Goal: Task Accomplishment & Management: Complete application form

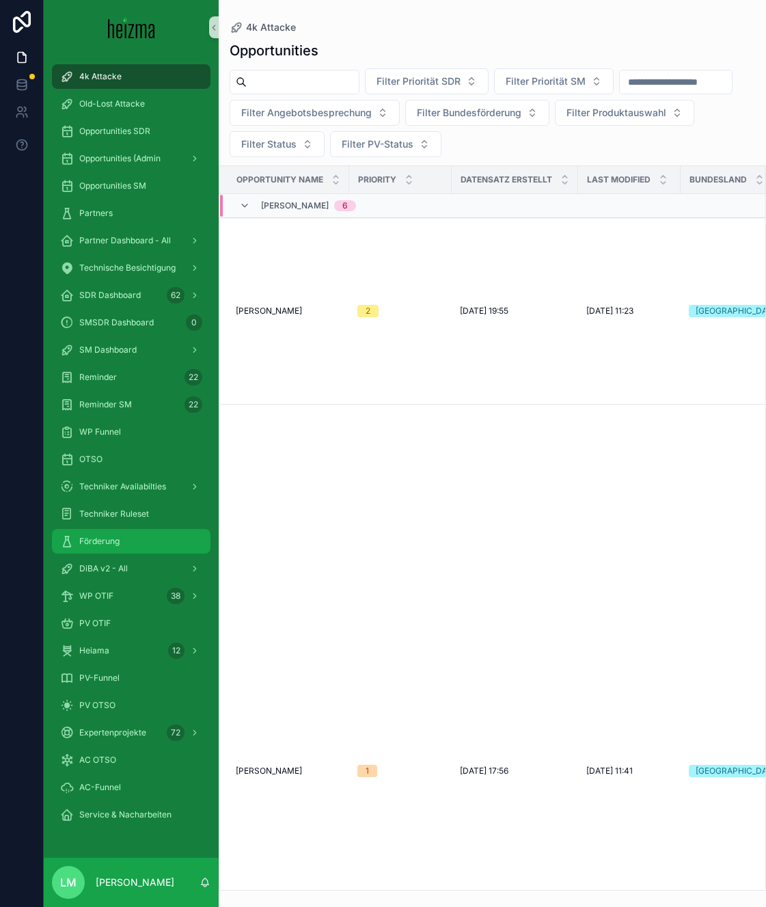
click at [119, 547] on div "Förderung" at bounding box center [131, 541] width 142 height 22
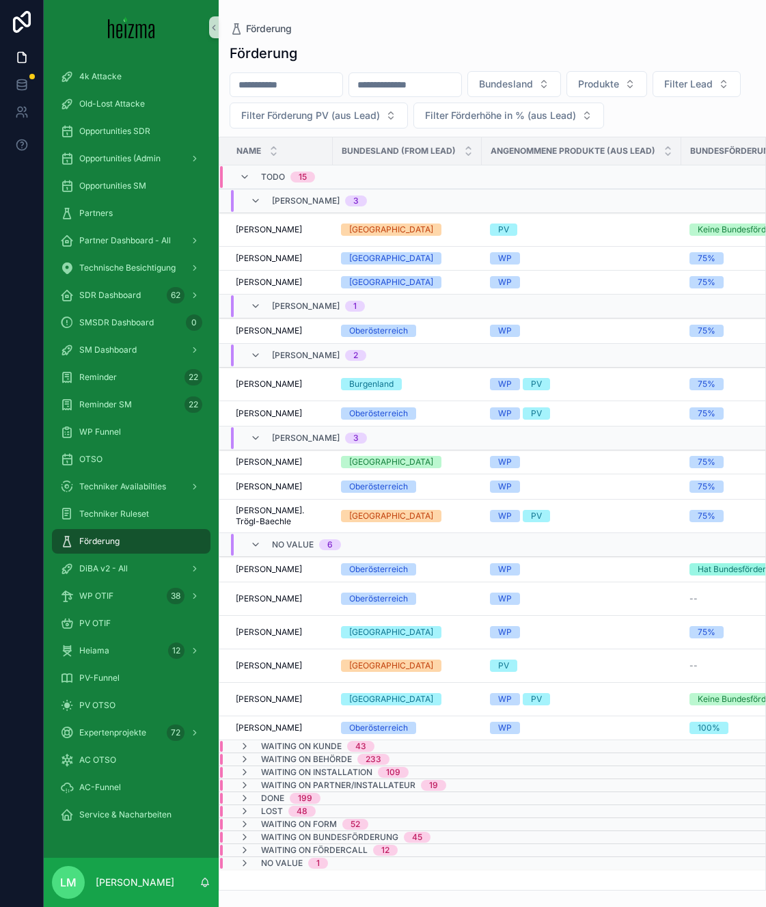
click at [276, 87] on input "scrollable content" at bounding box center [286, 84] width 112 height 19
type input "**********"
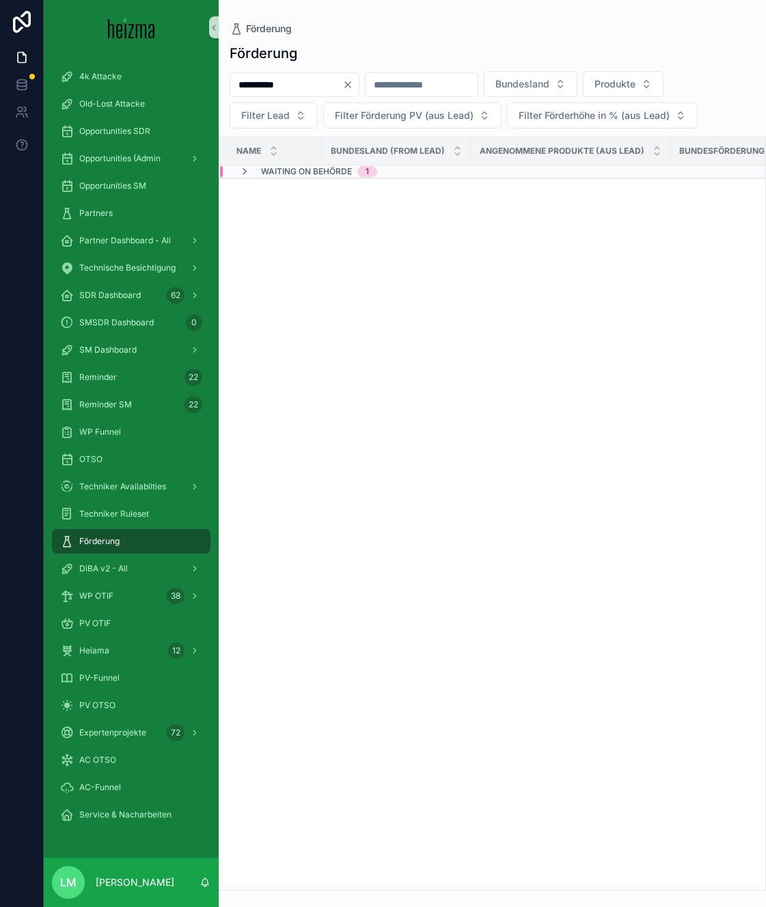
click at [278, 161] on div "Name" at bounding box center [270, 151] width 101 height 26
click at [278, 172] on span "Waiting on Behörde" at bounding box center [306, 171] width 91 height 11
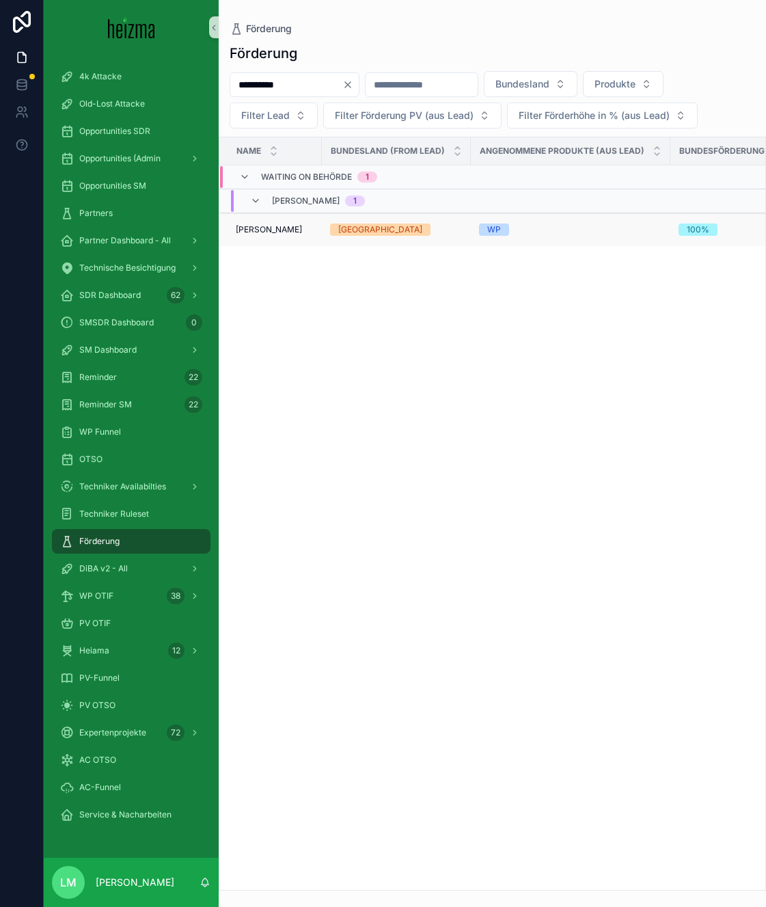
click at [276, 219] on td "[PERSON_NAME] [PERSON_NAME]" at bounding box center [270, 229] width 102 height 33
click at [276, 230] on span "[PERSON_NAME]" at bounding box center [269, 229] width 66 height 11
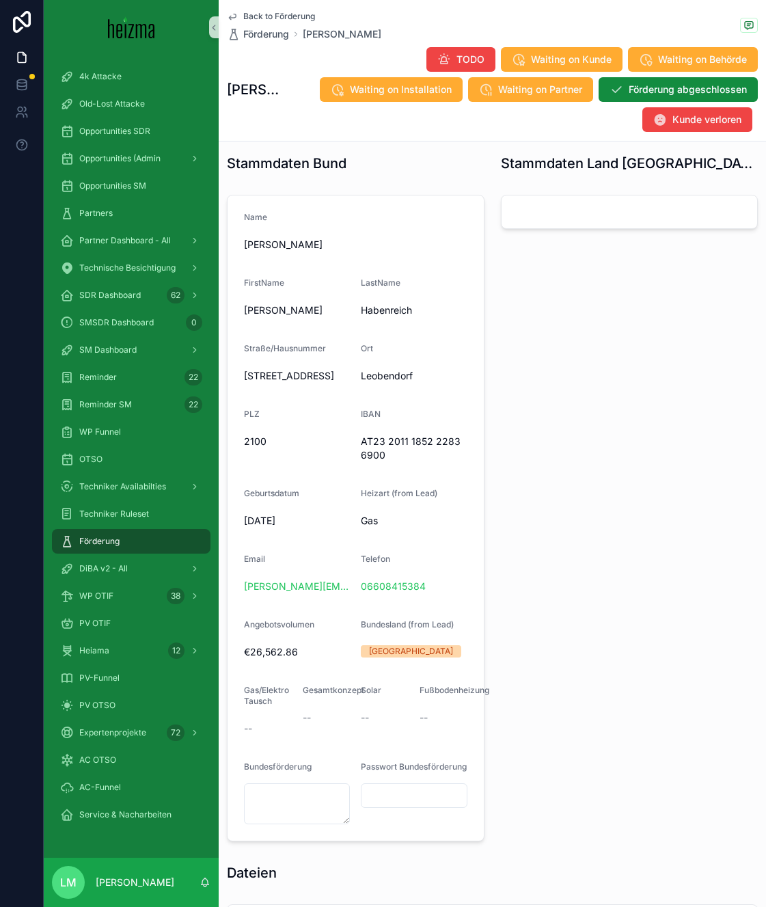
scroll to position [899, 0]
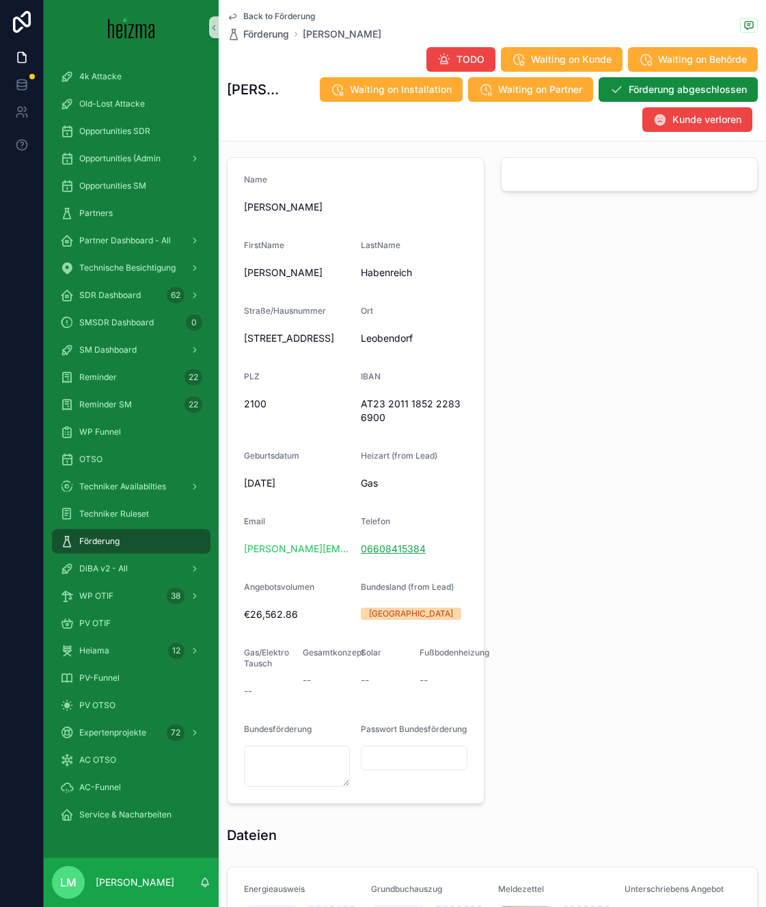
click at [387, 547] on link "06608415384" at bounding box center [393, 549] width 65 height 14
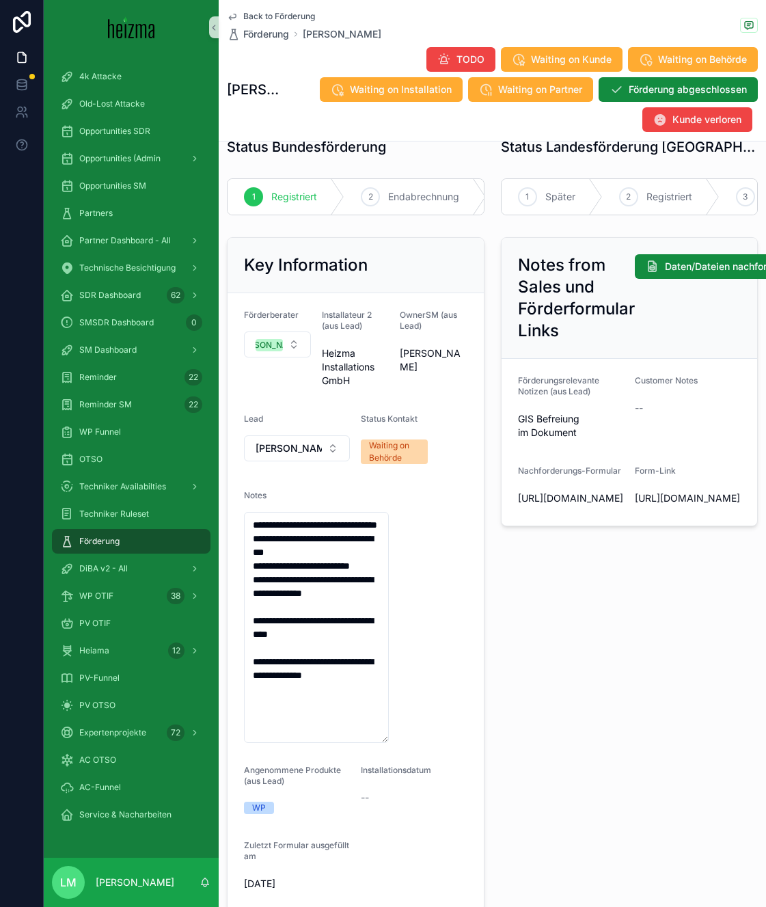
scroll to position [0, 0]
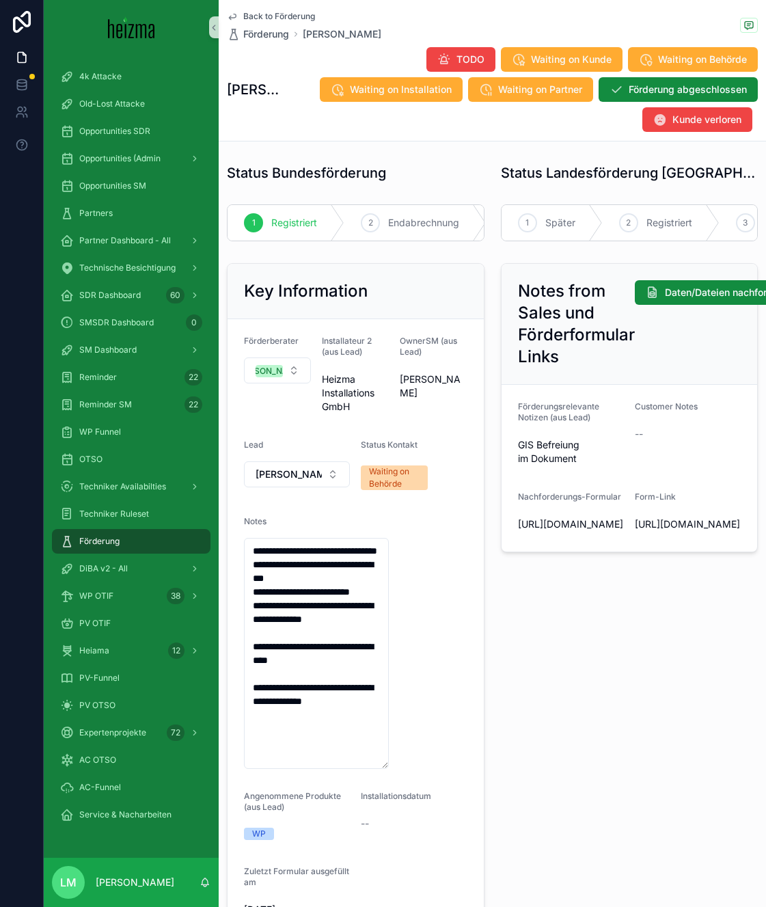
click at [279, 15] on span "Back to Förderung" at bounding box center [279, 16] width 72 height 11
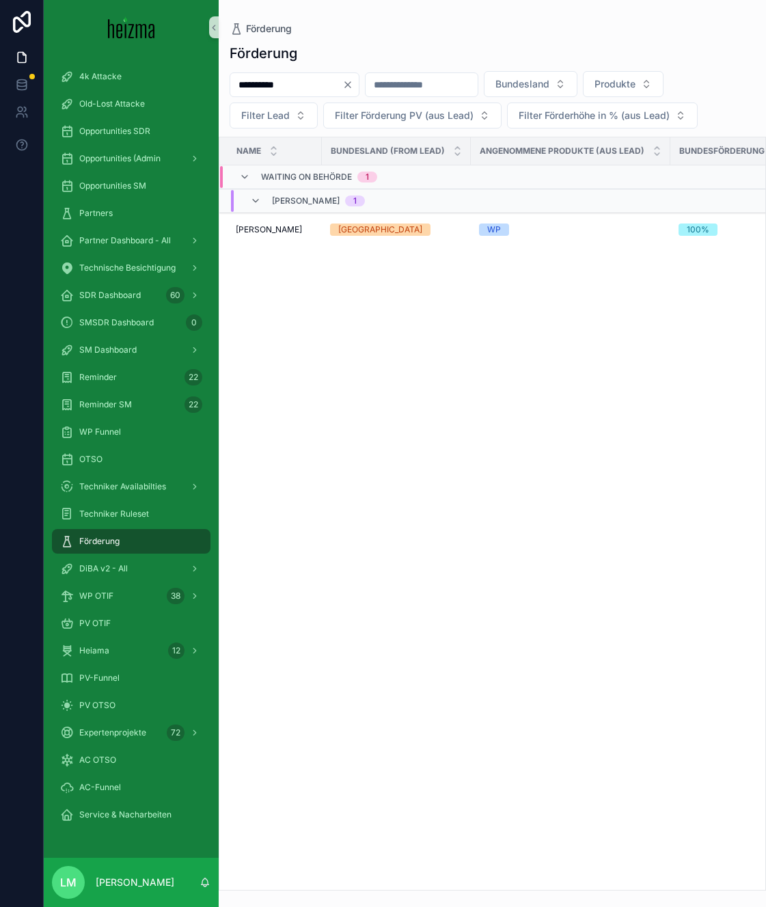
click at [286, 87] on input "**********" at bounding box center [286, 84] width 112 height 19
type input "**********"
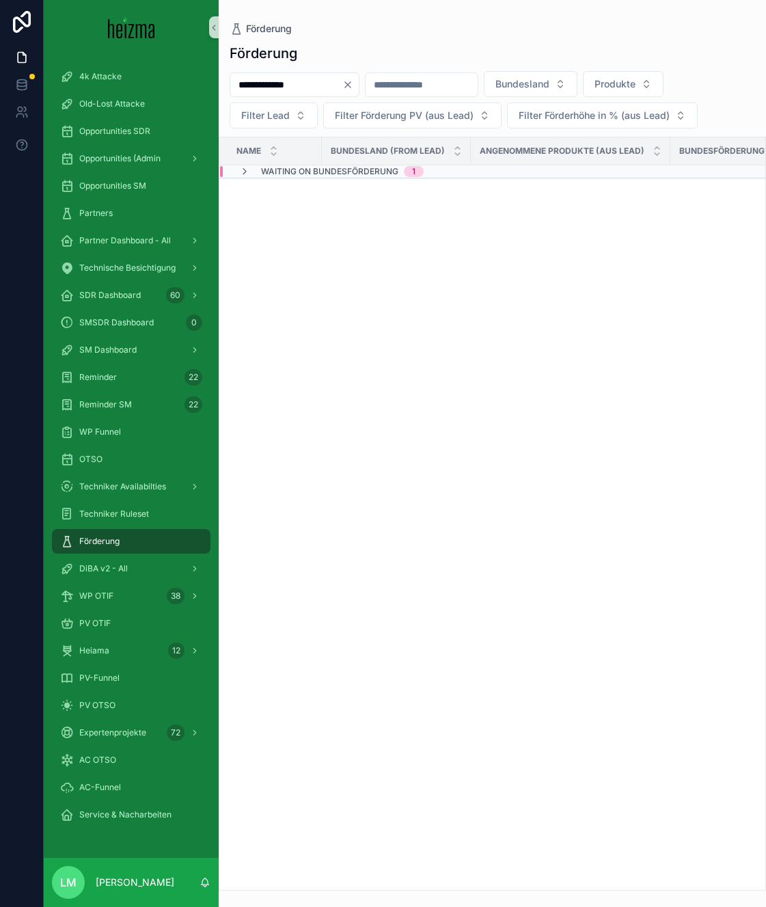
click at [303, 178] on td "Waiting on Bundesförderung 1" at bounding box center [444, 171] width 451 height 13
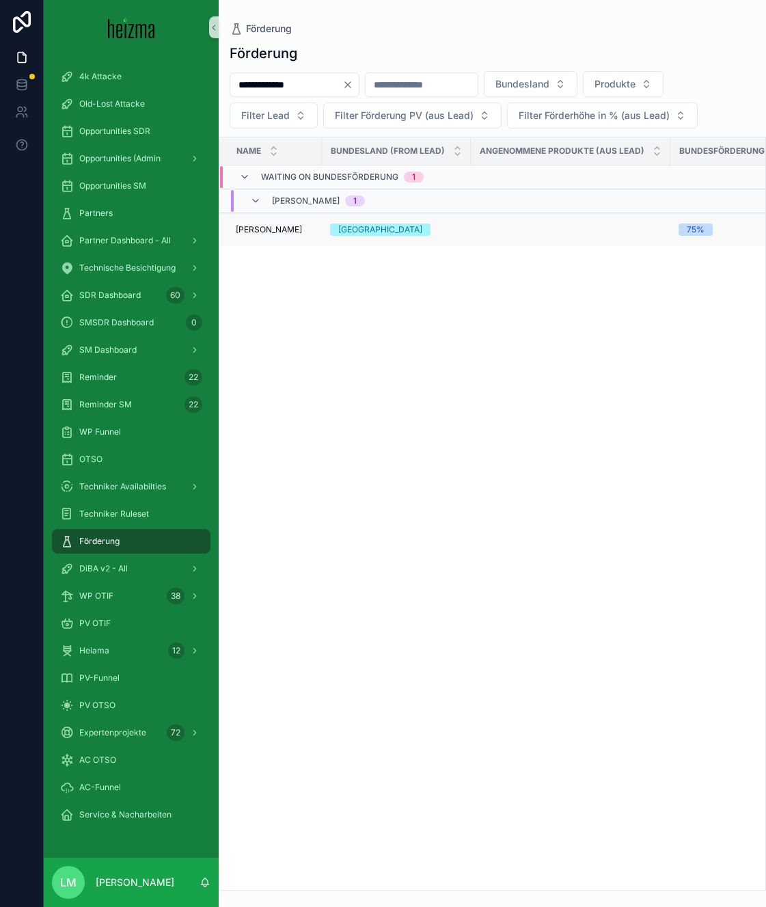
click at [290, 228] on span "[PERSON_NAME]" at bounding box center [269, 229] width 66 height 11
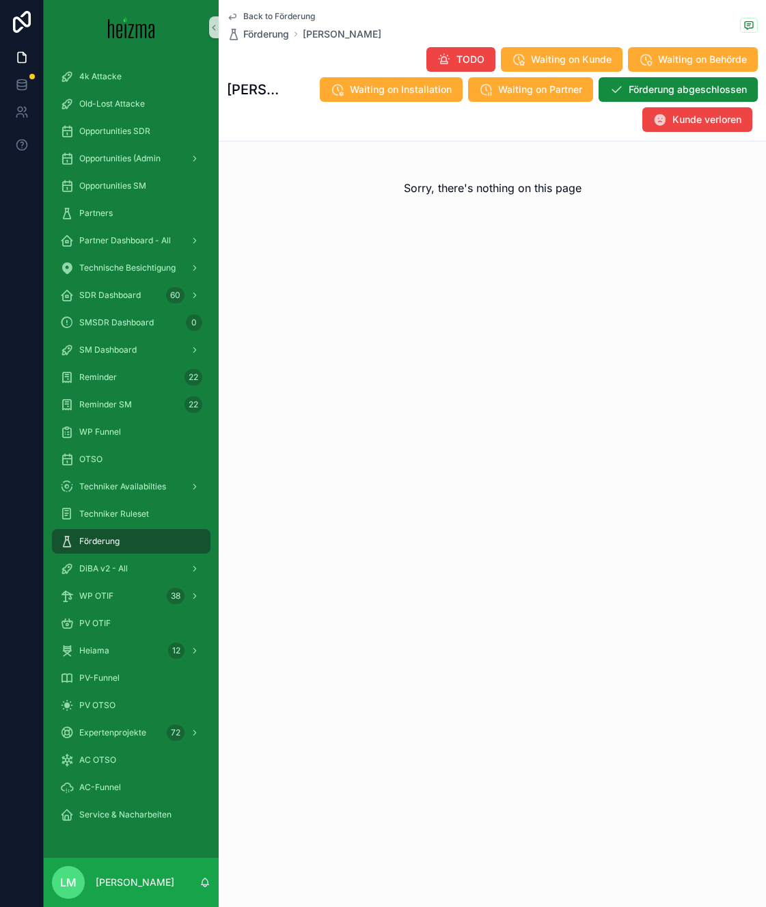
click at [268, 18] on span "Back to Förderung" at bounding box center [279, 16] width 72 height 11
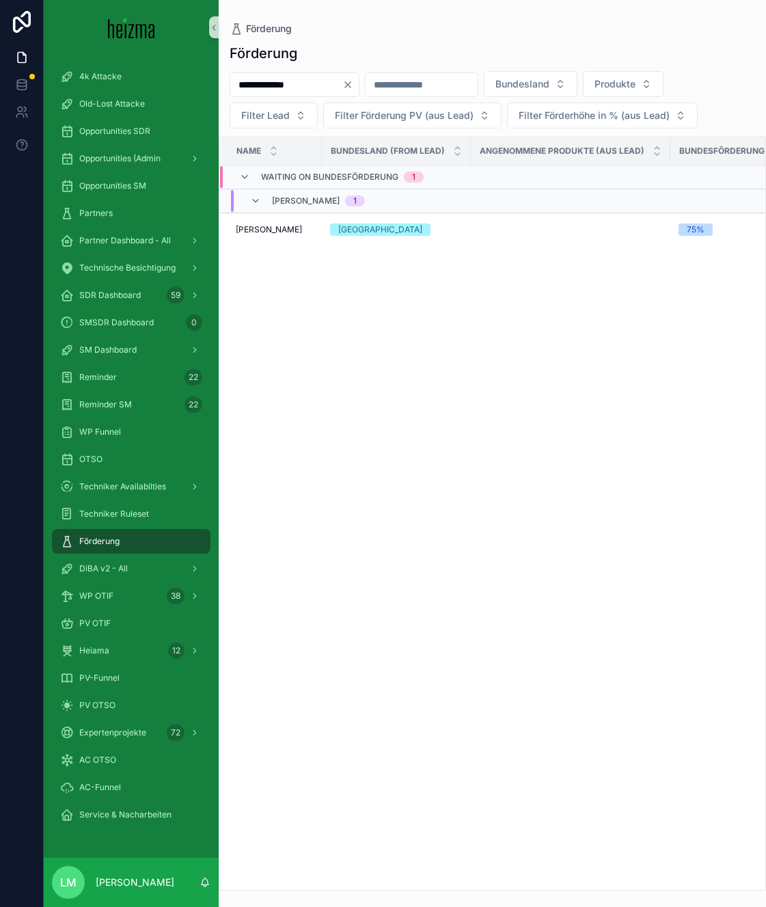
click at [273, 85] on input "**********" at bounding box center [286, 84] width 112 height 19
type input "******"
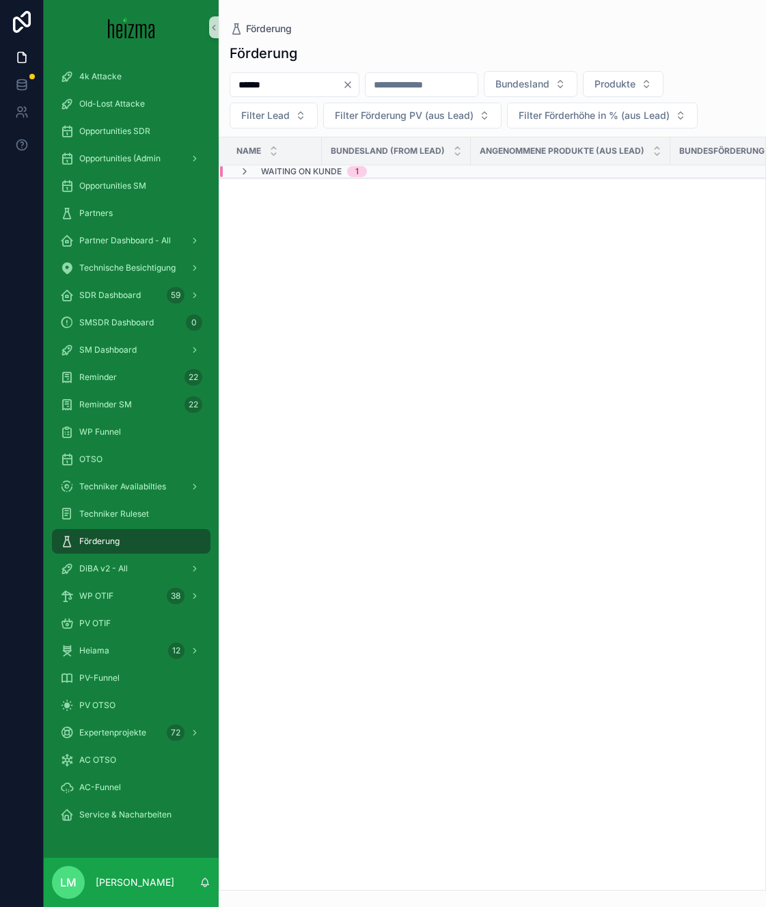
click at [283, 174] on span "Waiting on Kunde" at bounding box center [301, 171] width 81 height 11
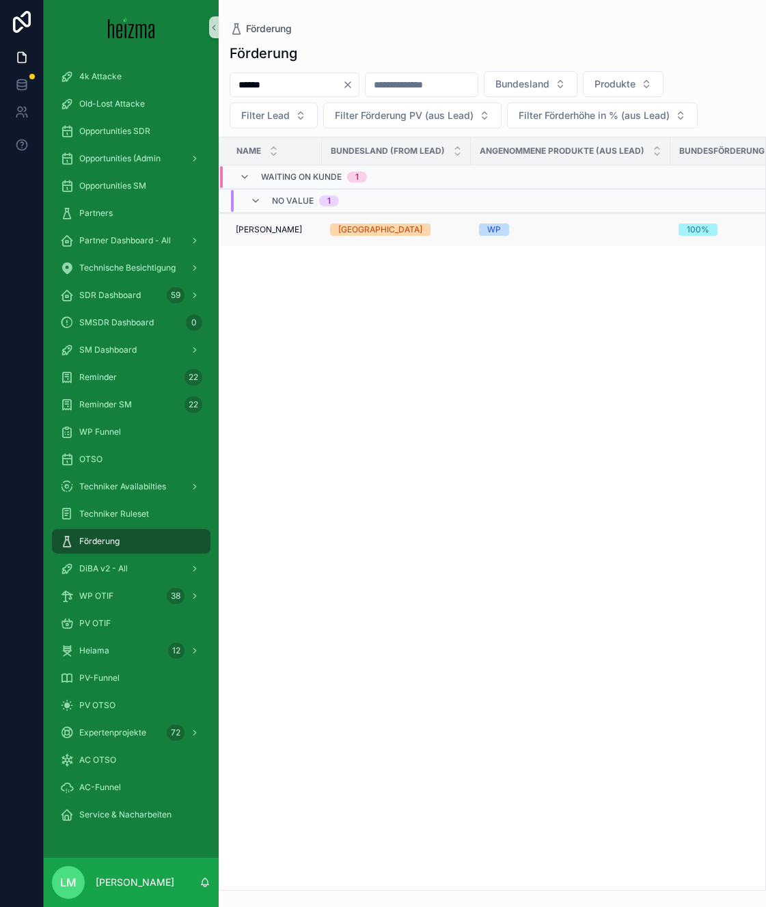
click at [271, 239] on td "[PERSON_NAME] [PERSON_NAME]" at bounding box center [270, 229] width 102 height 33
click at [263, 233] on span "[PERSON_NAME]" at bounding box center [269, 229] width 66 height 11
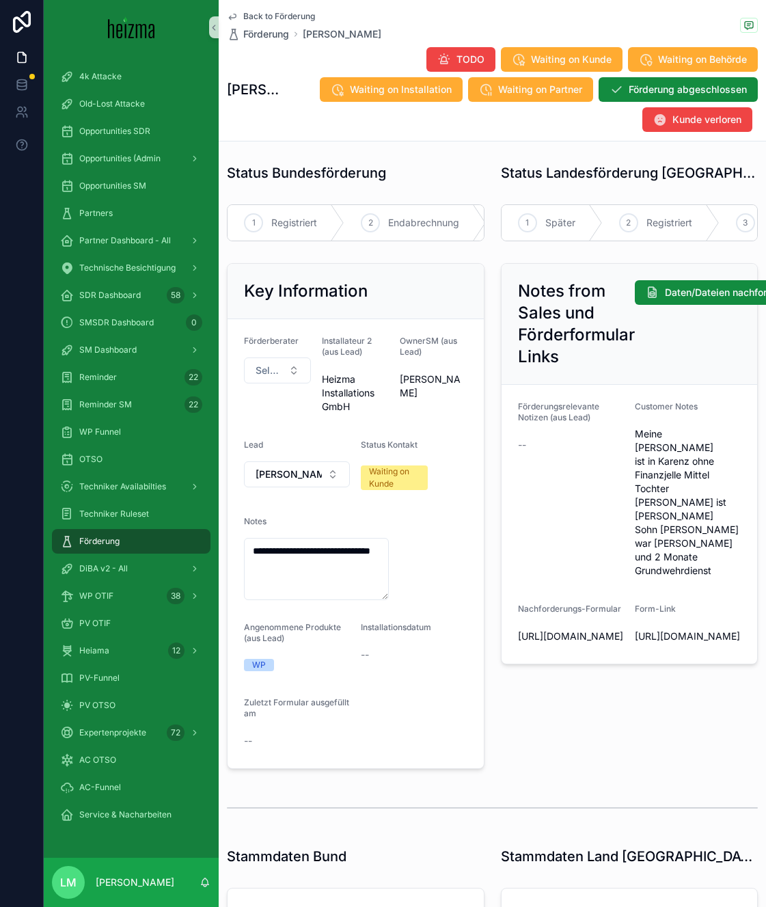
drag, startPoint x: 385, startPoint y: 575, endPoint x: 388, endPoint y: 602, distance: 27.5
click at [388, 600] on textarea "**********" at bounding box center [316, 569] width 145 height 62
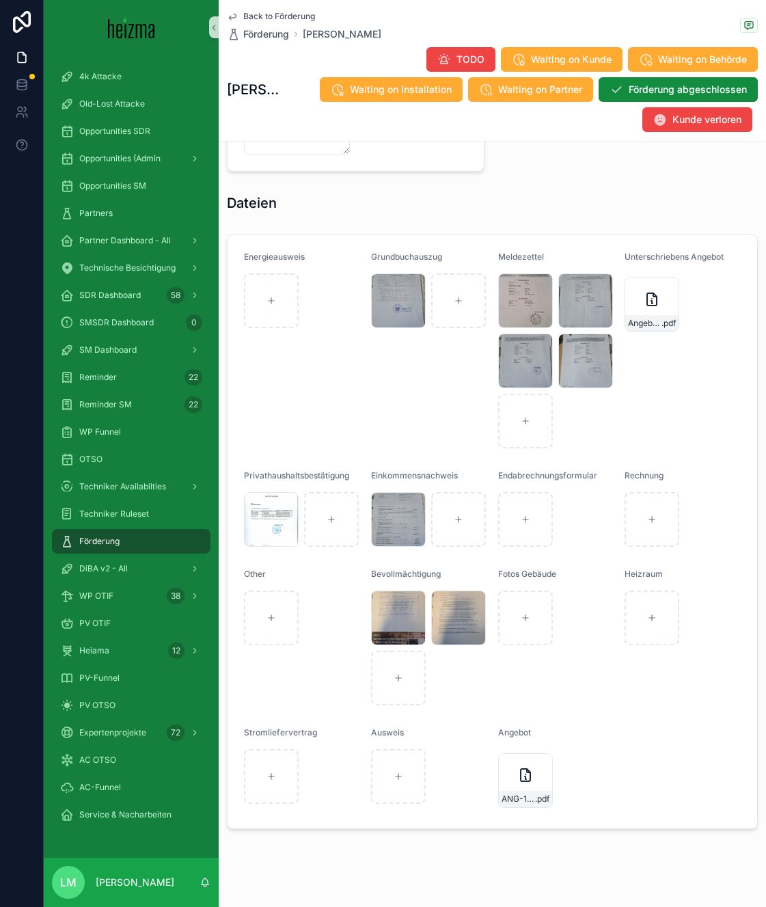
scroll to position [1382, 0]
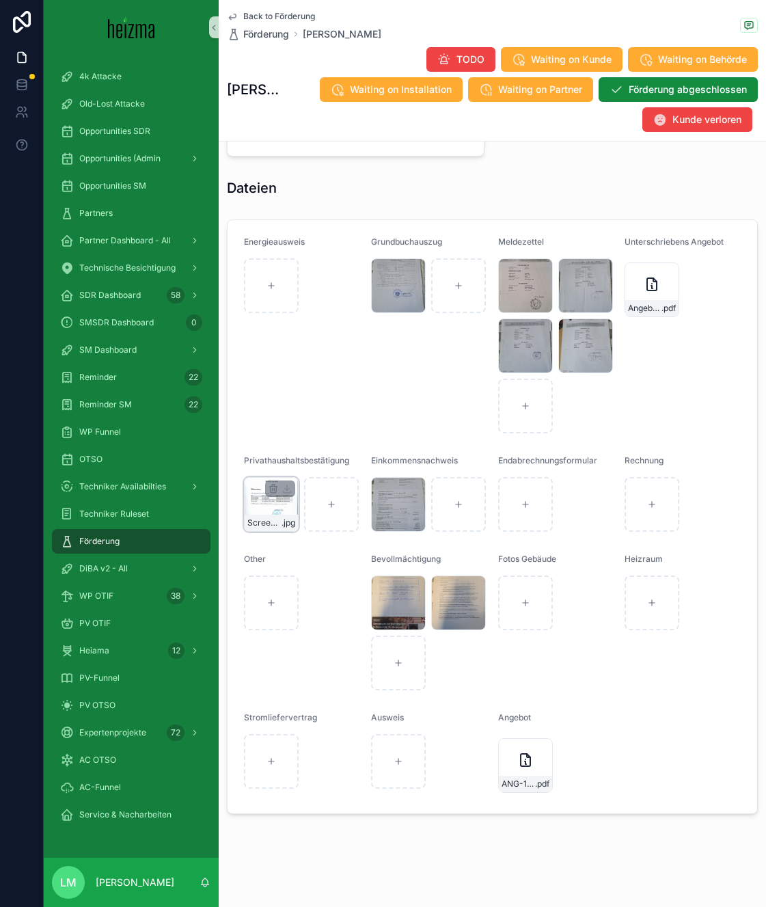
click at [276, 512] on div "Screenshot_20250904_101052_WPS-Office .jpg" at bounding box center [271, 504] width 55 height 55
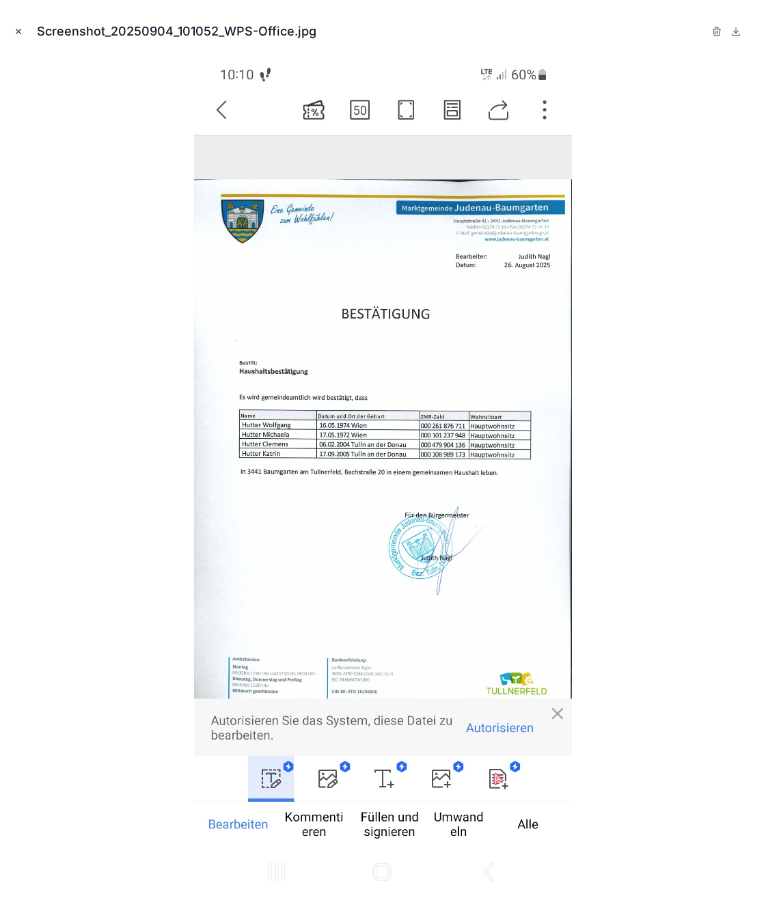
click at [16, 35] on icon "Close modal" at bounding box center [19, 32] width 10 height 10
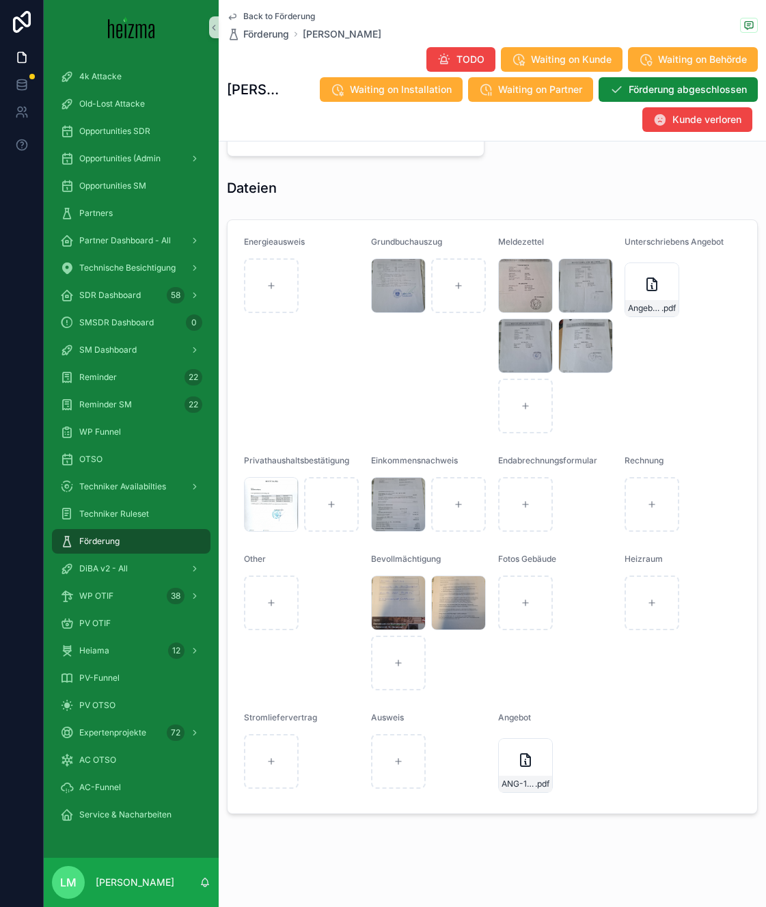
click at [317, 471] on div "Privathaushaltsbestätigung" at bounding box center [302, 463] width 116 height 16
click at [305, 465] on span "Privathaushaltsbestätigung" at bounding box center [296, 460] width 105 height 10
drag, startPoint x: 305, startPoint y: 467, endPoint x: 386, endPoint y: 576, distance: 135.8
click at [386, 576] on form "Energieausweis Grundbuchauszug 20250903_105518 .jpg Meldezettel Screenshot_[PHO…" at bounding box center [493, 516] width 530 height 593
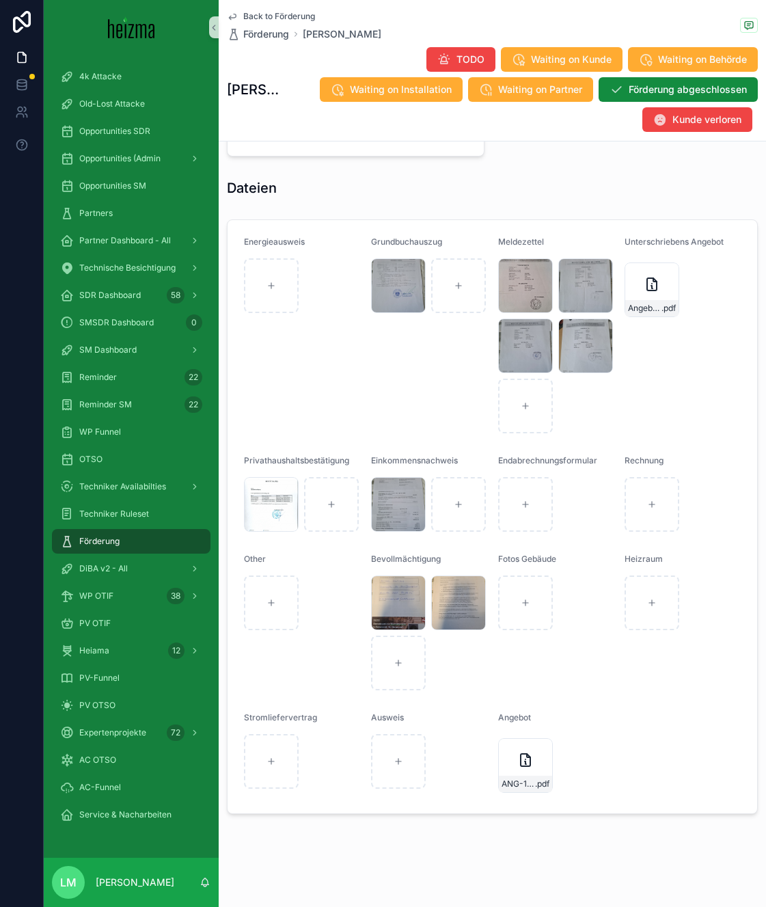
click at [674, 562] on div "Heizraum" at bounding box center [683, 561] width 116 height 16
drag, startPoint x: 677, startPoint y: 562, endPoint x: 508, endPoint y: 527, distance: 173.0
click at [508, 529] on form "Energieausweis Grundbuchauszug 20250903_105518 .jpg Meldezettel Screenshot_[PHO…" at bounding box center [493, 516] width 530 height 593
click at [298, 456] on form "Energieausweis Grundbuchauszug 20250903_105518 .jpg Meldezettel Screenshot_[PHO…" at bounding box center [493, 516] width 530 height 593
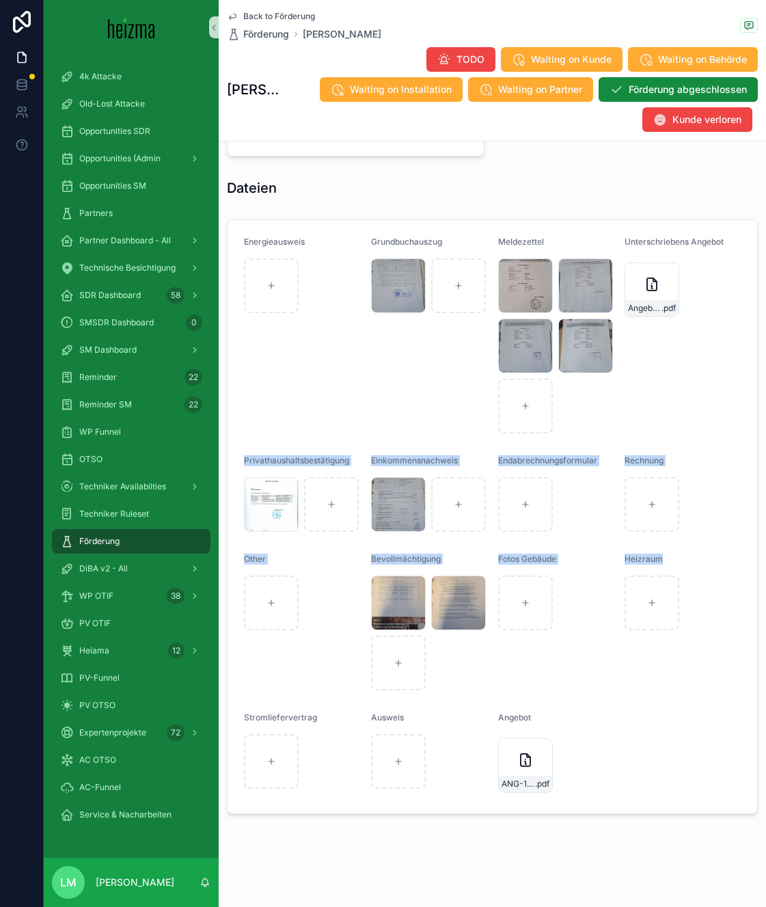
drag, startPoint x: 298, startPoint y: 456, endPoint x: 674, endPoint y: 564, distance: 391.7
click at [674, 564] on form "Energieausweis Grundbuchauszug 20250903_105518 .jpg Meldezettel Screenshot_[PHO…" at bounding box center [493, 516] width 530 height 593
click at [674, 564] on div "Heizraum" at bounding box center [683, 561] width 116 height 16
drag, startPoint x: 674, startPoint y: 564, endPoint x: 286, endPoint y: 458, distance: 403.1
click at [286, 458] on form "Energieausweis Grundbuchauszug 20250903_105518 .jpg Meldezettel Screenshot_[PHO…" at bounding box center [493, 516] width 530 height 593
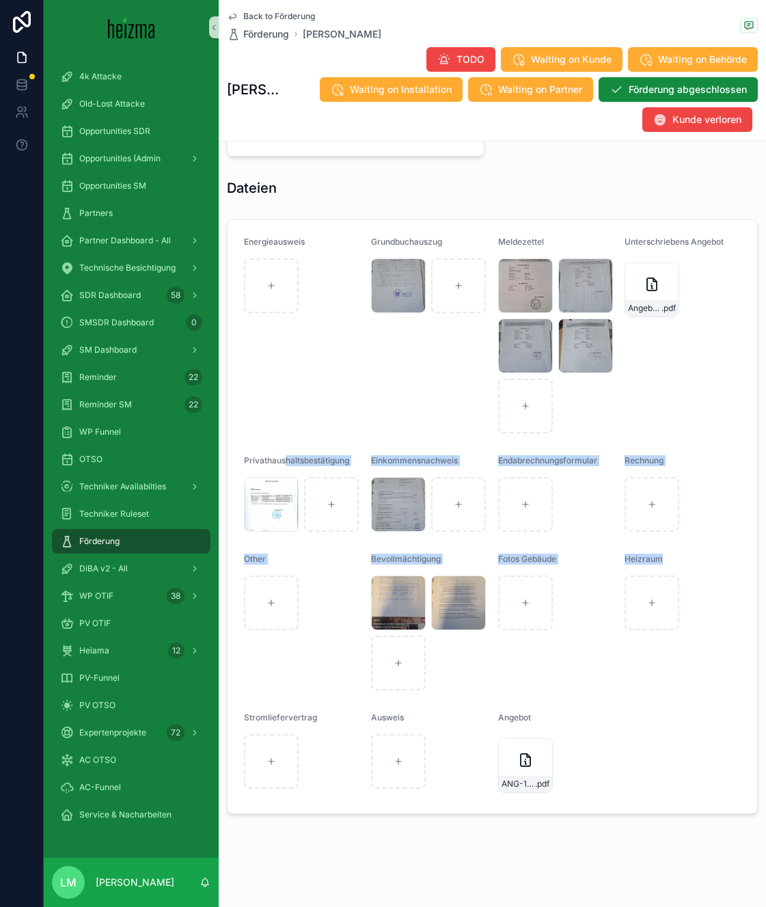
click at [286, 458] on span "Privathaushaltsbestätigung" at bounding box center [296, 460] width 105 height 10
drag, startPoint x: 286, startPoint y: 458, endPoint x: 711, endPoint y: 543, distance: 433.5
click at [709, 545] on form "Energieausweis Grundbuchauszug 20250903_105518 .jpg Meldezettel Screenshot_[PHO…" at bounding box center [493, 516] width 530 height 593
click at [711, 543] on form "Energieausweis Grundbuchauszug 20250903_105518 .jpg Meldezettel Screenshot_[PHO…" at bounding box center [493, 516] width 530 height 593
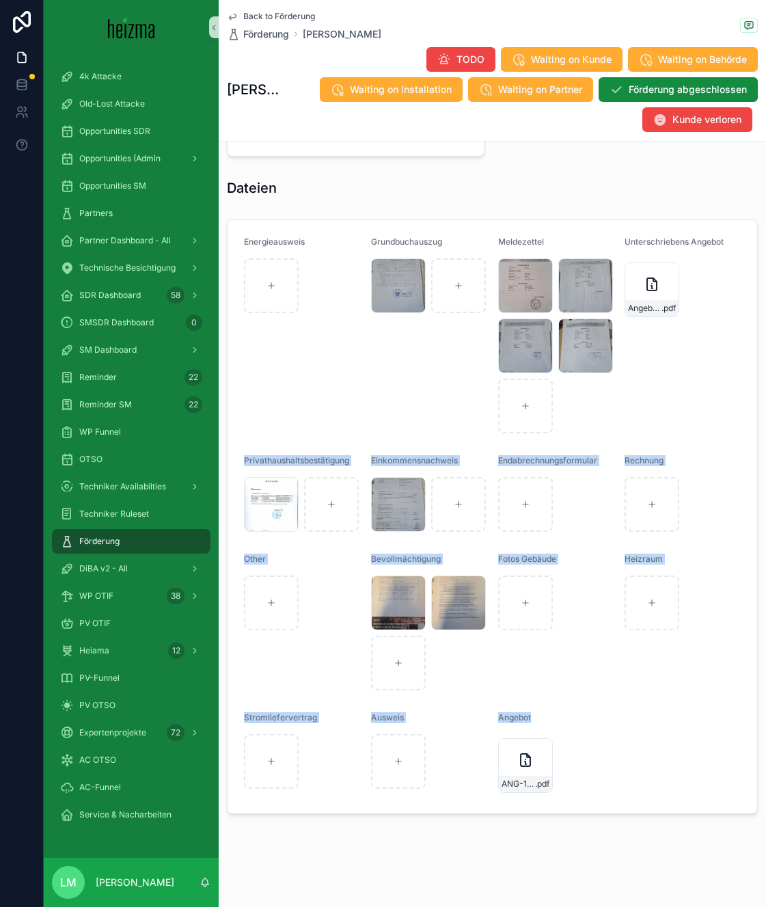
drag, startPoint x: 561, startPoint y: 717, endPoint x: 247, endPoint y: 447, distance: 414.3
click at [246, 447] on form "Energieausweis Grundbuchauszug 20250903_105518 .jpg Meldezettel Screenshot_[PHO…" at bounding box center [493, 516] width 530 height 593
click at [247, 447] on form "Energieausweis Grundbuchauszug 20250903_105518 .jpg Meldezettel Screenshot_[PHO…" at bounding box center [493, 516] width 530 height 593
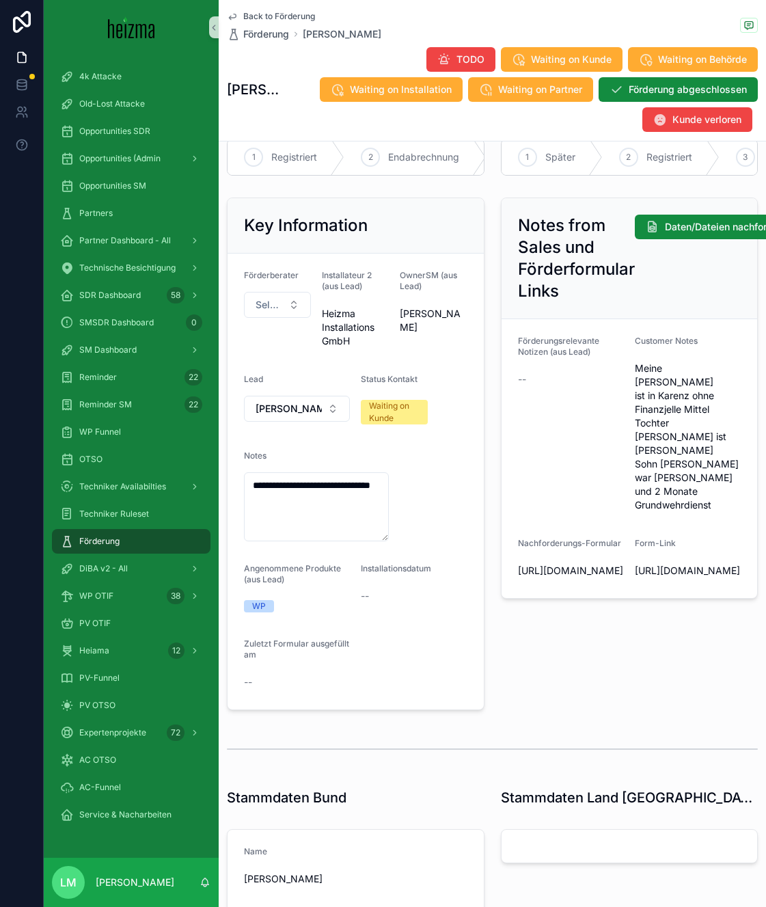
scroll to position [67, 0]
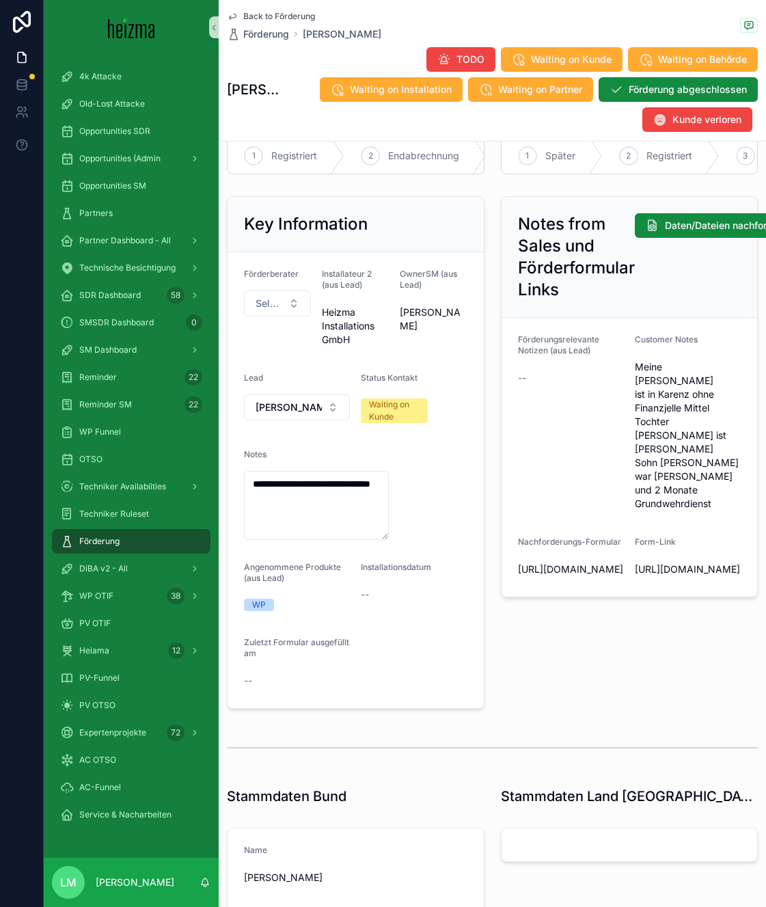
click at [713, 397] on span "Meine [PERSON_NAME] ist in Karenz ohne Finanzjelle Mittel Tochter [PERSON_NAME]…" at bounding box center [688, 435] width 106 height 150
click at [711, 396] on span "Meine [PERSON_NAME] ist in Karenz ohne Finanzjelle Mittel Tochter [PERSON_NAME]…" at bounding box center [688, 435] width 106 height 150
click at [722, 397] on span "Meine [PERSON_NAME] ist in Karenz ohne Finanzjelle Mittel Tochter [PERSON_NAME]…" at bounding box center [688, 435] width 106 height 150
drag, startPoint x: 722, startPoint y: 397, endPoint x: 709, endPoint y: 463, distance: 67.0
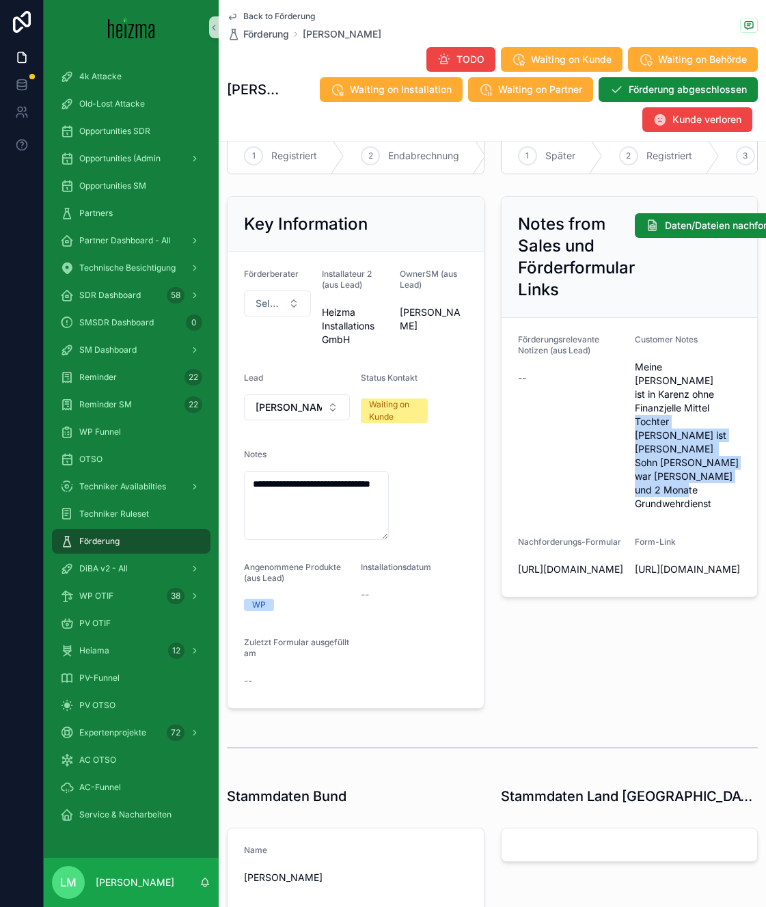
click at [709, 463] on span "Meine [PERSON_NAME] ist in Karenz ohne Finanzjelle Mittel Tochter [PERSON_NAME]…" at bounding box center [688, 435] width 106 height 150
drag, startPoint x: 709, startPoint y: 463, endPoint x: 704, endPoint y: 449, distance: 14.5
click at [708, 461] on span "Meine [PERSON_NAME] ist in Karenz ohne Finanzjelle Mittel Tochter [PERSON_NAME]…" at bounding box center [688, 435] width 106 height 150
drag, startPoint x: 708, startPoint y: 461, endPoint x: 644, endPoint y: 370, distance: 111.5
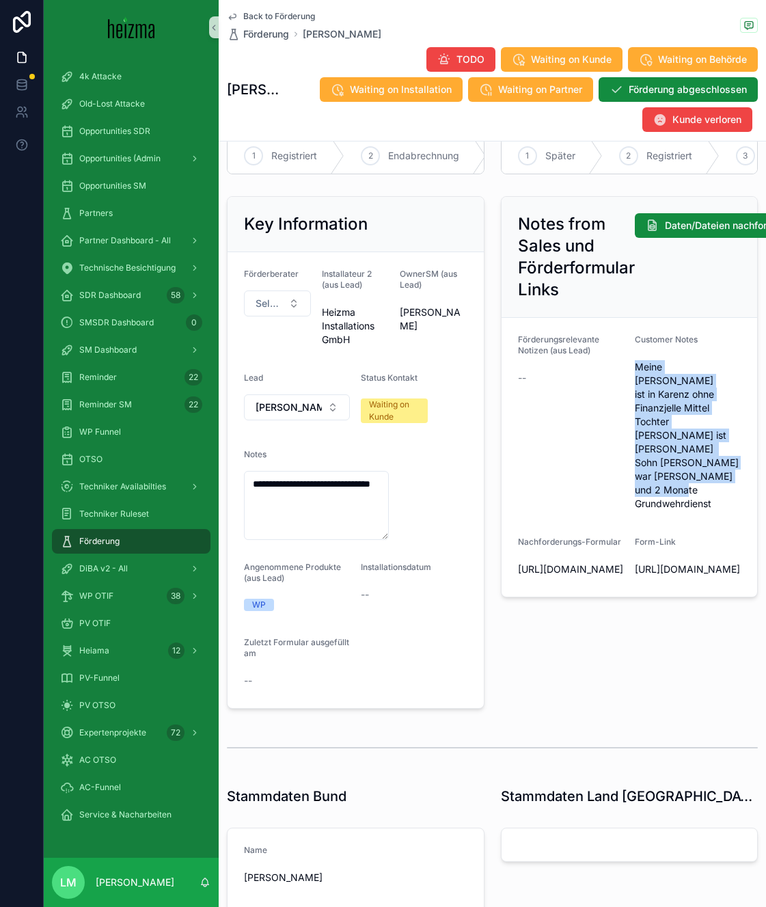
click at [644, 370] on span "Meine [PERSON_NAME] ist in Karenz ohne Finanzjelle Mittel Tochter [PERSON_NAME]…" at bounding box center [688, 435] width 106 height 150
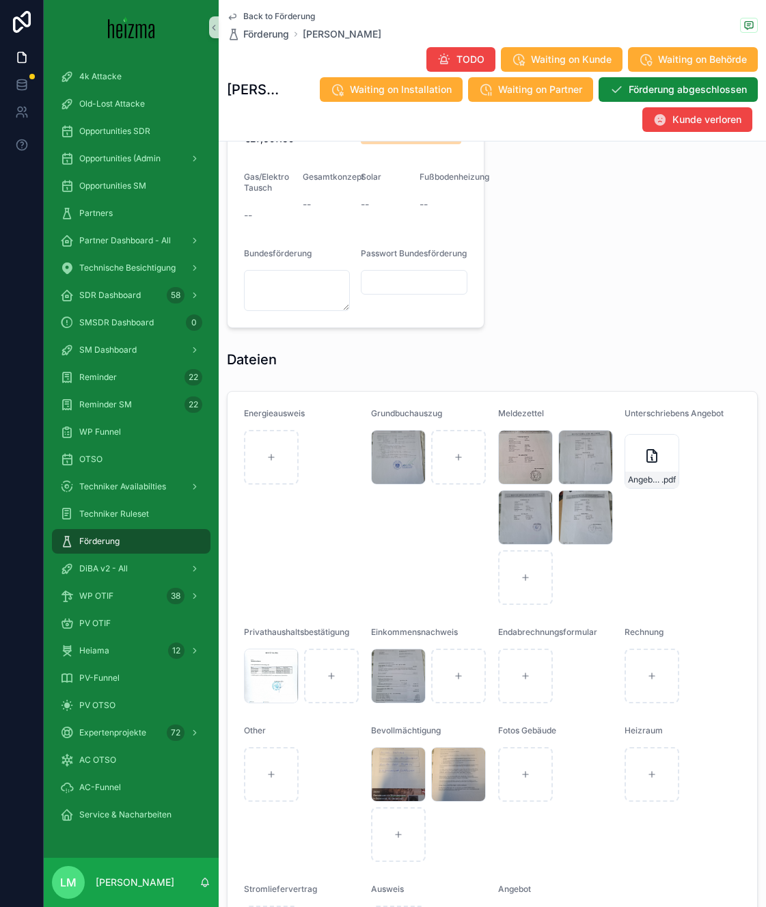
scroll to position [1263, 0]
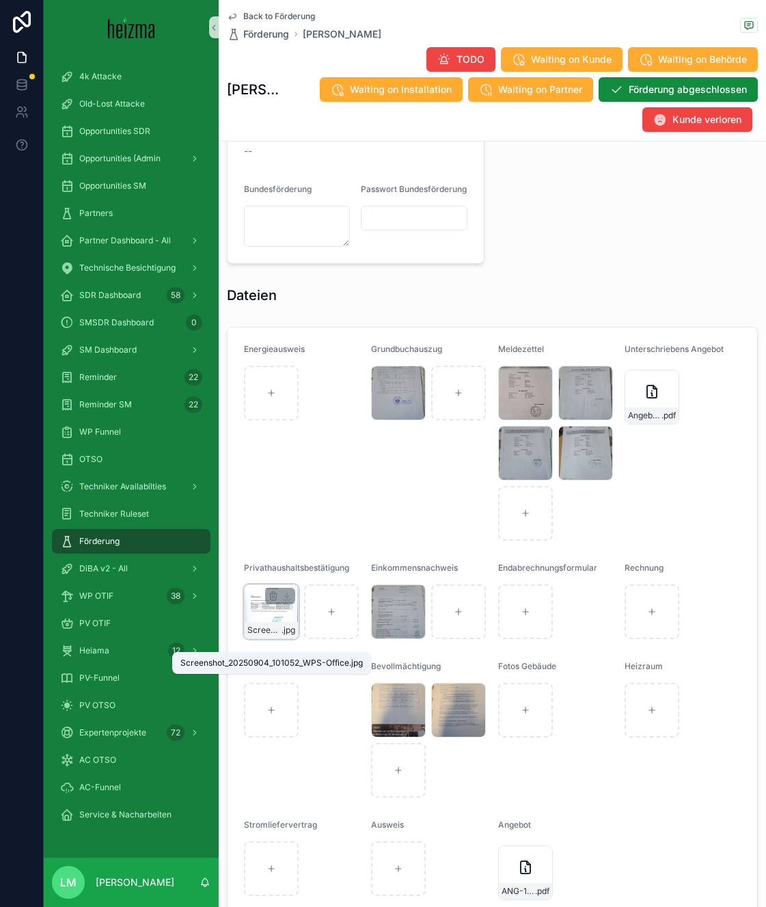
click at [274, 635] on span "Screenshot_20250904_101052_WPS-Office" at bounding box center [264, 630] width 34 height 11
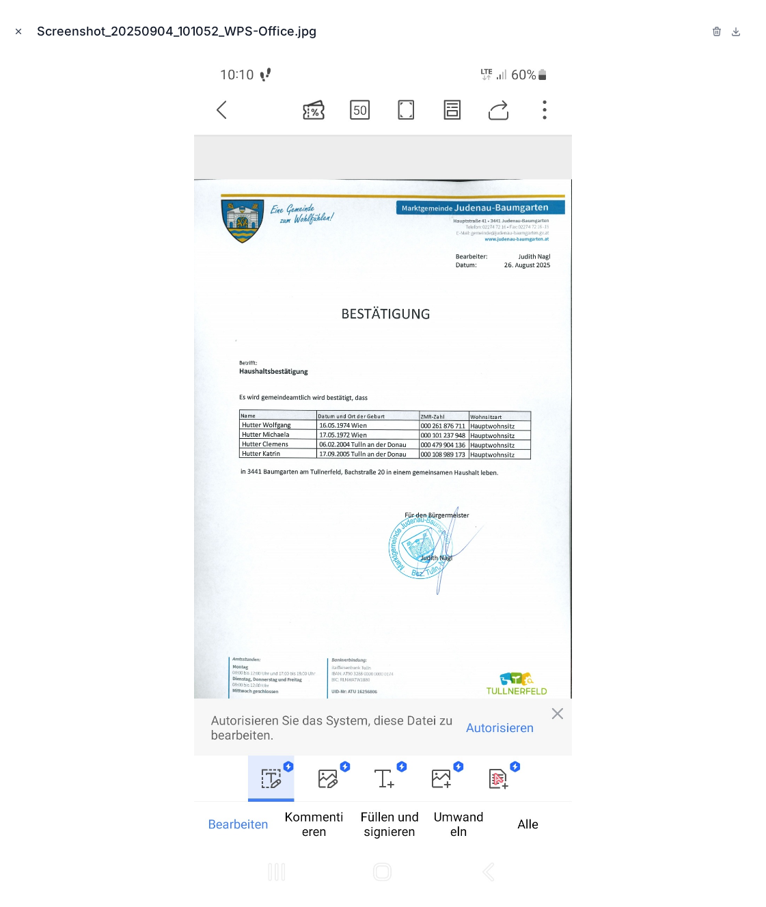
click at [21, 36] on button "Close modal" at bounding box center [18, 31] width 15 height 15
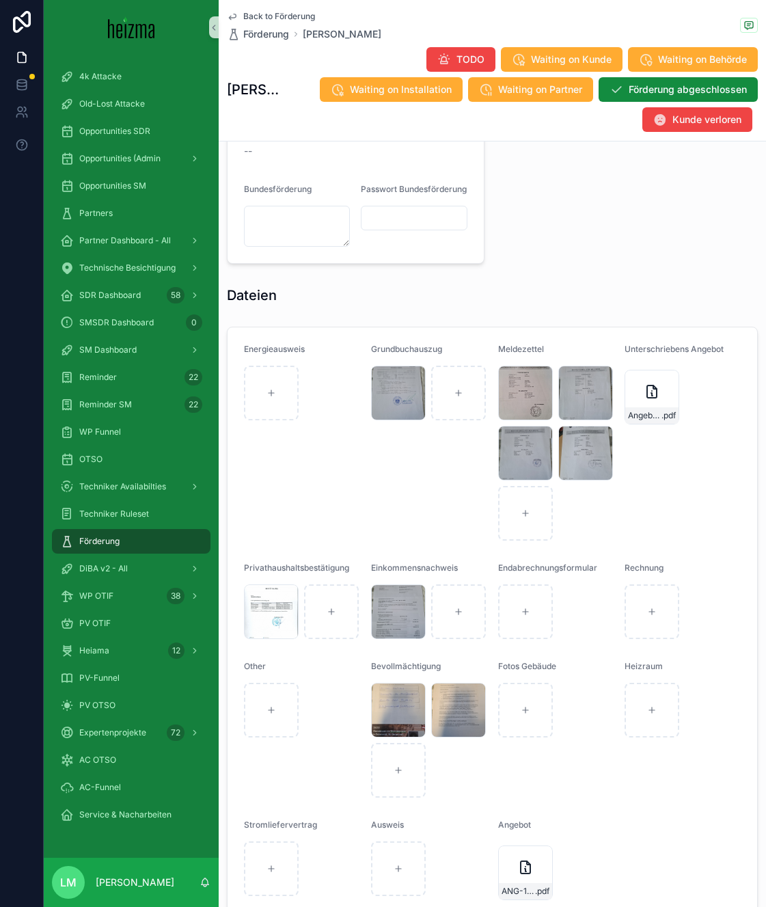
click at [304, 573] on span "Privathaushaltsbestätigung" at bounding box center [296, 567] width 105 height 10
drag, startPoint x: 304, startPoint y: 579, endPoint x: 423, endPoint y: 657, distance: 142.5
click at [423, 657] on form "Energieausweis Grundbuchauszug 20250903_105518 .jpg Meldezettel Screenshot_[PHO…" at bounding box center [493, 623] width 530 height 593
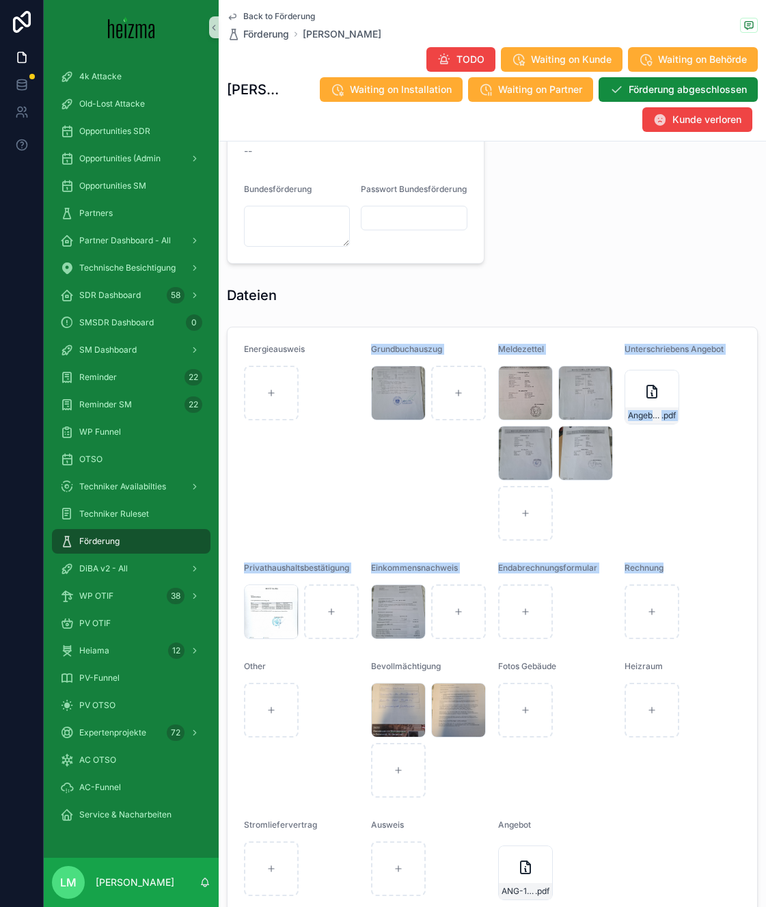
drag, startPoint x: 687, startPoint y: 579, endPoint x: 348, endPoint y: 433, distance: 368.8
click at [348, 433] on form "Energieausweis Grundbuchauszug 20250903_105518 .jpg Meldezettel Screenshot_[PHO…" at bounding box center [493, 623] width 530 height 593
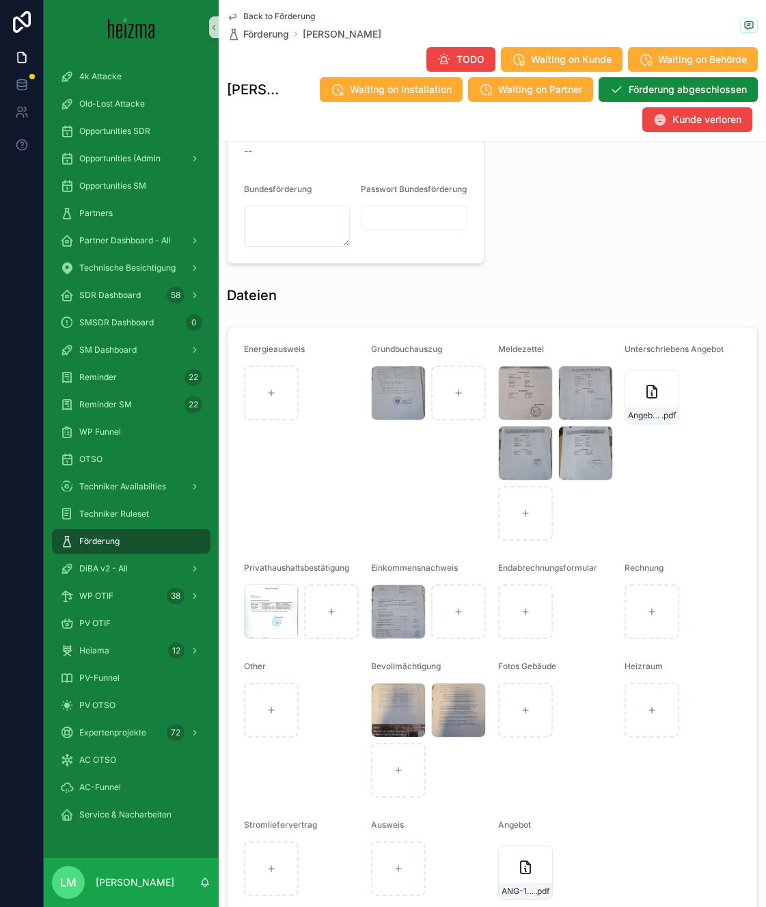
click at [277, 355] on form "Energieausweis Grundbuchauszug 20250903_105518 .jpg Meldezettel Screenshot_[PHO…" at bounding box center [493, 623] width 530 height 593
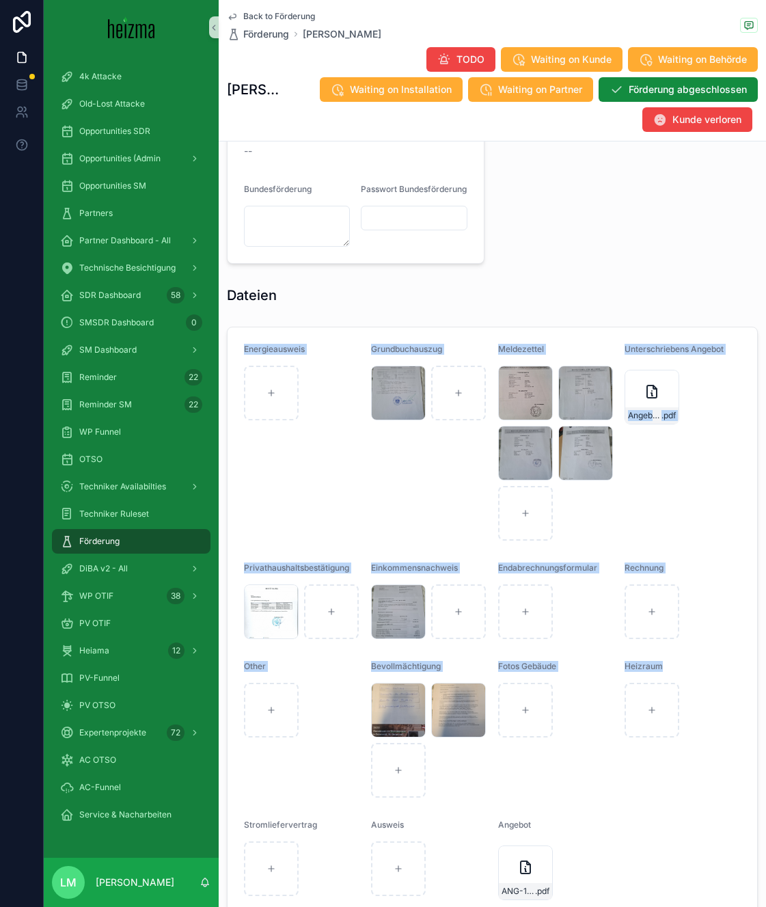
drag, startPoint x: 277, startPoint y: 355, endPoint x: 533, endPoint y: 805, distance: 517.8
click at [533, 805] on form "Energieausweis Grundbuchauszug 20250903_105518 .jpg Meldezettel Screenshot_[PHO…" at bounding box center [493, 623] width 530 height 593
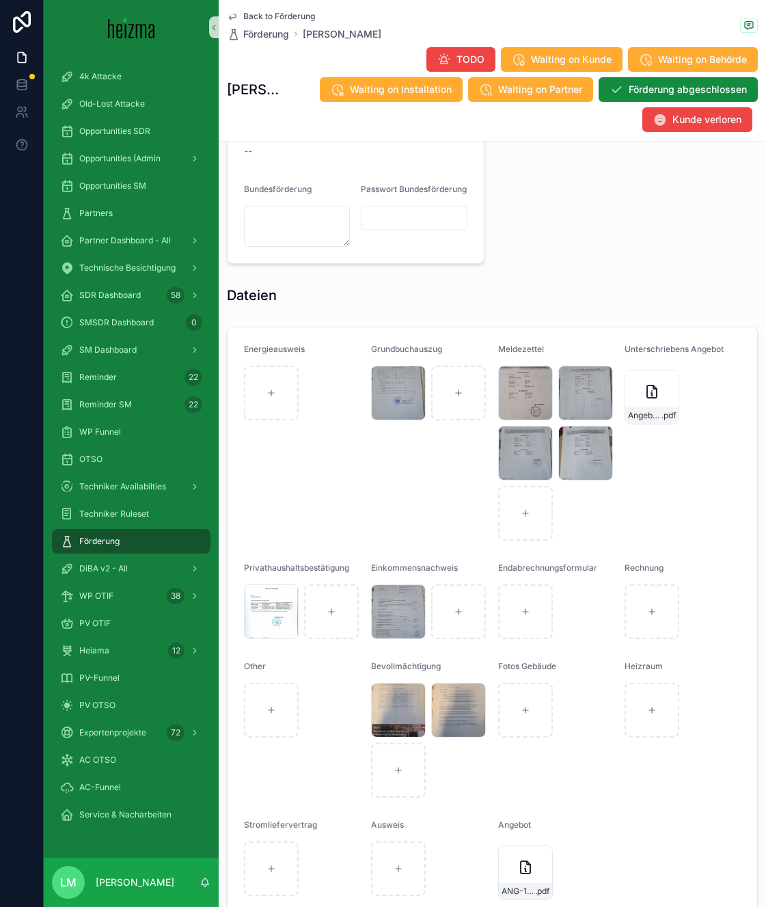
click at [537, 836] on div "Angebot" at bounding box center [556, 827] width 116 height 16
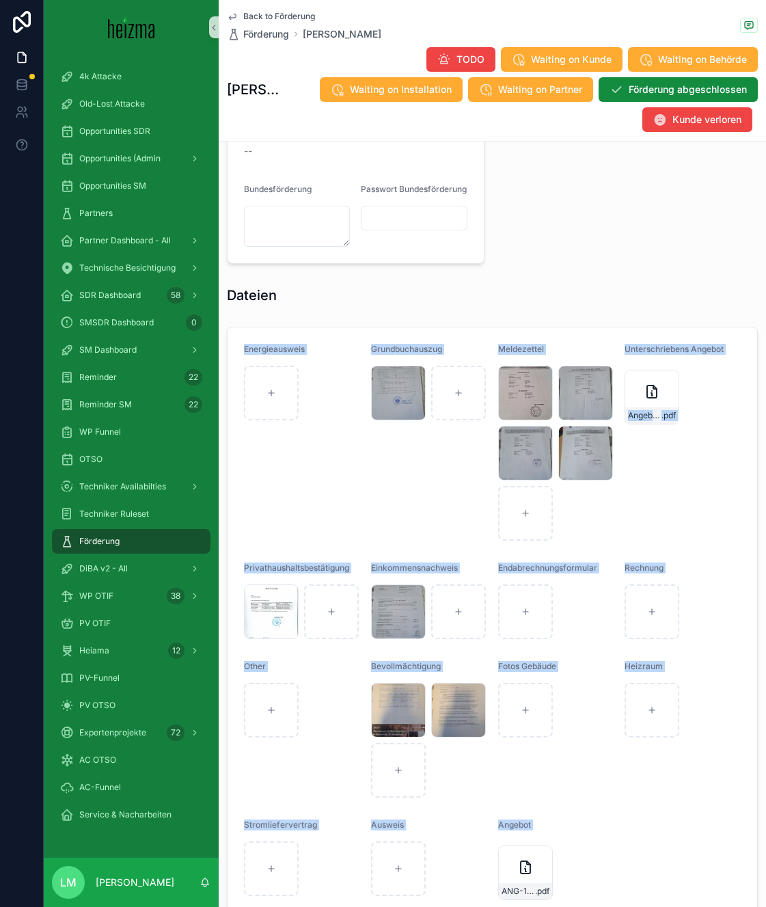
drag, startPoint x: 537, startPoint y: 838, endPoint x: 269, endPoint y: 361, distance: 546.4
click at [269, 362] on form "Energieausweis Grundbuchauszug 20250903_105518 .jpg Meldezettel Screenshot_[PHO…" at bounding box center [493, 623] width 530 height 593
click at [269, 354] on span "Energieausweis" at bounding box center [274, 349] width 61 height 10
drag, startPoint x: 269, startPoint y: 361, endPoint x: 500, endPoint y: 858, distance: 547.2
click at [500, 858] on form "Energieausweis Grundbuchauszug 20250903_105518 .jpg Meldezettel Screenshot_[PHO…" at bounding box center [493, 623] width 530 height 593
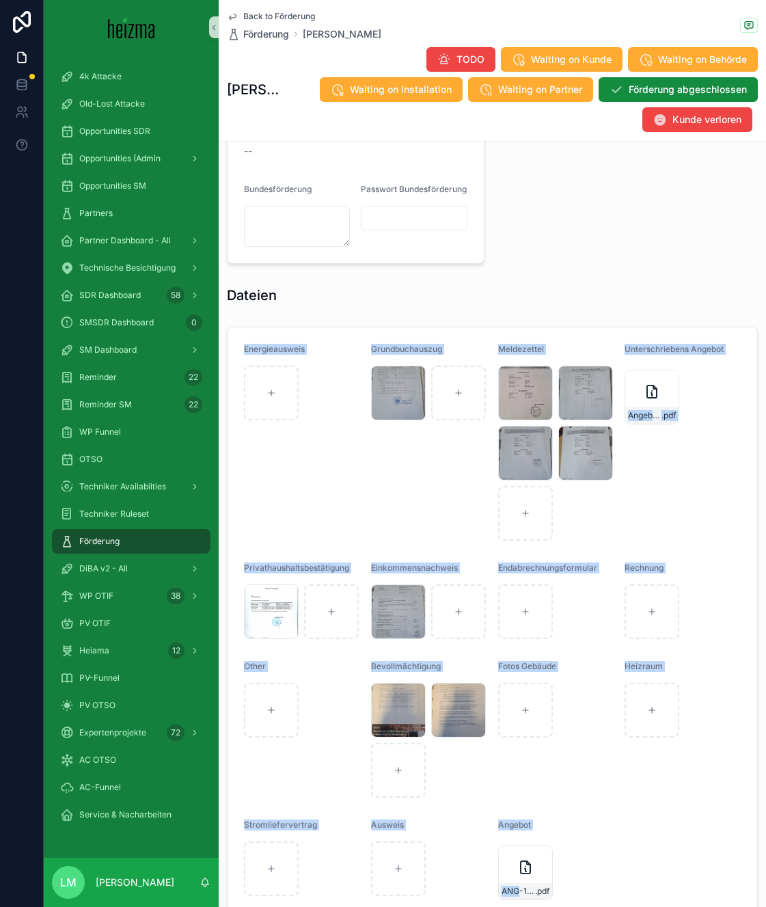
click at [567, 828] on form "Energieausweis Grundbuchauszug 20250903_105518 .jpg Meldezettel Screenshot_[PHO…" at bounding box center [493, 623] width 530 height 593
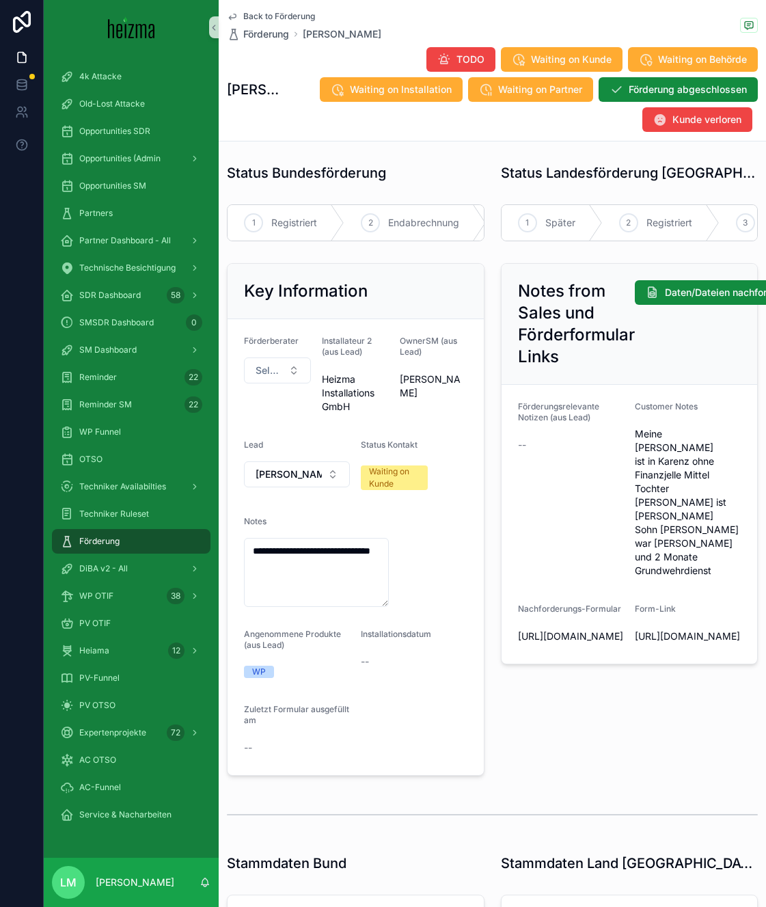
click at [319, 335] on form "**********" at bounding box center [356, 547] width 256 height 456
drag, startPoint x: 319, startPoint y: 335, endPoint x: 413, endPoint y: 440, distance: 140.8
click at [413, 440] on form "**********" at bounding box center [356, 547] width 256 height 456
click at [413, 440] on span "Status Kontakt" at bounding box center [389, 444] width 57 height 10
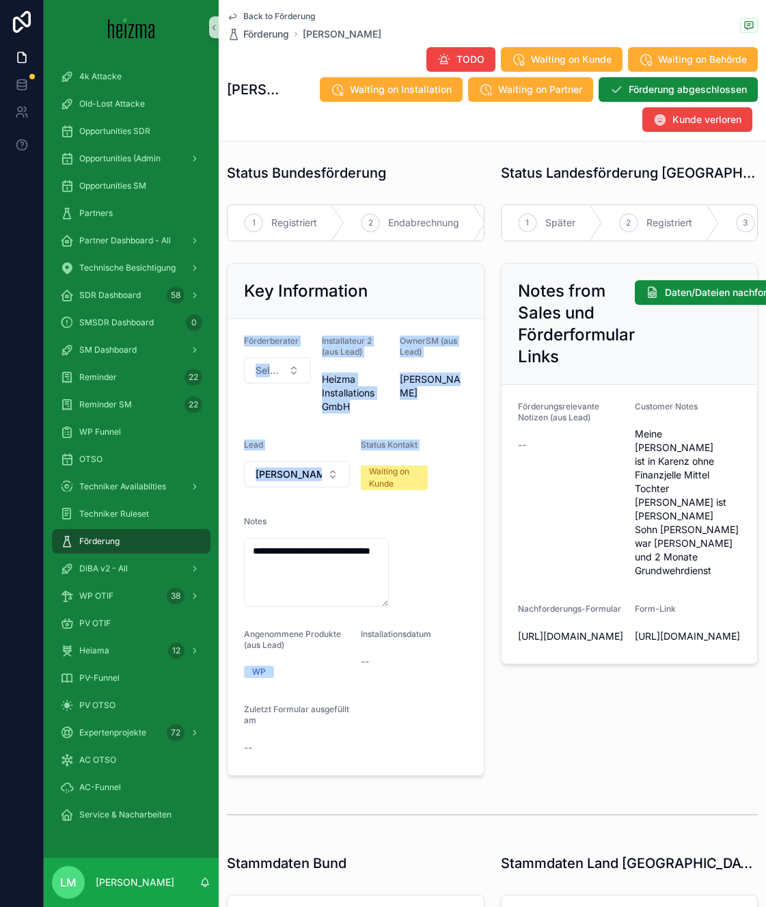
drag, startPoint x: 413, startPoint y: 440, endPoint x: 307, endPoint y: 323, distance: 158.2
click at [307, 323] on form "**********" at bounding box center [356, 547] width 256 height 456
click at [276, 341] on span "Förderberater" at bounding box center [271, 340] width 55 height 10
drag, startPoint x: 276, startPoint y: 341, endPoint x: 382, endPoint y: 584, distance: 265.3
click at [383, 584] on form "**********" at bounding box center [356, 547] width 256 height 456
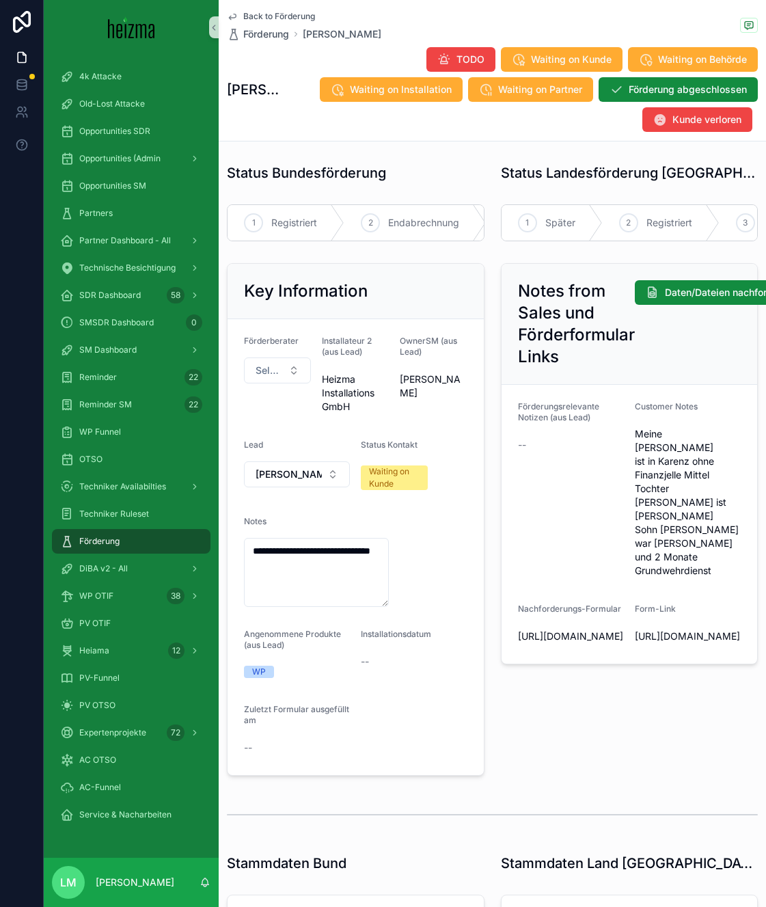
click at [370, 737] on form "**********" at bounding box center [356, 547] width 256 height 456
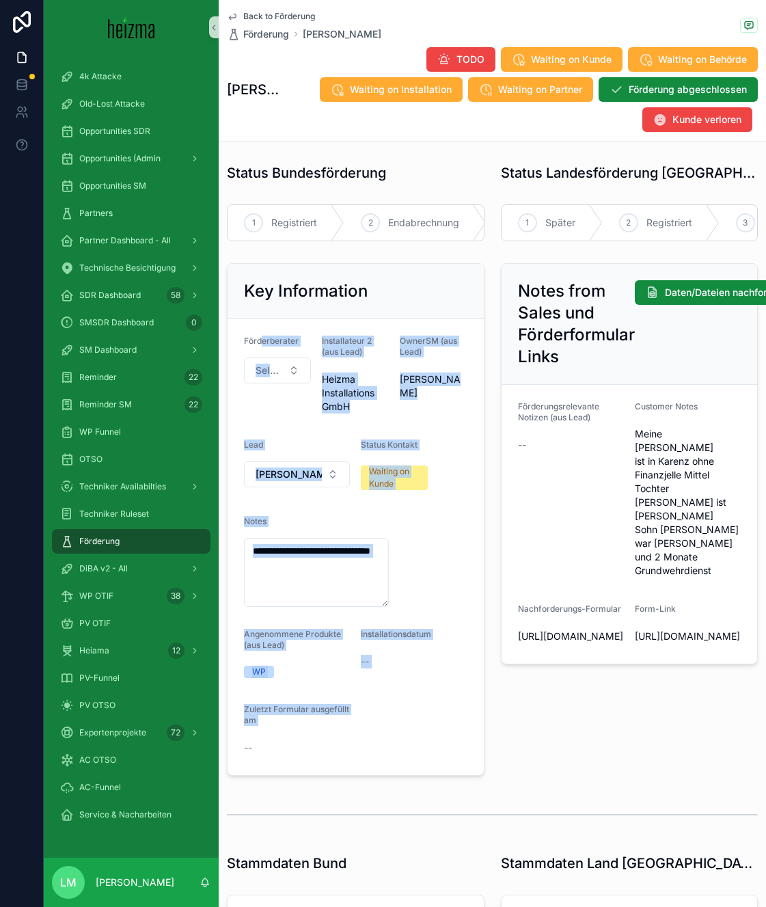
drag, startPoint x: 376, startPoint y: 737, endPoint x: 260, endPoint y: 345, distance: 408.6
click at [260, 345] on form "**********" at bounding box center [356, 547] width 256 height 456
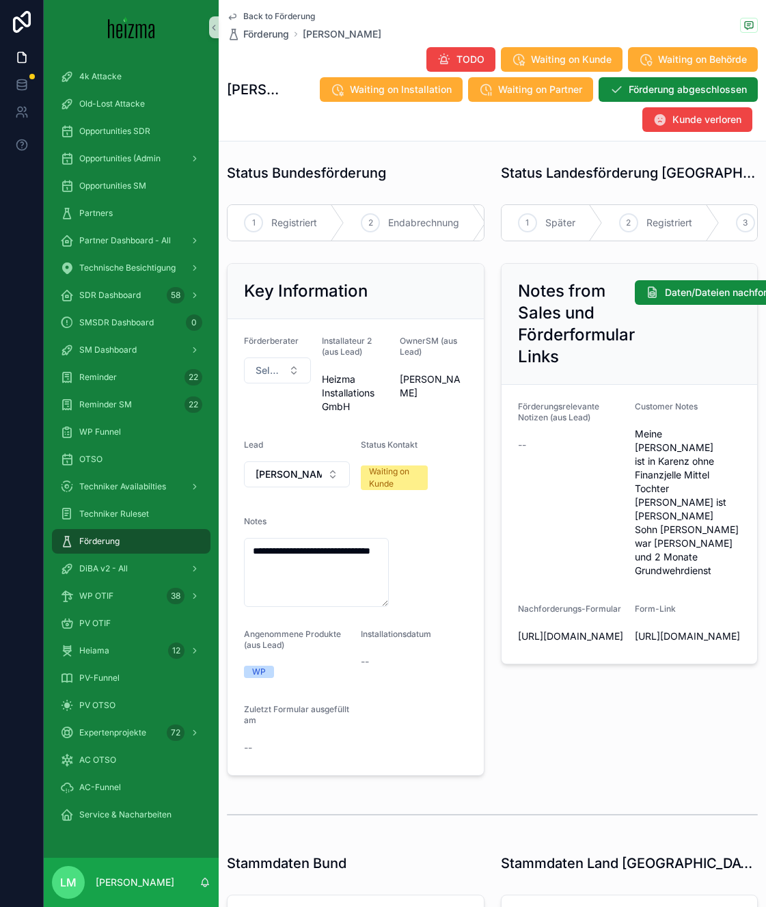
click at [247, 339] on span "Förderberater" at bounding box center [271, 340] width 55 height 10
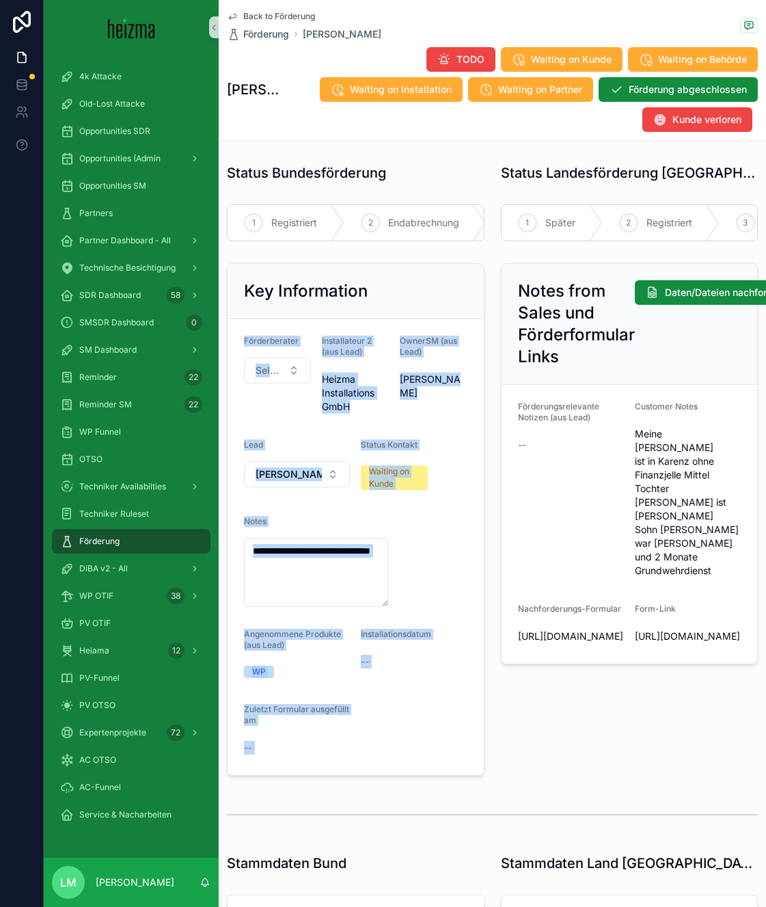
drag, startPoint x: 247, startPoint y: 339, endPoint x: 313, endPoint y: 765, distance: 430.8
click at [313, 765] on form "**********" at bounding box center [356, 547] width 256 height 456
drag, startPoint x: 313, startPoint y: 765, endPoint x: 251, endPoint y: 346, distance: 422.7
click at [251, 346] on form "**********" at bounding box center [356, 547] width 256 height 456
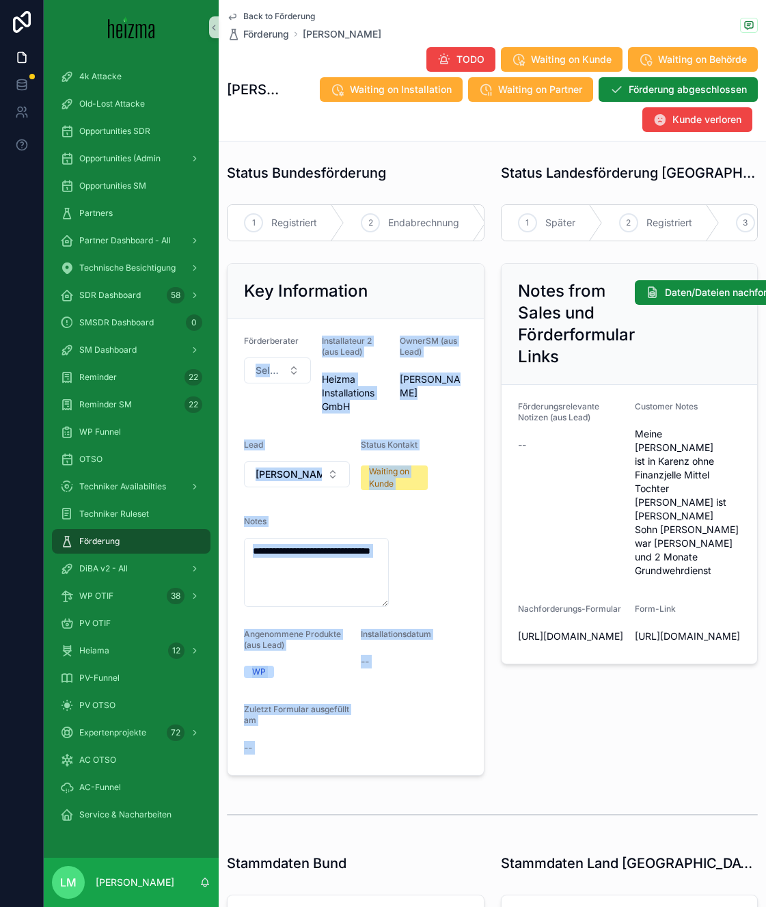
click at [364, 691] on form "**********" at bounding box center [356, 547] width 256 height 456
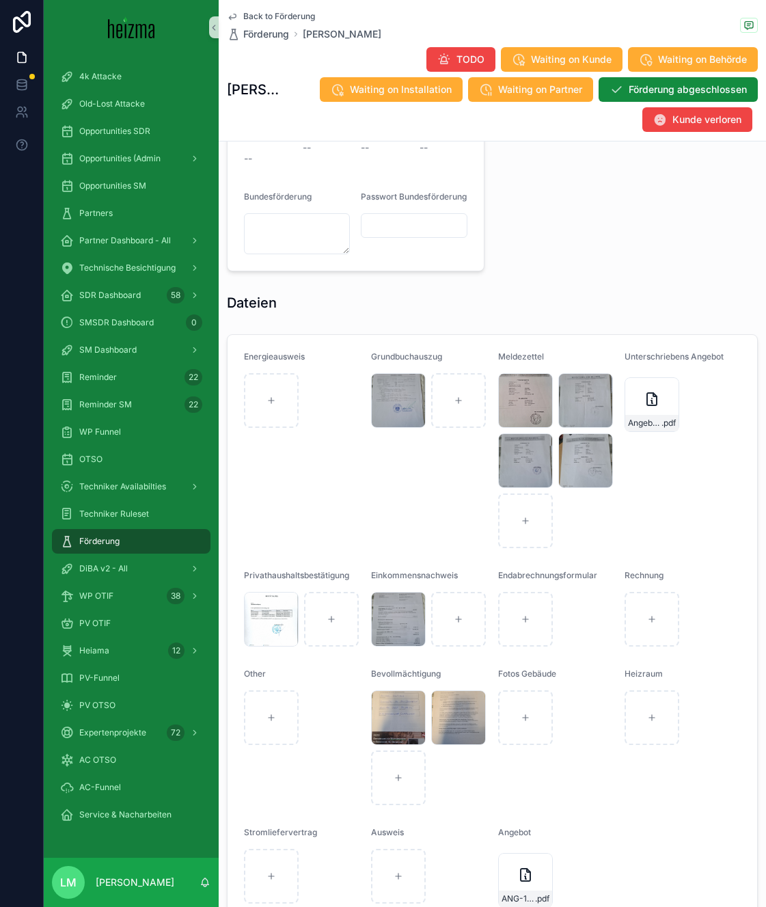
scroll to position [1270, 0]
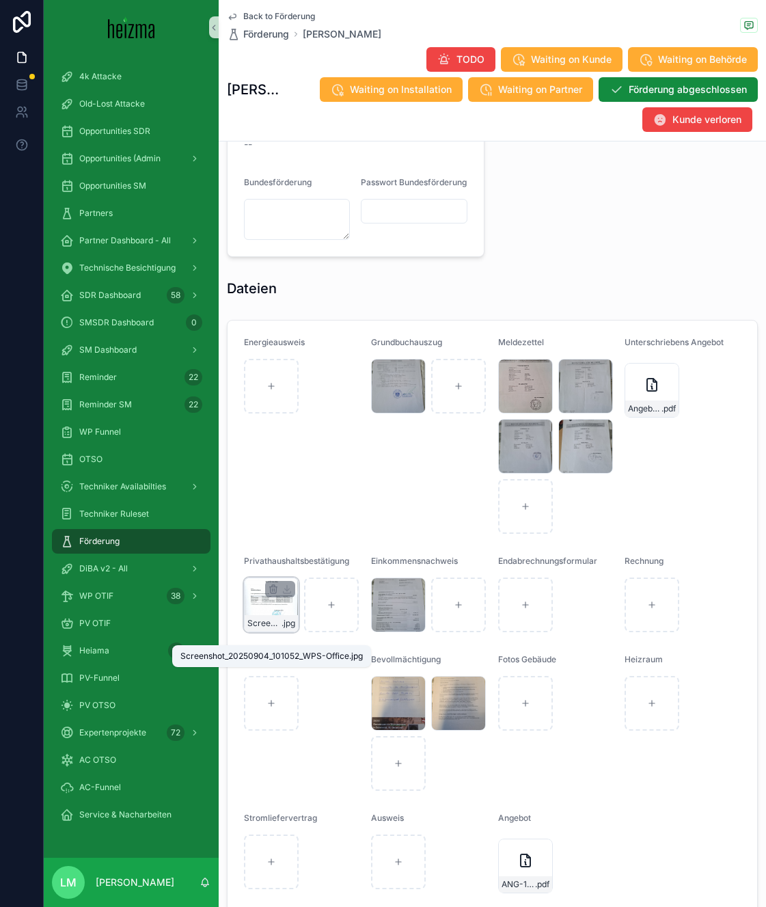
click at [290, 629] on span ".jpg" at bounding box center [289, 623] width 14 height 11
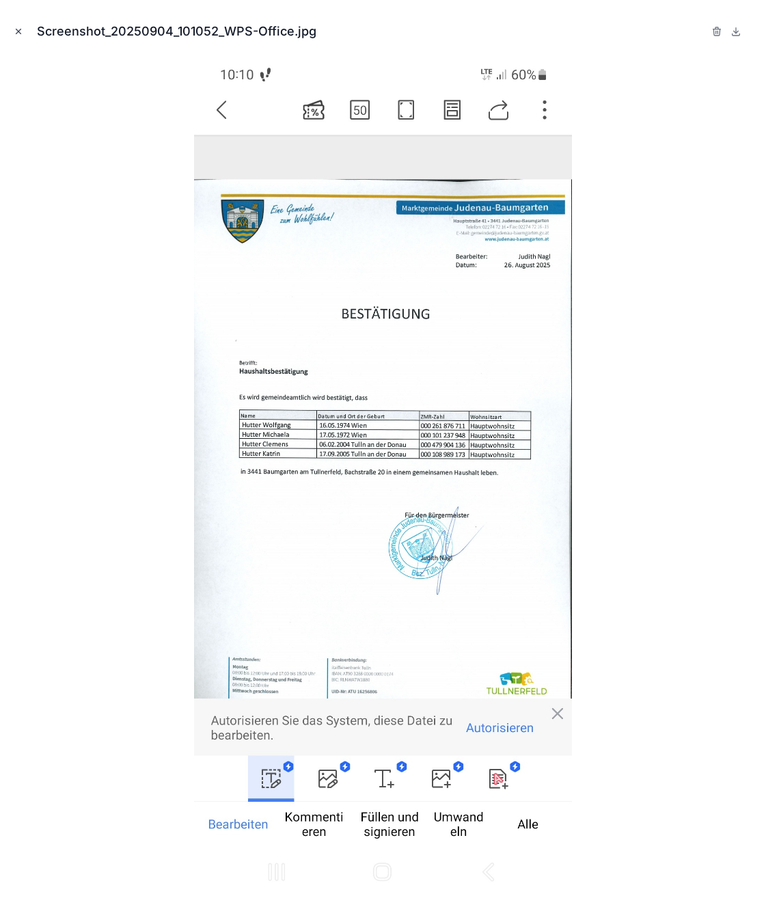
click at [17, 34] on icon "Close modal" at bounding box center [19, 32] width 10 height 10
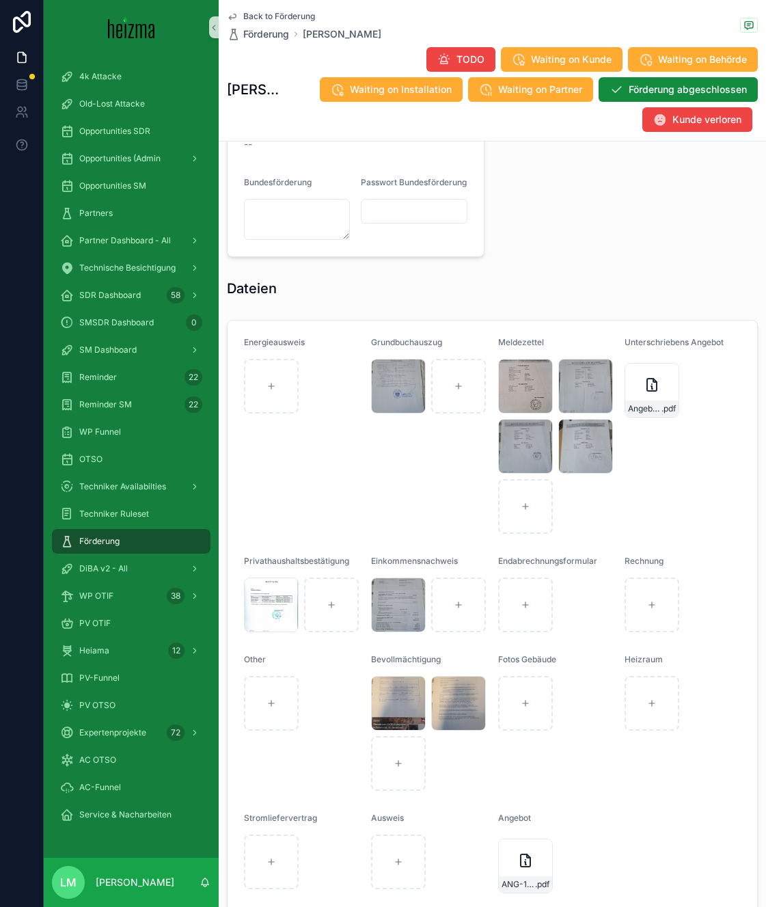
scroll to position [1323, 0]
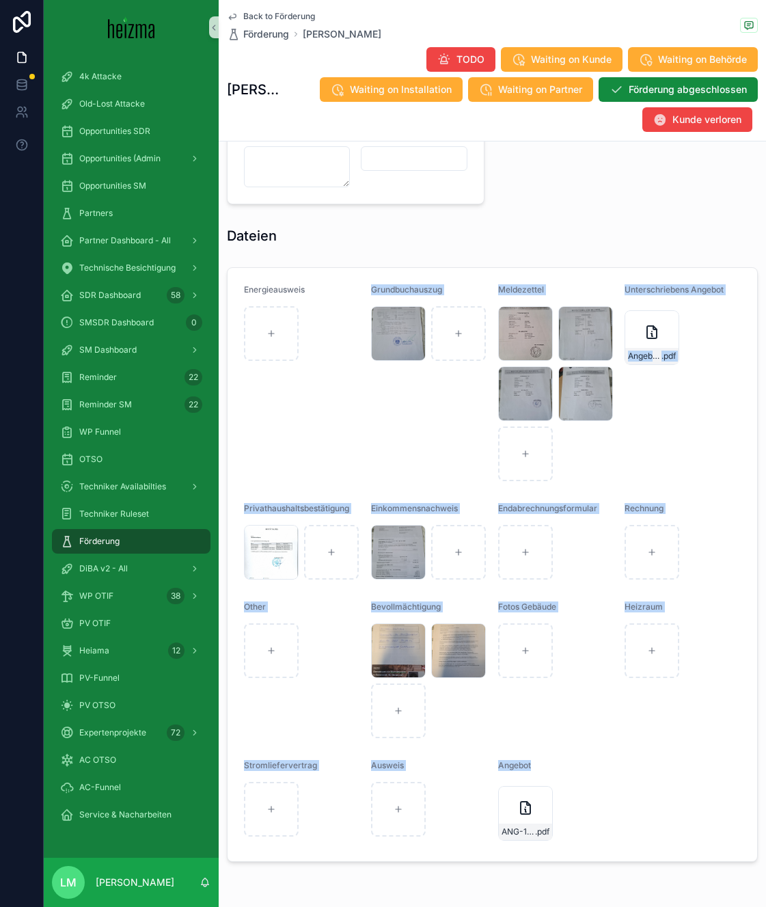
drag, startPoint x: 572, startPoint y: 782, endPoint x: 324, endPoint y: 361, distance: 488.0
click at [324, 361] on form "Energieausweis Grundbuchauszug 20250903_105518 .jpg Meldezettel Screenshot_[PHO…" at bounding box center [493, 564] width 530 height 593
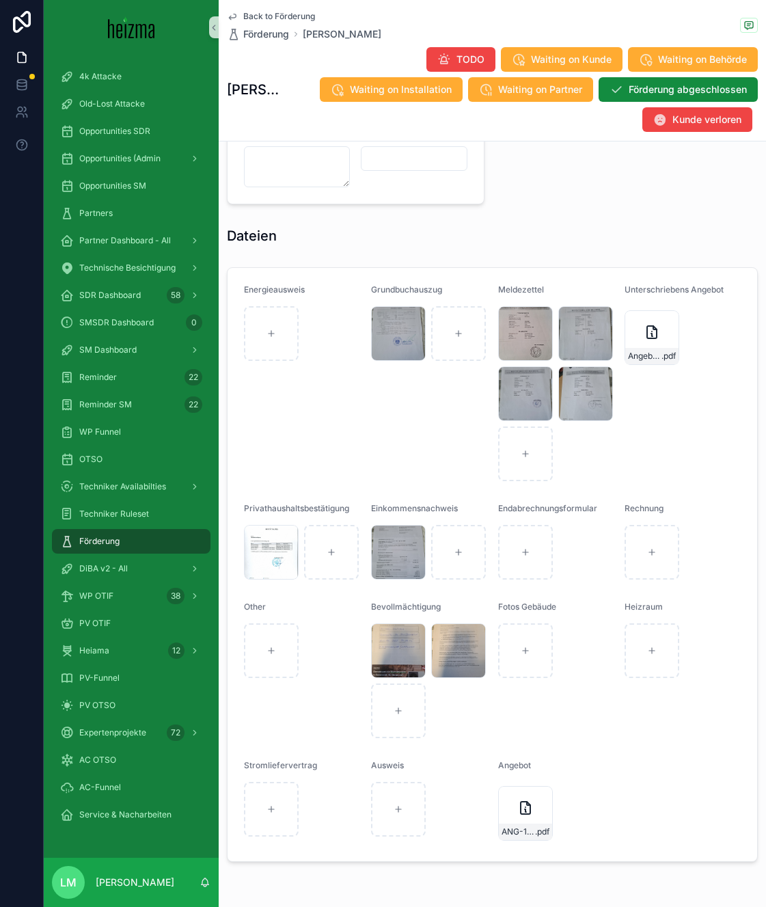
click at [241, 295] on form "Energieausweis Grundbuchauszug 20250903_105518 .jpg Meldezettel Screenshot_[PHO…" at bounding box center [493, 564] width 530 height 593
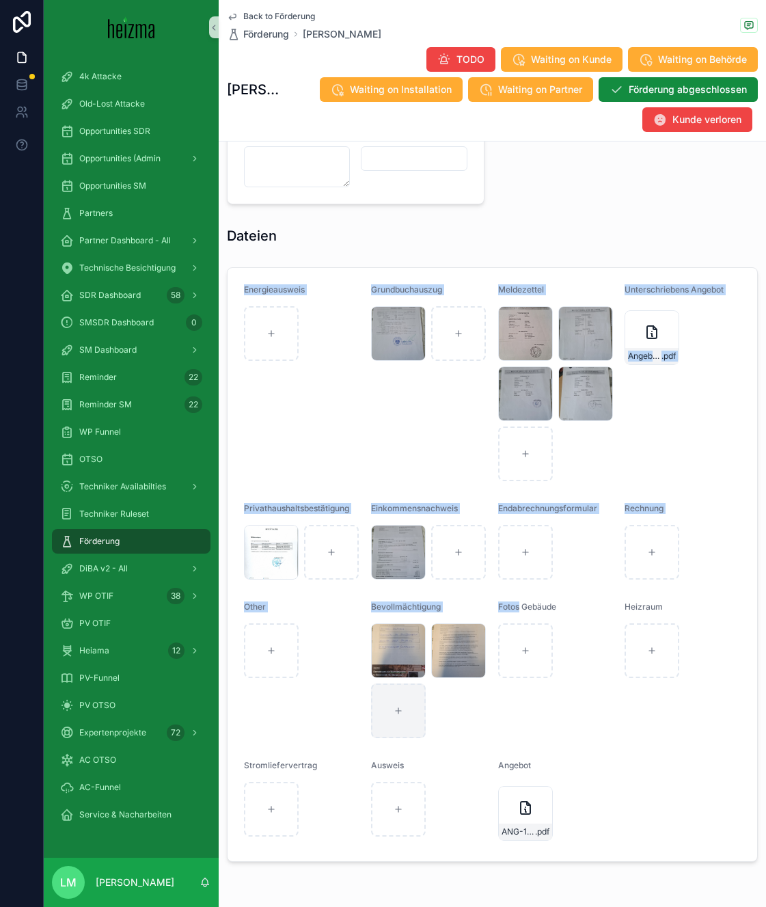
drag, startPoint x: 241, startPoint y: 295, endPoint x: 371, endPoint y: 724, distance: 448.5
click at [371, 724] on form "Energieausweis Grundbuchauszug 20250903_105518 .jpg Meldezettel Screenshot_[PHO…" at bounding box center [493, 564] width 530 height 593
click at [552, 776] on div "Angebot" at bounding box center [556, 768] width 116 height 16
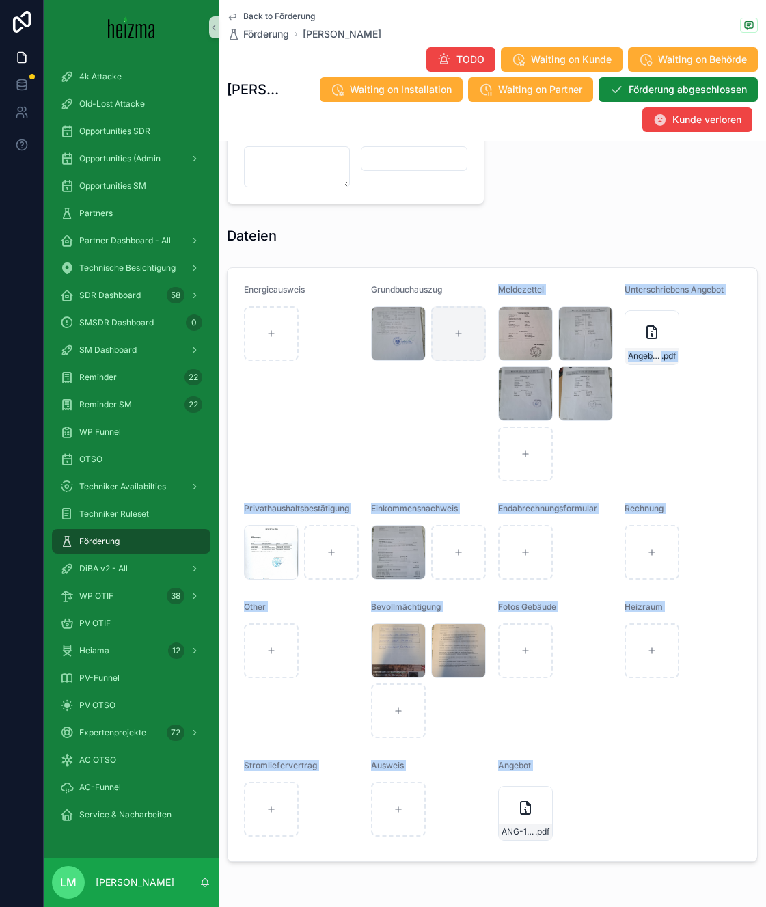
drag, startPoint x: 552, startPoint y: 789, endPoint x: 460, endPoint y: 347, distance: 451.6
click at [460, 347] on form "Energieausweis Grundbuchauszug 20250903_105518 .jpg Meldezettel Screenshot_[PHO…" at bounding box center [493, 564] width 530 height 593
click at [251, 283] on form "Energieausweis Grundbuchauszug 20250903_105518 .jpg Meldezettel Screenshot_[PHO…" at bounding box center [493, 564] width 530 height 593
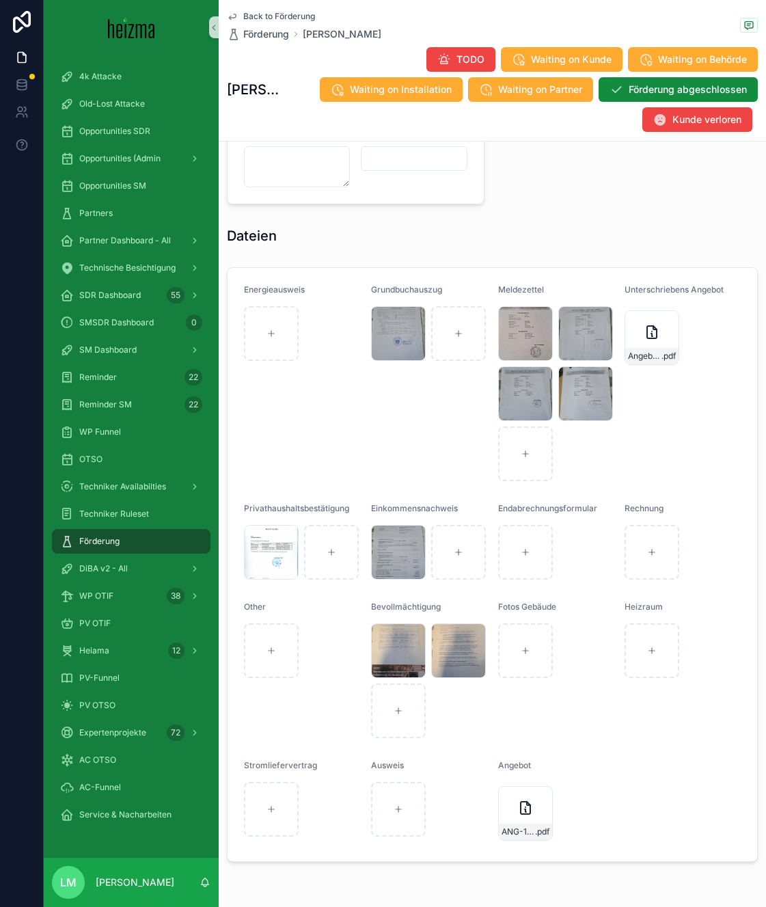
click at [262, 16] on span "Back to Förderung" at bounding box center [279, 16] width 72 height 11
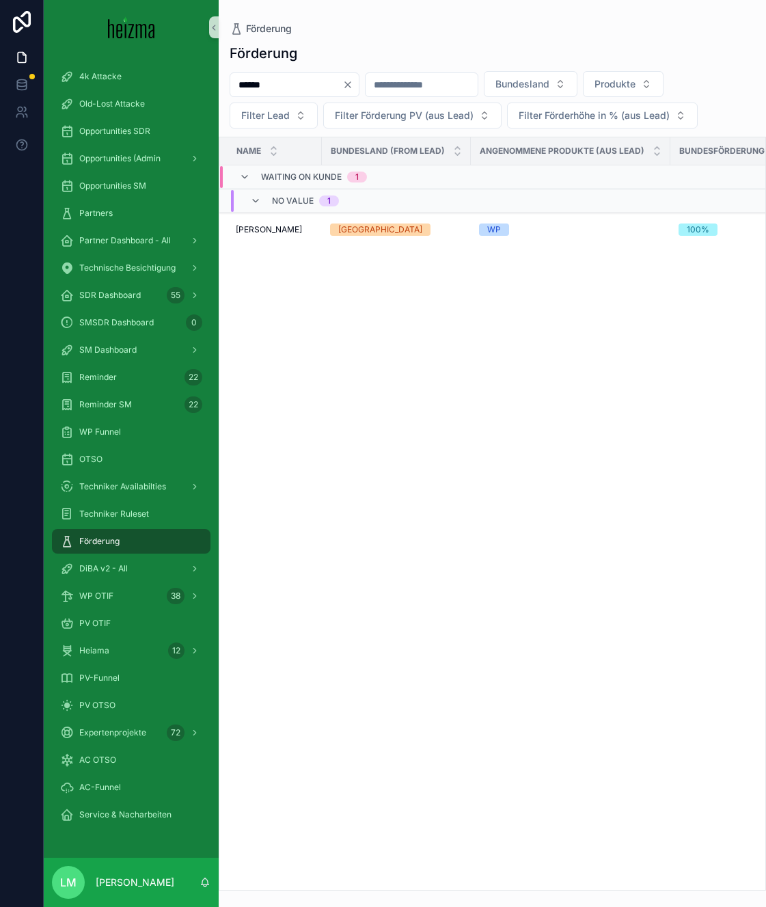
click at [272, 92] on input "******" at bounding box center [286, 84] width 112 height 19
type input "******"
click at [258, 233] on span "[PERSON_NAME]" at bounding box center [269, 229] width 66 height 11
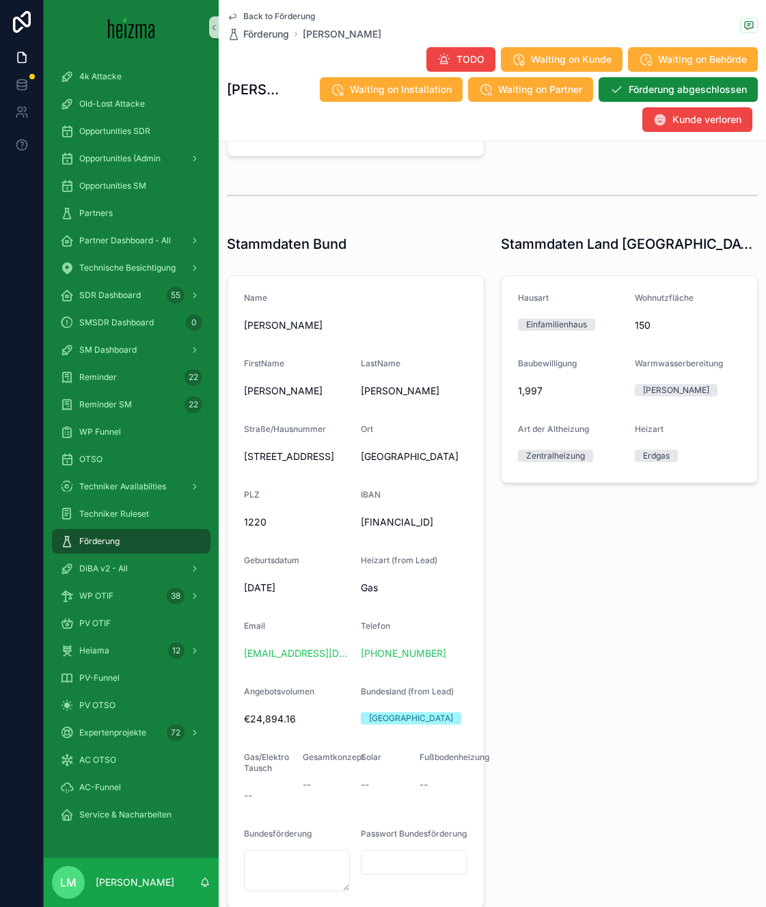
scroll to position [607, 0]
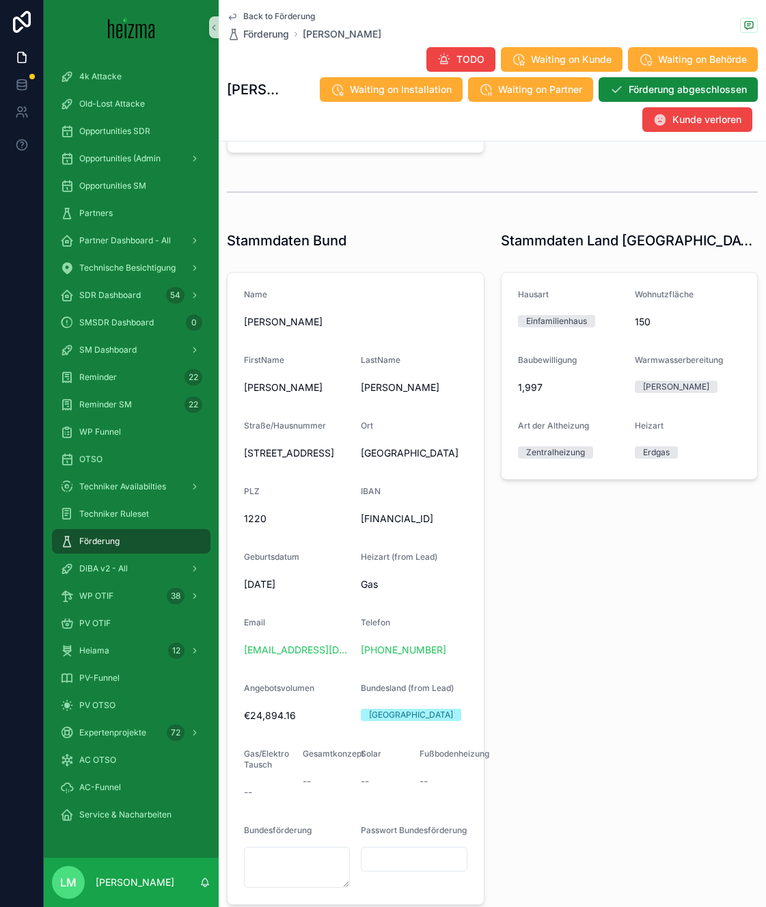
click at [296, 16] on span "Back to Förderung" at bounding box center [279, 16] width 72 height 11
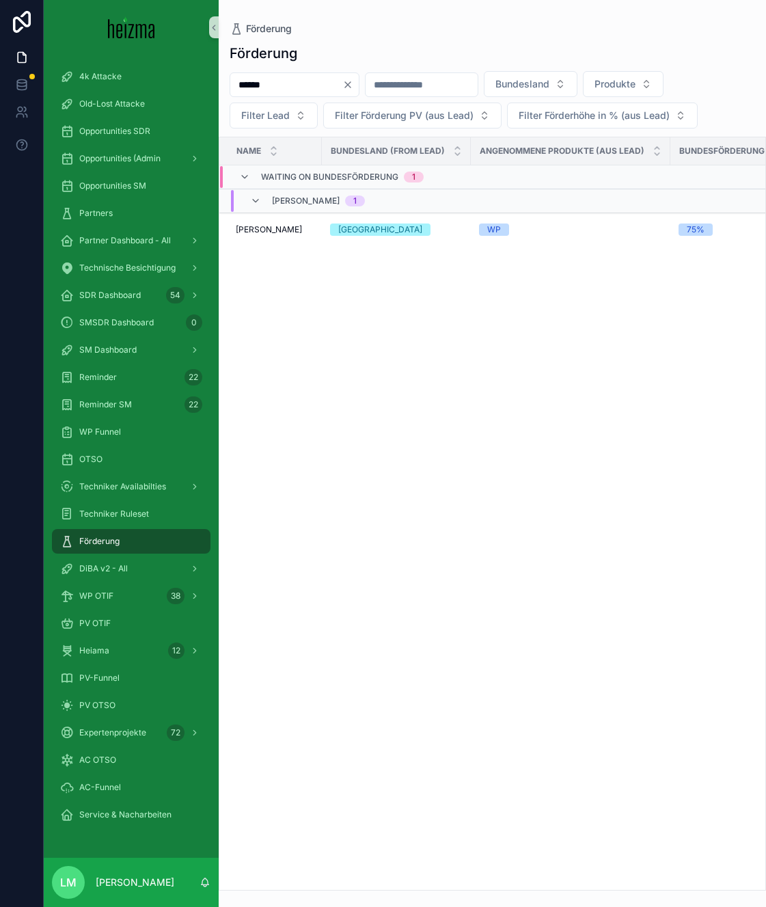
click at [293, 84] on input "******" at bounding box center [286, 84] width 112 height 19
type input "*"
type input "******"
click at [279, 231] on span "[PERSON_NAME]" at bounding box center [269, 229] width 66 height 11
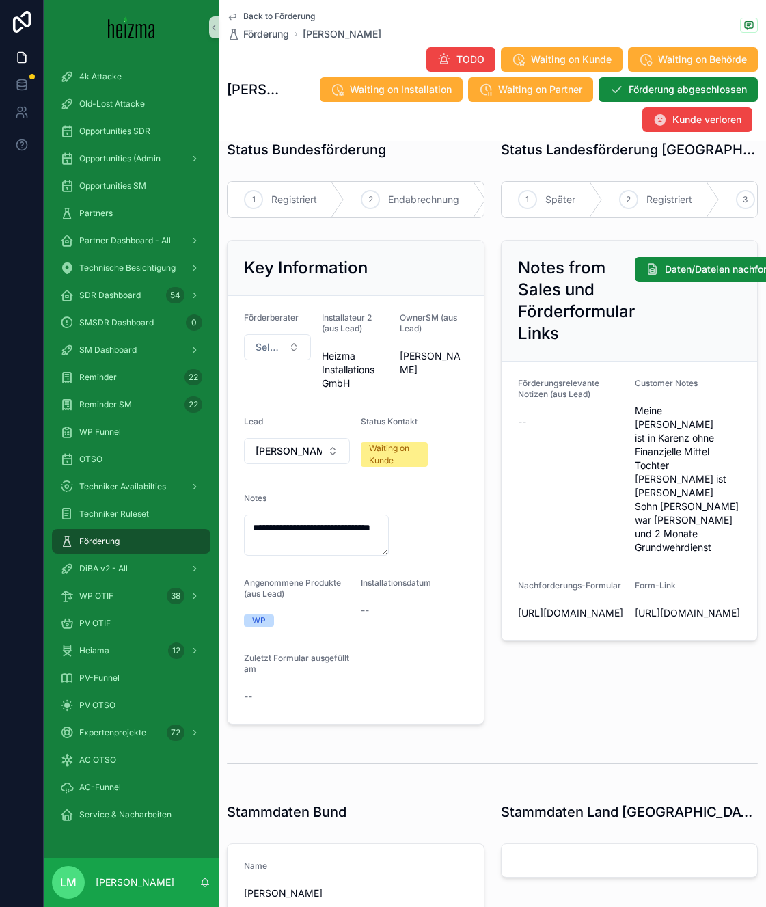
scroll to position [23, 0]
click at [662, 461] on span "Meine [PERSON_NAME] ist in Karenz ohne Finanzjelle Mittel Tochter [PERSON_NAME]…" at bounding box center [688, 480] width 106 height 150
click at [656, 454] on span "Meine [PERSON_NAME] ist in Karenz ohne Finanzjelle Mittel Tochter [PERSON_NAME]…" at bounding box center [688, 480] width 106 height 150
drag, startPoint x: 656, startPoint y: 454, endPoint x: 725, endPoint y: 494, distance: 79.9
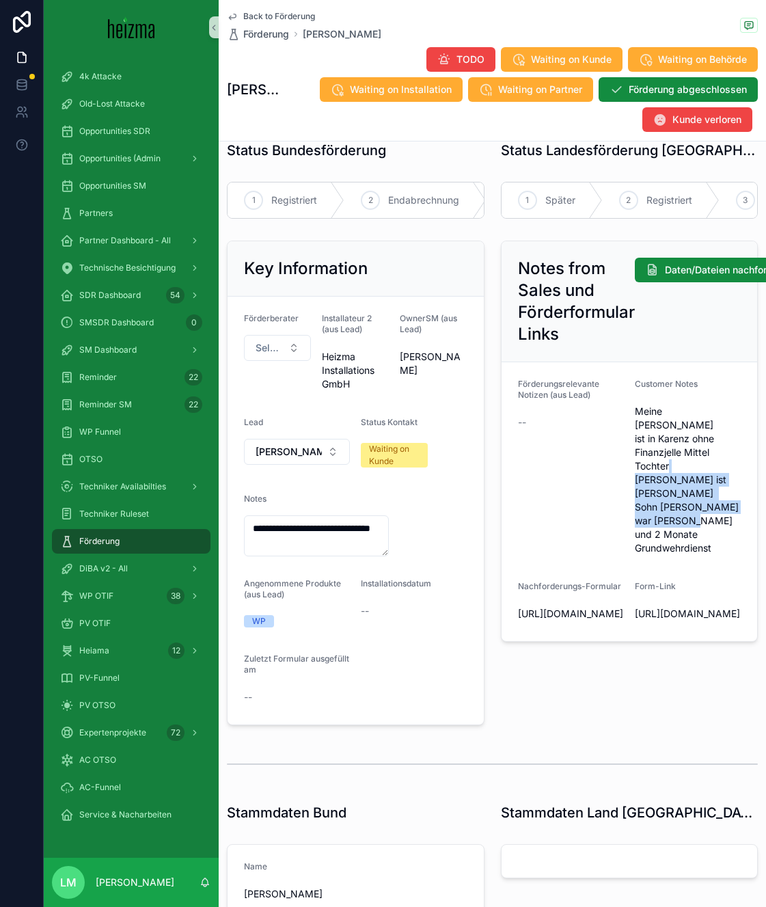
click at [725, 494] on span "Meine [PERSON_NAME] ist in Karenz ohne Finanzjelle Mittel Tochter [PERSON_NAME]…" at bounding box center [688, 480] width 106 height 150
click at [745, 495] on form "Förderungsrelevante Notizen (aus Lead) -- Customer Notes Meine [PERSON_NAME] is…" at bounding box center [630, 501] width 256 height 279
drag, startPoint x: 745, startPoint y: 495, endPoint x: 635, endPoint y: 430, distance: 127.4
click at [635, 430] on form "Förderungsrelevante Notizen (aus Lead) -- Customer Notes Meine [PERSON_NAME] is…" at bounding box center [630, 501] width 256 height 279
click at [635, 415] on span "Meine [PERSON_NAME] ist in Karenz ohne Finanzjelle Mittel Tochter [PERSON_NAME]…" at bounding box center [688, 480] width 106 height 150
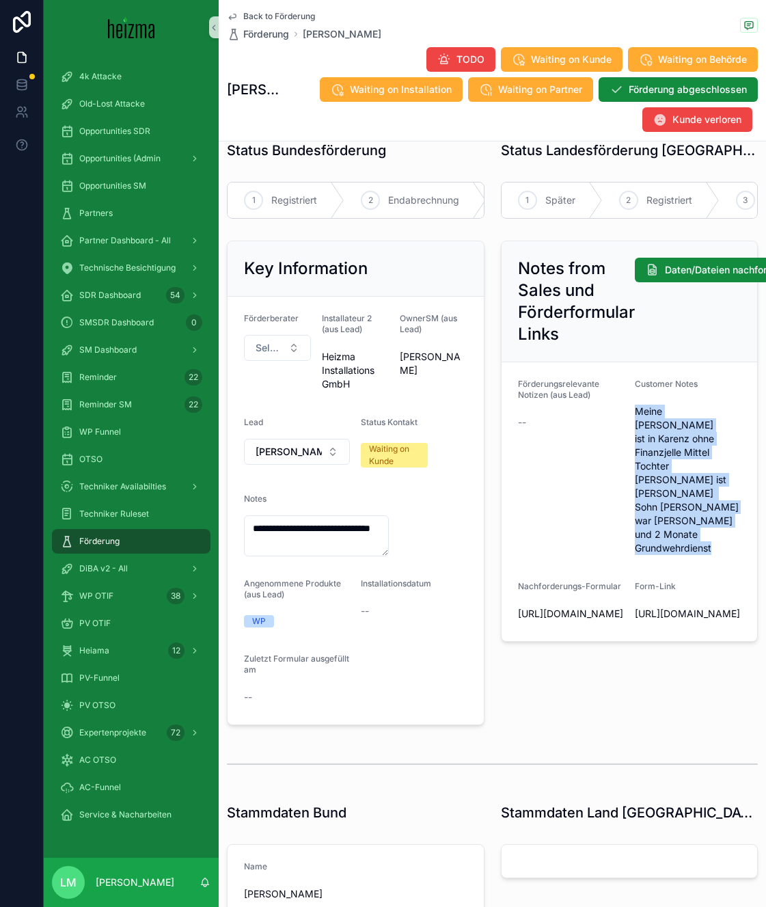
drag, startPoint x: 635, startPoint y: 415, endPoint x: 711, endPoint y: 514, distance: 124.4
click at [709, 514] on div "Meine [PERSON_NAME] ist in Karenz ohne Finanzjelle Mittel Tochter [PERSON_NAME]…" at bounding box center [688, 479] width 106 height 159
click at [711, 514] on div "Meine [PERSON_NAME] ist in Karenz ohne Finanzjelle Mittel Tochter [PERSON_NAME]…" at bounding box center [688, 479] width 106 height 159
drag, startPoint x: 711, startPoint y: 514, endPoint x: 633, endPoint y: 381, distance: 154.0
click at [633, 381] on form "Förderungsrelevante Notizen (aus Lead) -- Customer Notes Meine [PERSON_NAME] is…" at bounding box center [630, 501] width 256 height 279
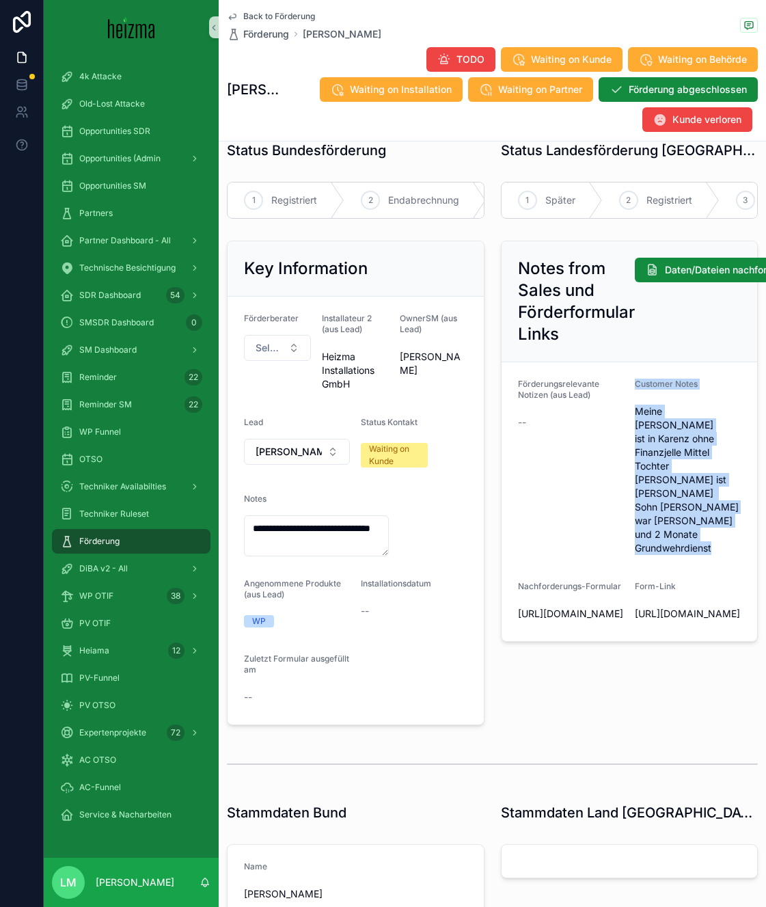
click at [633, 381] on form "Förderungsrelevante Notizen (aus Lead) -- Customer Notes Meine [PERSON_NAME] is…" at bounding box center [630, 501] width 256 height 279
drag, startPoint x: 633, startPoint y: 381, endPoint x: 656, endPoint y: 519, distance: 139.9
click at [655, 518] on form "Förderungsrelevante Notizen (aus Lead) -- Customer Notes Meine [PERSON_NAME] is…" at bounding box center [630, 501] width 256 height 279
click at [656, 519] on form "Förderungsrelevante Notizen (aus Lead) -- Customer Notes Meine [PERSON_NAME] is…" at bounding box center [630, 501] width 256 height 279
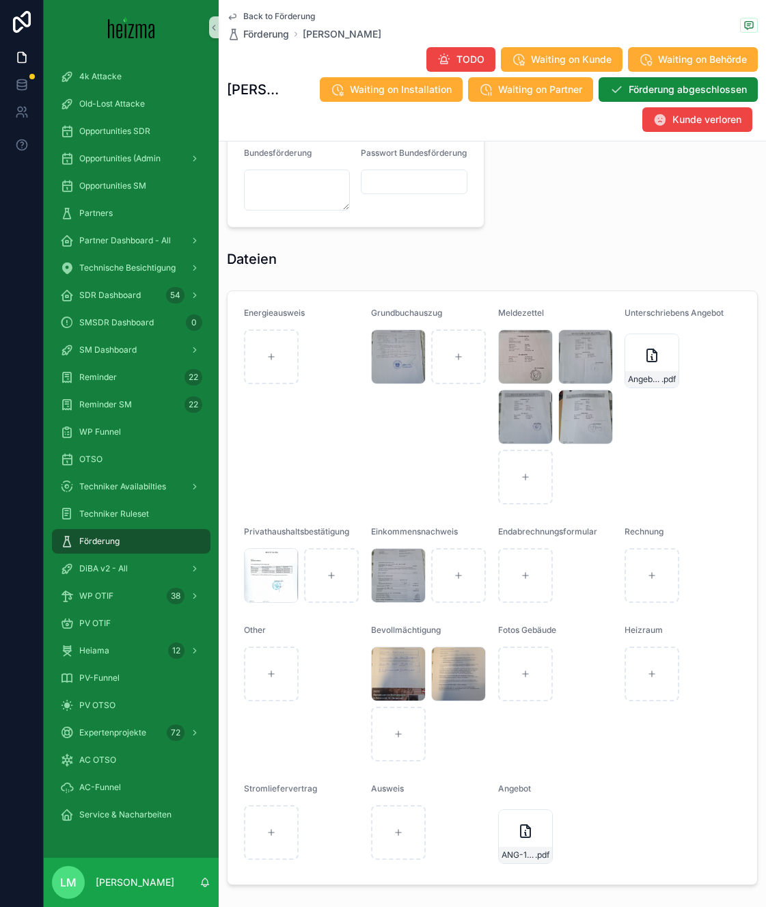
scroll to position [1274, 0]
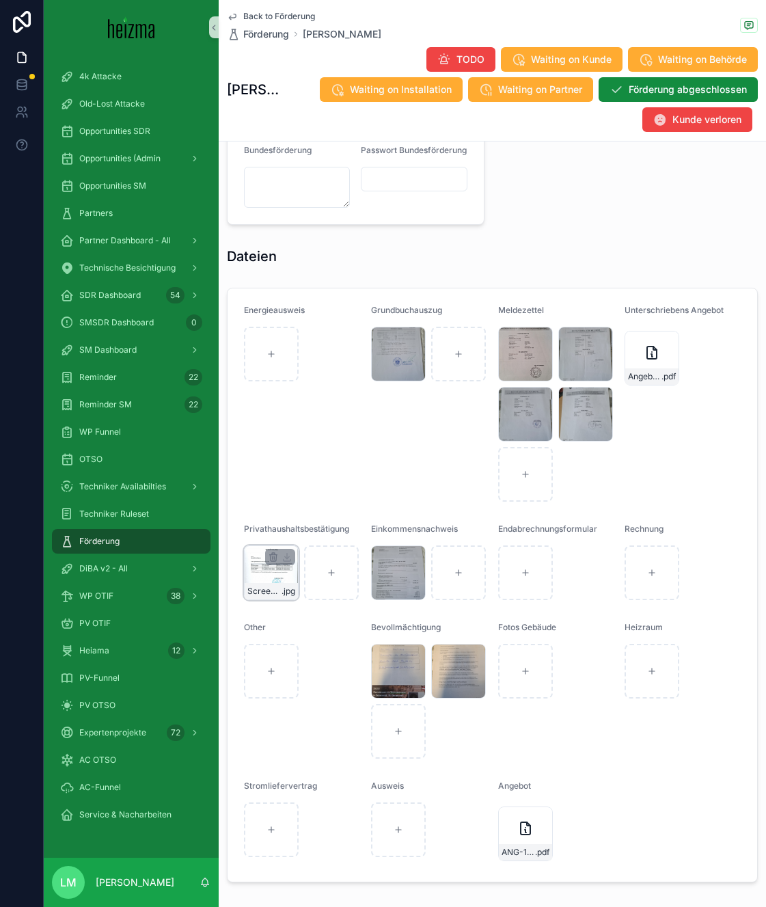
click at [277, 590] on div "Screenshot_20250904_101052_WPS-Office .jpg" at bounding box center [271, 572] width 55 height 55
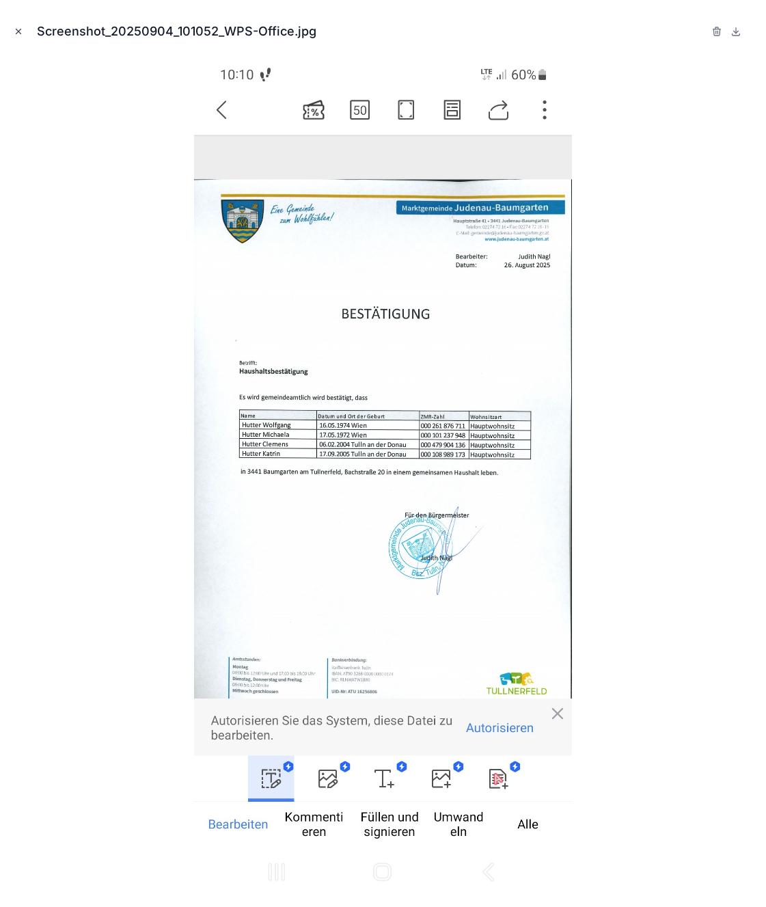
click at [25, 34] on button "Close modal" at bounding box center [18, 31] width 15 height 15
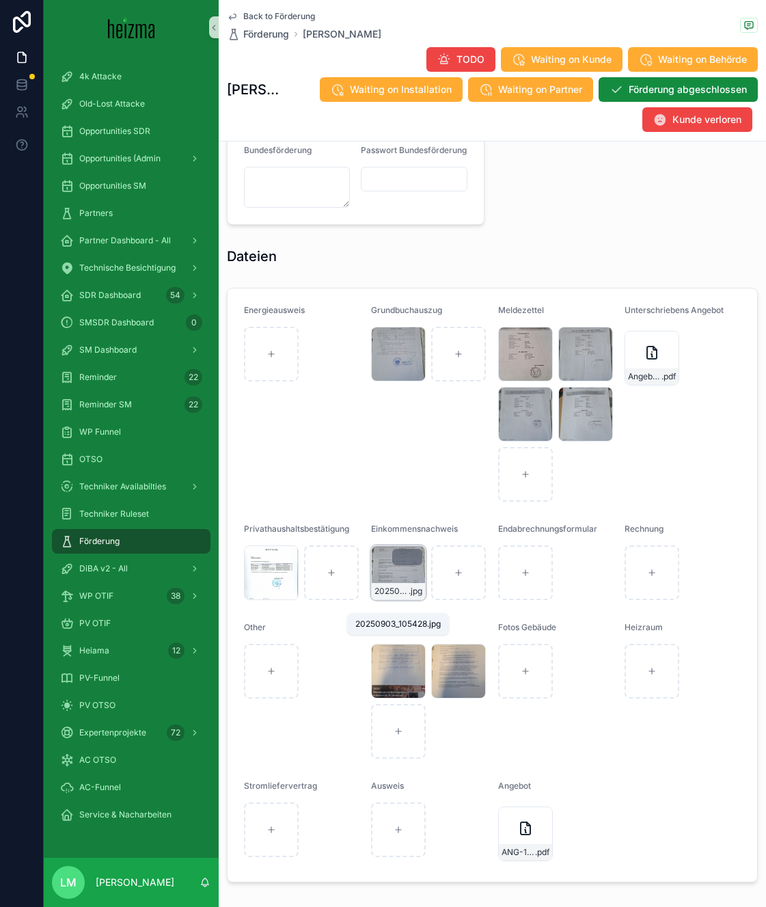
click at [400, 597] on span "20250903_105428" at bounding box center [391, 591] width 34 height 11
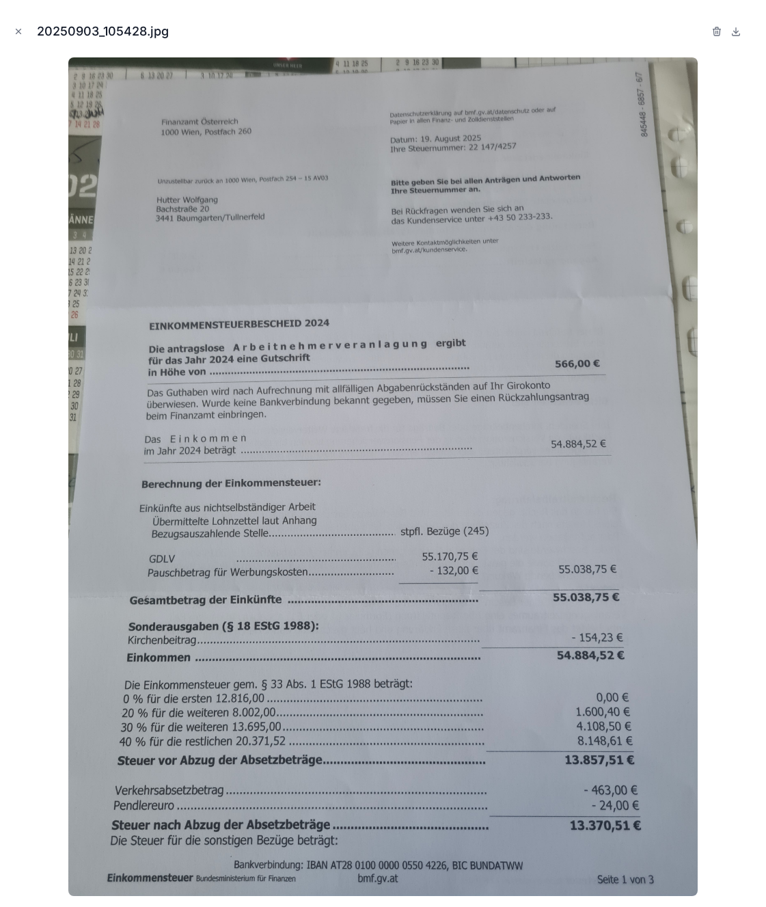
click at [77, 307] on img at bounding box center [382, 476] width 629 height 838
click at [20, 31] on icon "Close modal" at bounding box center [19, 32] width 10 height 10
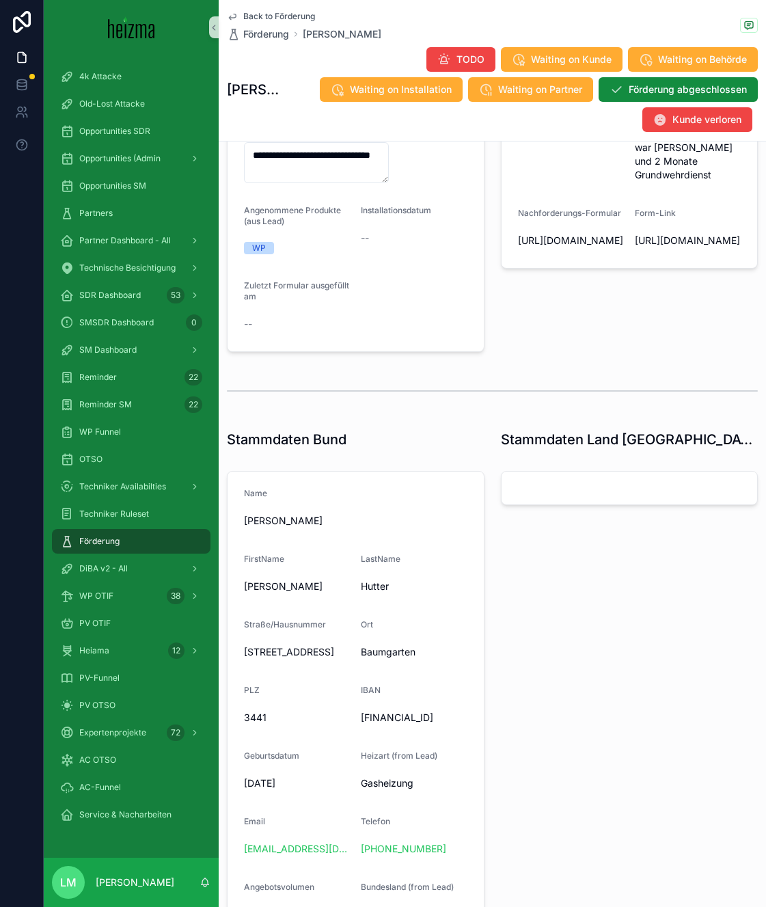
scroll to position [417, 0]
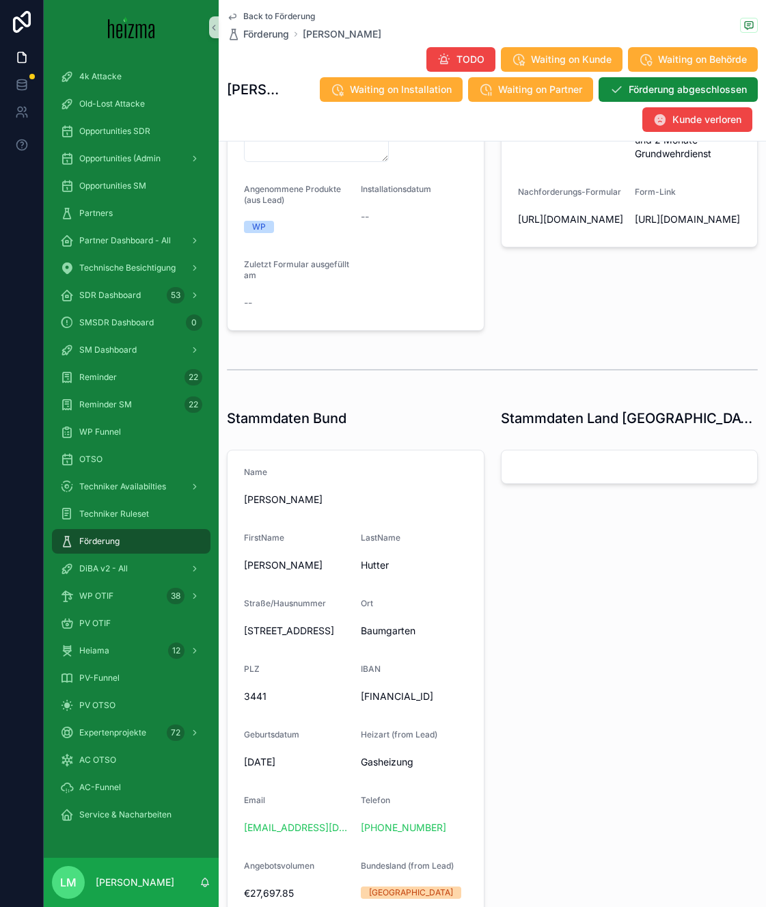
click at [538, 412] on h1 "Stammdaten Land [GEOGRAPHIC_DATA]" at bounding box center [630, 418] width 258 height 19
drag, startPoint x: 538, startPoint y: 412, endPoint x: 675, endPoint y: 415, distance: 136.7
click at [675, 415] on h1 "Stammdaten Land [GEOGRAPHIC_DATA]" at bounding box center [630, 418] width 258 height 19
drag, startPoint x: 675, startPoint y: 415, endPoint x: 399, endPoint y: 407, distance: 276.2
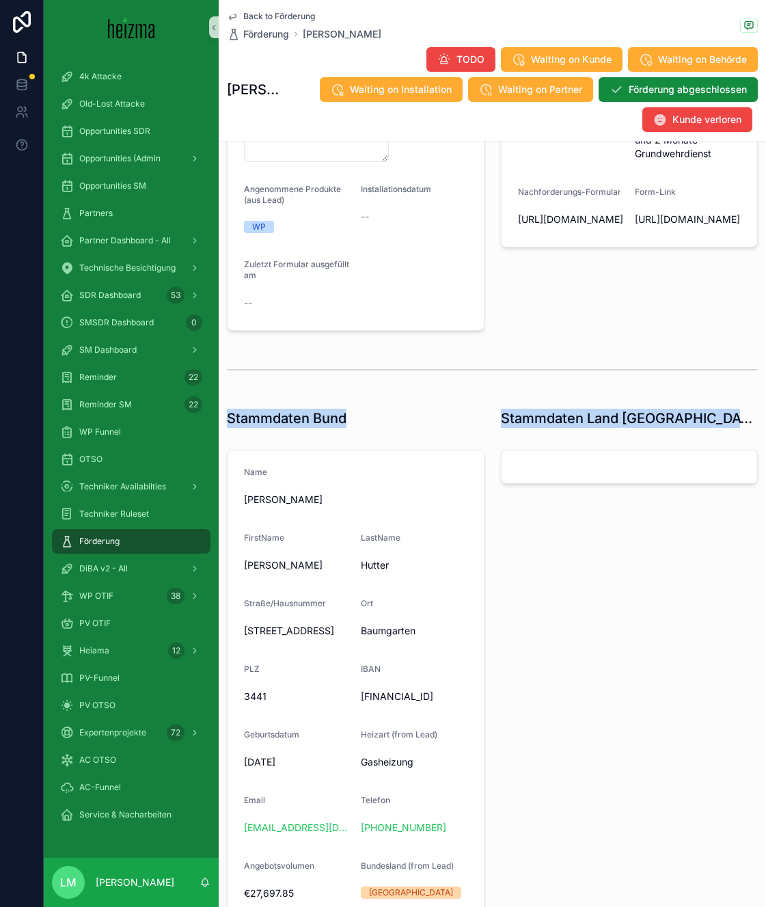
click at [399, 407] on div "**********" at bounding box center [492, 743] width 547 height 2004
click at [399, 407] on div "Stammdaten Bund" at bounding box center [356, 418] width 274 height 30
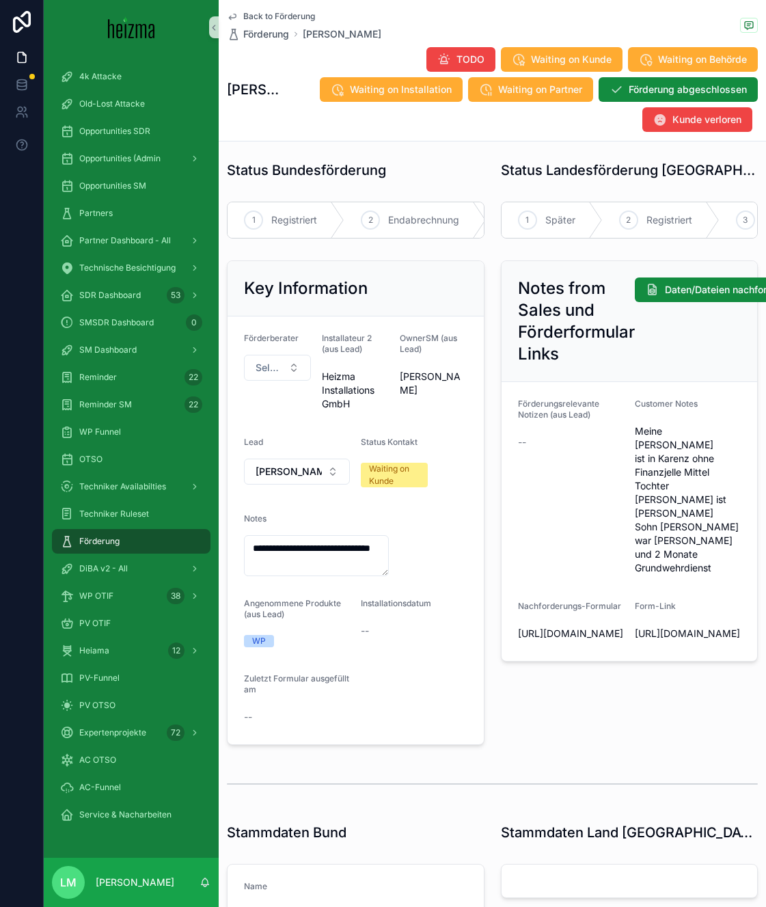
scroll to position [4, 0]
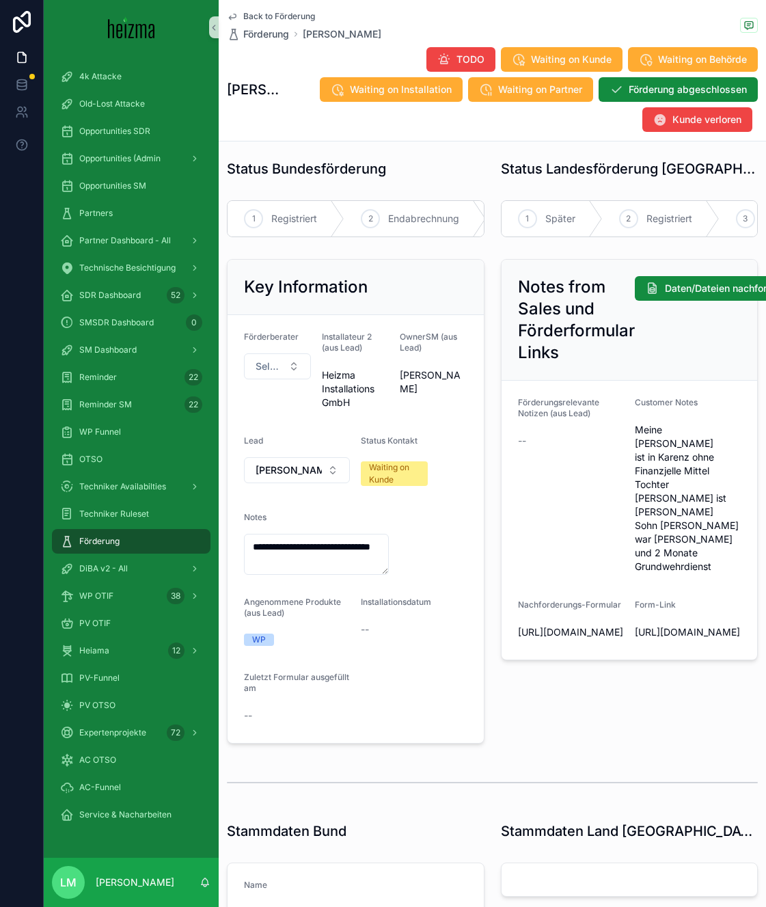
click at [491, 564] on div "**********" at bounding box center [356, 501] width 274 height 495
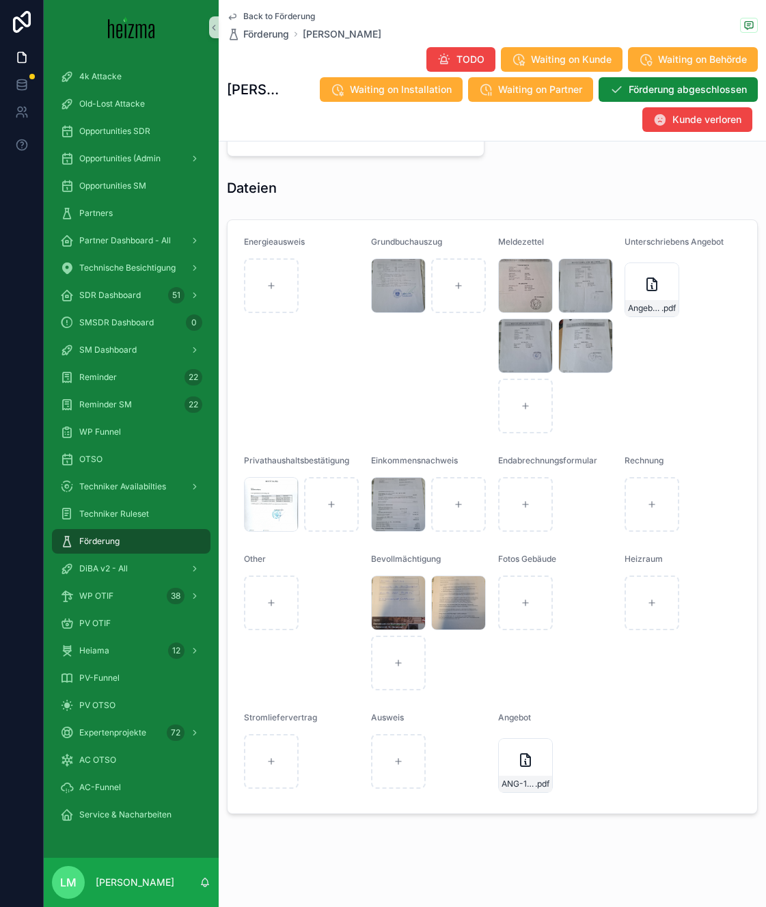
scroll to position [1348, 0]
click at [288, 494] on icon "scrollable content" at bounding box center [287, 488] width 11 height 11
click at [396, 303] on div "20250903_105518 .jpg" at bounding box center [398, 285] width 55 height 55
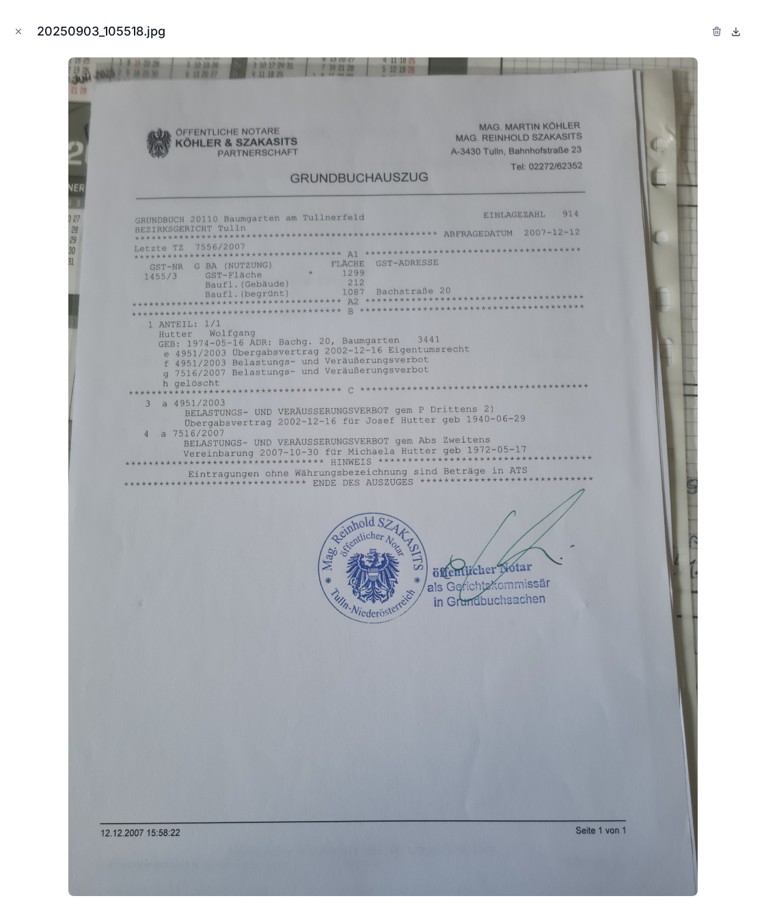
click at [733, 34] on icon at bounding box center [735, 31] width 11 height 11
click at [21, 33] on icon "Close modal" at bounding box center [19, 32] width 10 height 10
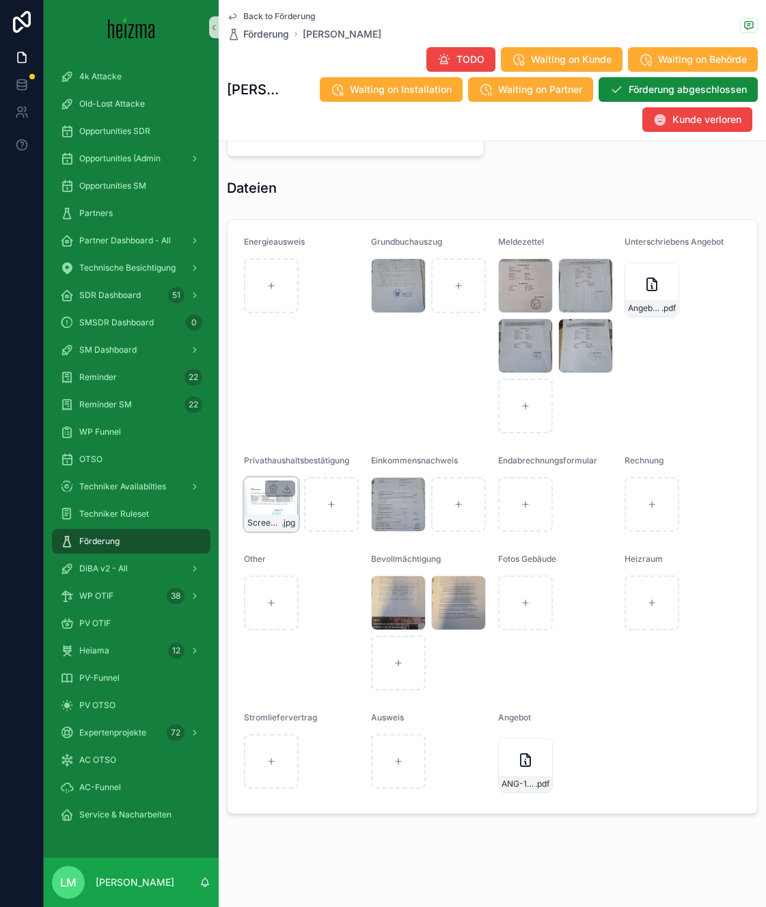
click at [264, 544] on form "Energieausweis Grundbuchauszug 20250903_105518 .jpg Meldezettel Screenshot_[PHO…" at bounding box center [493, 516] width 530 height 593
click at [251, 524] on div "Screenshot_20250904_101052_WPS-Office .jpg" at bounding box center [271, 523] width 53 height 16
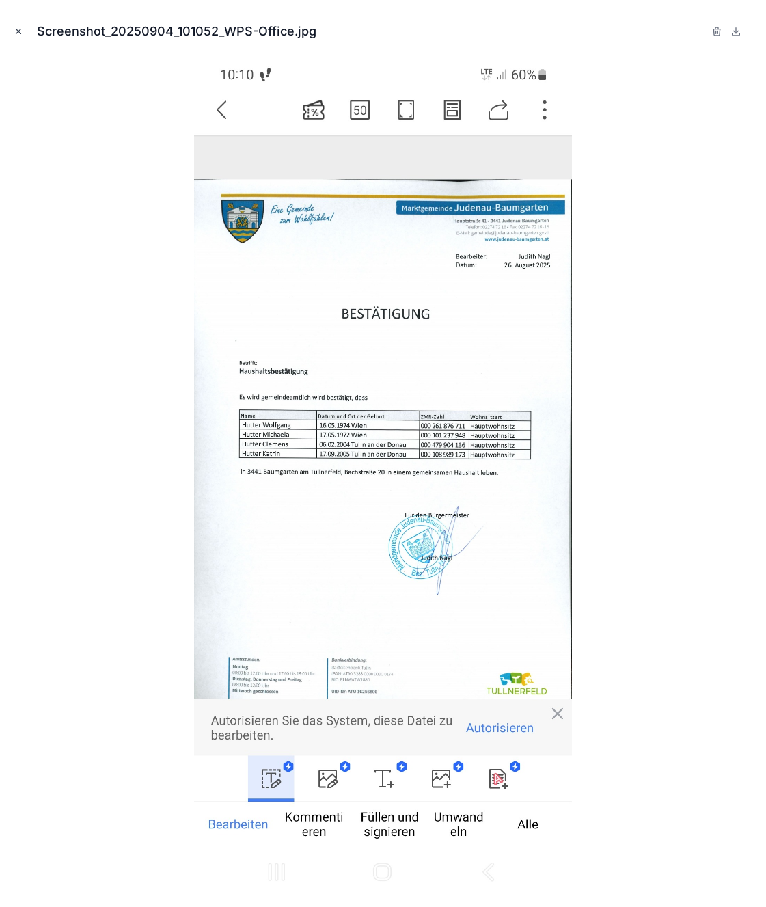
click at [14, 28] on icon "Close modal" at bounding box center [19, 32] width 10 height 10
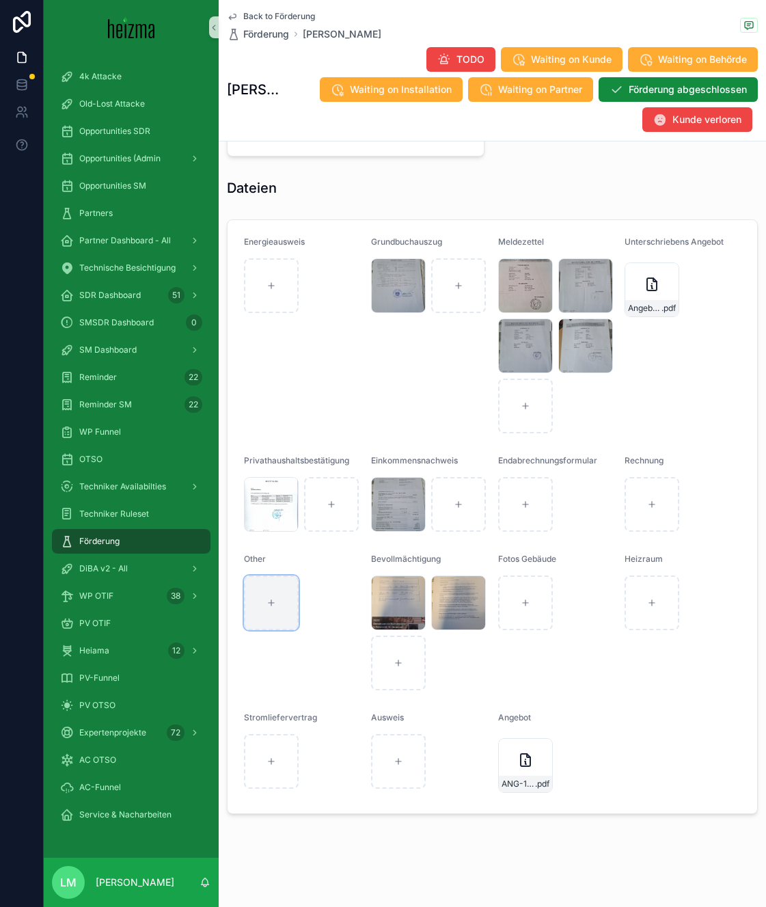
click at [260, 616] on div "scrollable content" at bounding box center [271, 602] width 55 height 55
type input "**********"
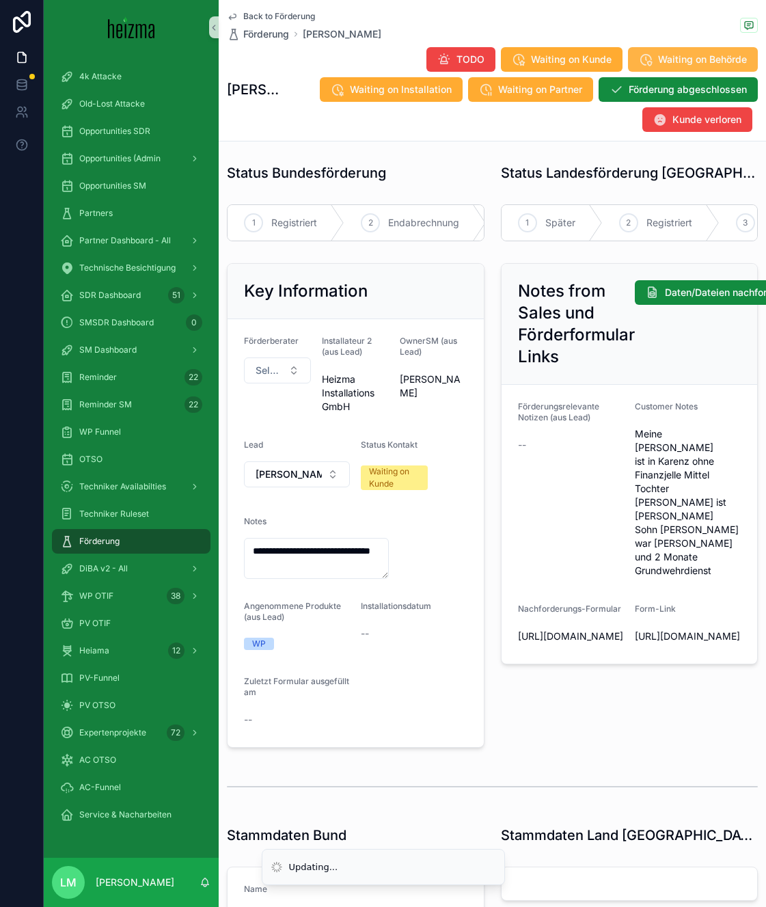
click at [683, 61] on span "Waiting on Behörde" at bounding box center [702, 60] width 89 height 14
click at [275, 575] on textarea "**********" at bounding box center [316, 558] width 145 height 41
drag, startPoint x: 275, startPoint y: 575, endPoint x: 249, endPoint y: 547, distance: 38.2
click at [249, 547] on textarea "**********" at bounding box center [316, 558] width 145 height 41
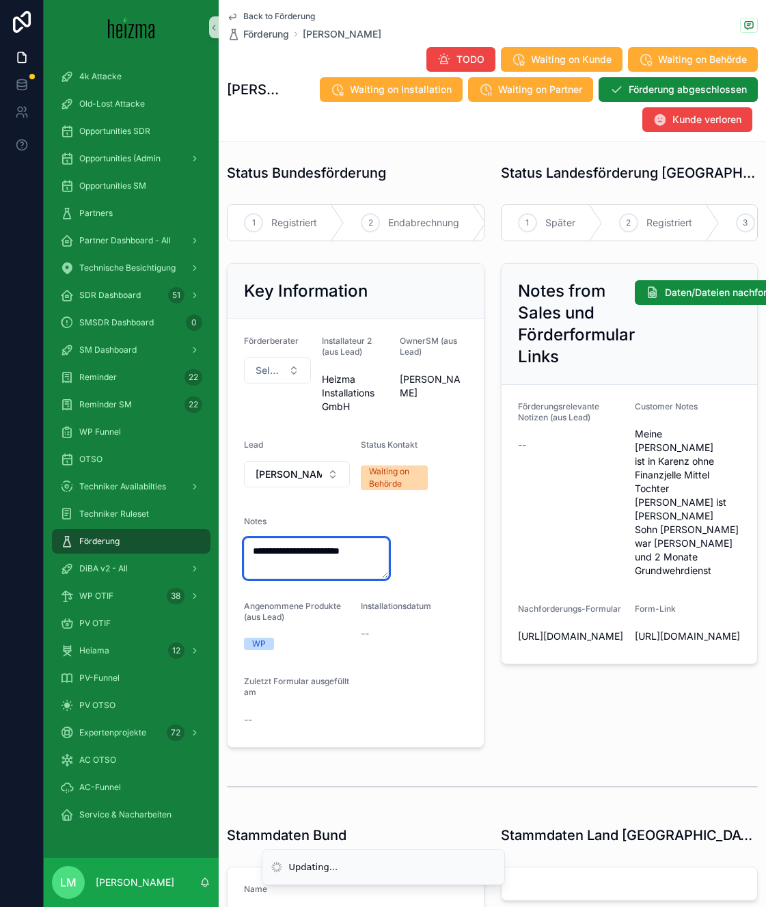
type textarea "**********"
click at [495, 601] on div "Notes from Sales und Förderformular Links Daten/Dateien nachfordern Förderungsr…" at bounding box center [630, 505] width 274 height 495
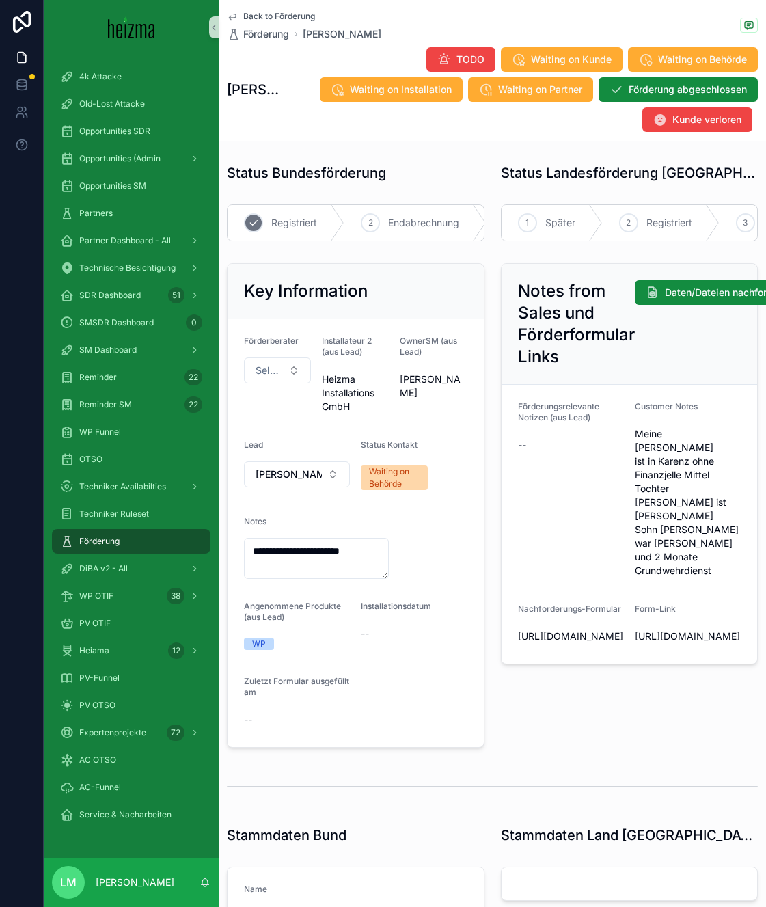
click at [300, 229] on span "Registriert" at bounding box center [294, 223] width 46 height 14
click at [266, 16] on span "Back to Förderung" at bounding box center [279, 16] width 72 height 11
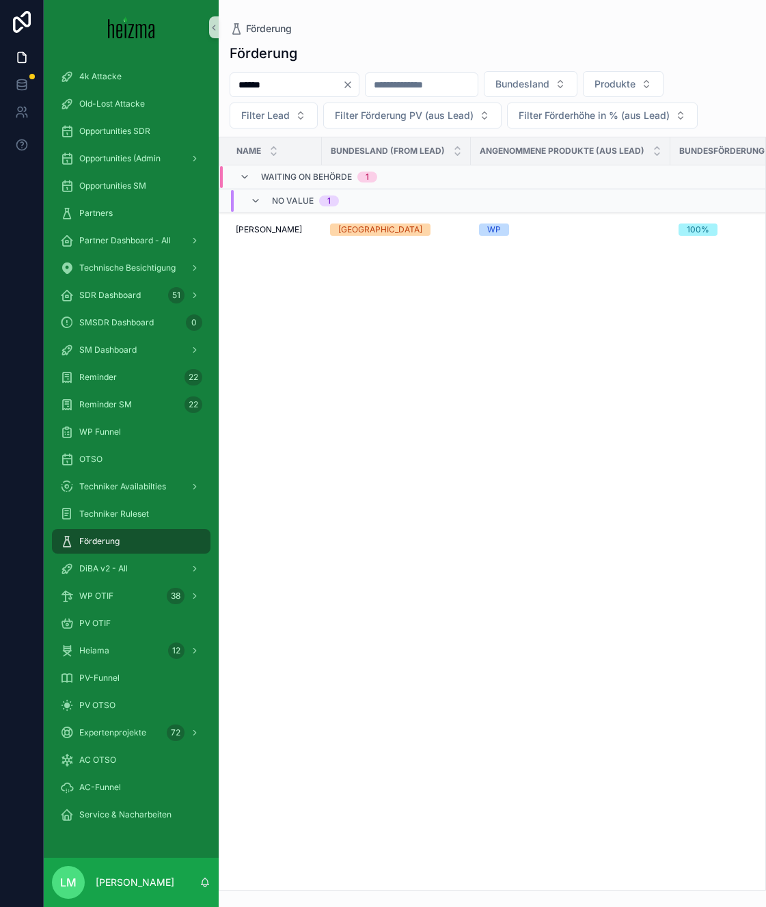
click at [353, 85] on icon "Clear" at bounding box center [347, 84] width 11 height 11
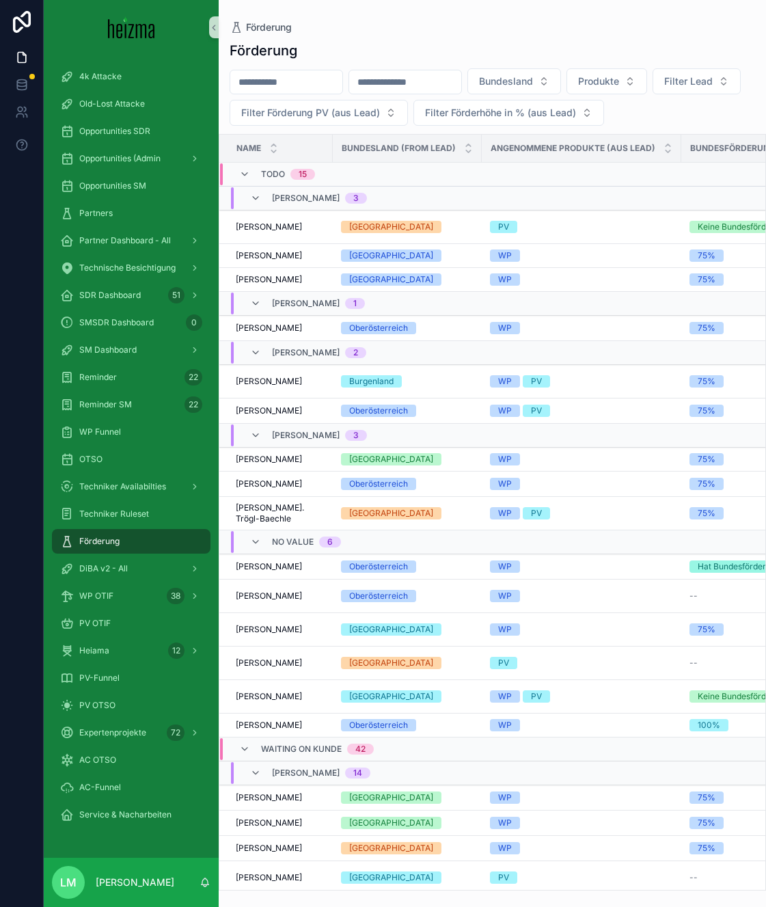
click at [260, 81] on input "scrollable content" at bounding box center [286, 81] width 112 height 19
type input "******"
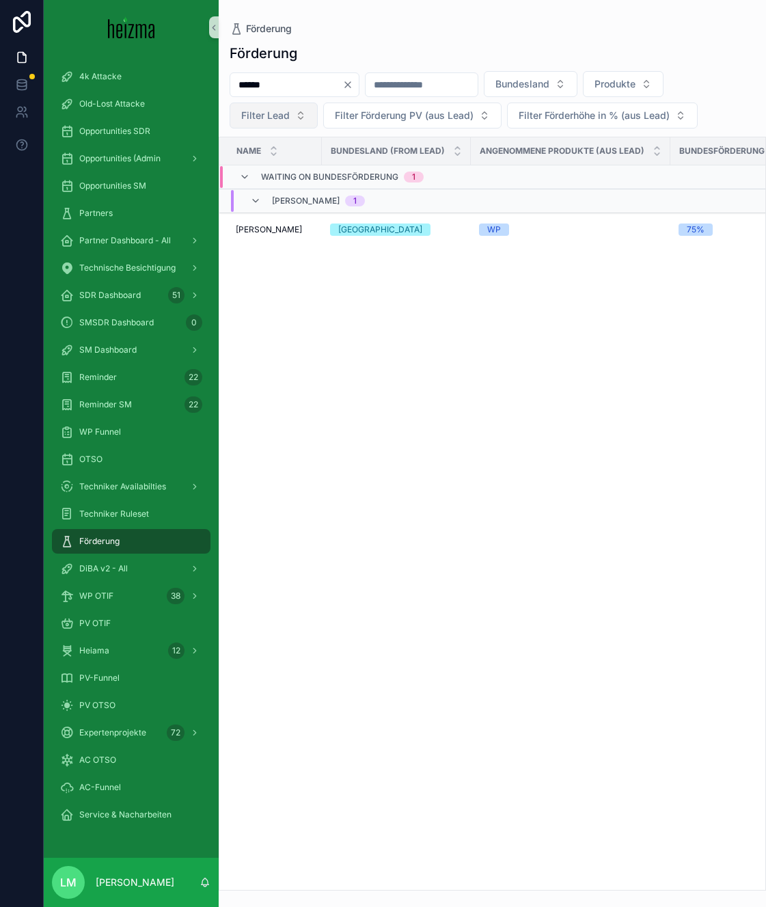
click at [299, 120] on button "Filter Lead" at bounding box center [274, 115] width 88 height 26
click at [407, 348] on div "Name Bundesland (from Lead) Angenommene Produkte (aus Lead) Bundesförderung WP …" at bounding box center [492, 513] width 546 height 752
click at [292, 228] on span "[PERSON_NAME]" at bounding box center [269, 229] width 66 height 11
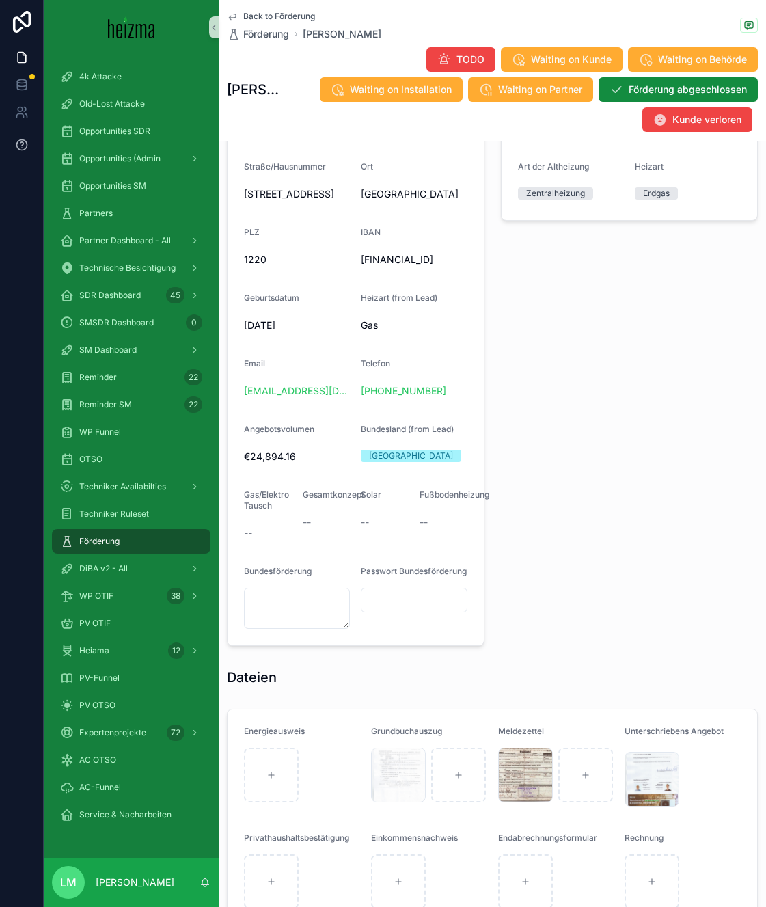
scroll to position [897, 0]
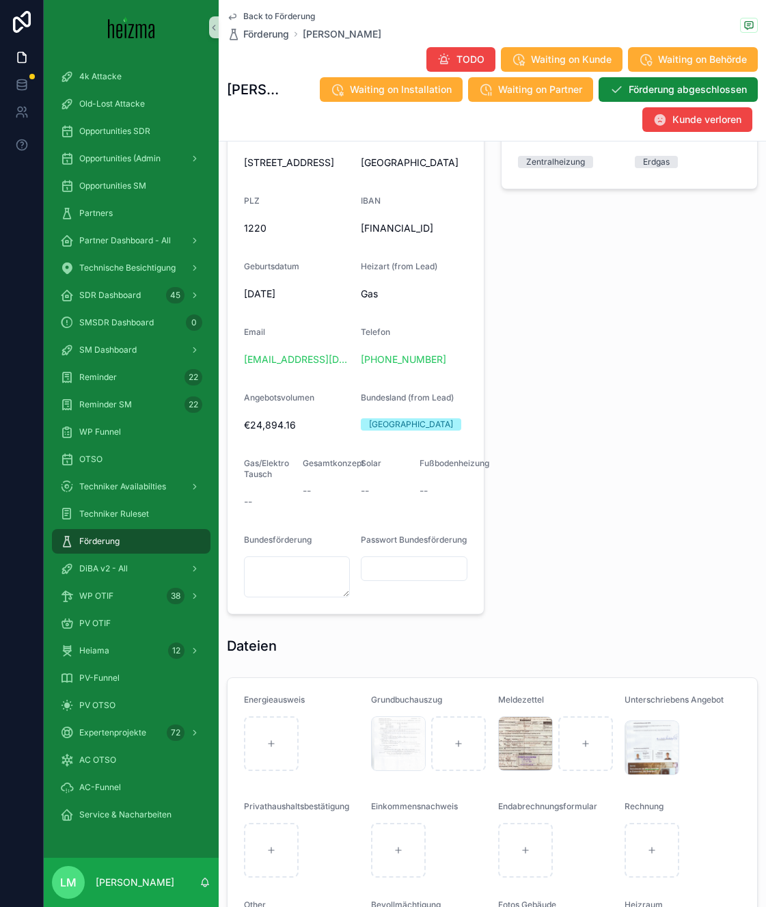
click at [245, 301] on span "[DATE]" at bounding box center [297, 294] width 106 height 14
drag, startPoint x: 245, startPoint y: 312, endPoint x: 250, endPoint y: 185, distance: 127.2
click at [250, 185] on form "Name [PERSON_NAME] FirstName Ernst LastName [GEOGRAPHIC_DATA]/Hausnummer [STREE…" at bounding box center [356, 297] width 256 height 631
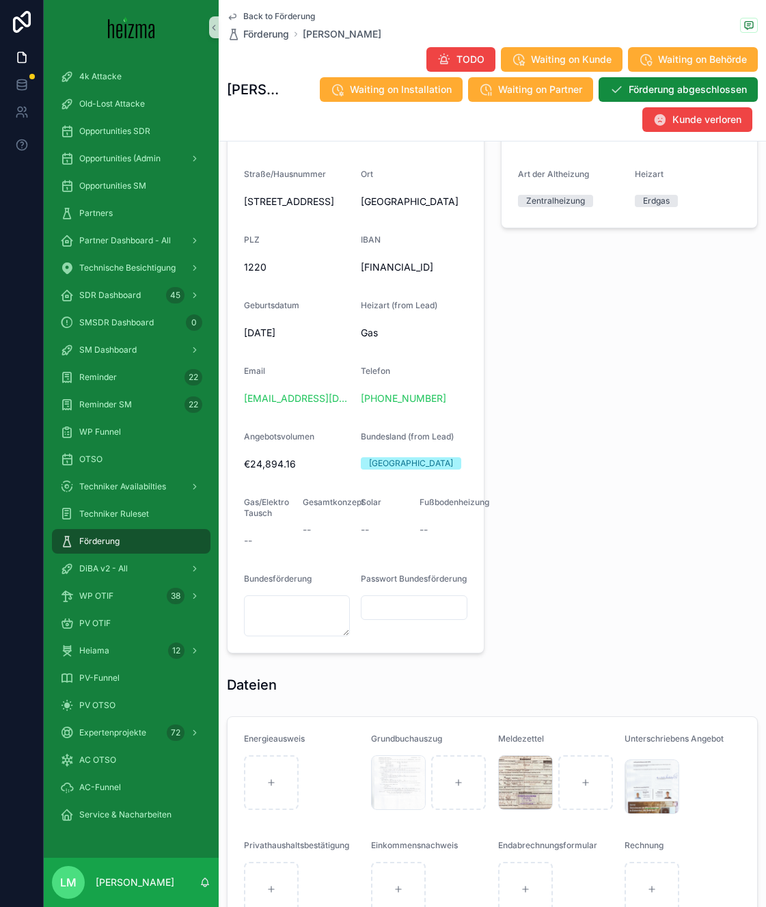
scroll to position [858, 0]
click at [248, 191] on div "[STREET_ADDRESS]" at bounding box center [297, 202] width 106 height 22
drag, startPoint x: 248, startPoint y: 191, endPoint x: 398, endPoint y: 281, distance: 174.4
click at [398, 281] on form "Name [PERSON_NAME] FirstName Ernst LastName [GEOGRAPHIC_DATA]/Hausnummer [STREE…" at bounding box center [356, 337] width 256 height 631
click at [441, 275] on span "[FINANCIAL_ID]" at bounding box center [414, 268] width 106 height 14
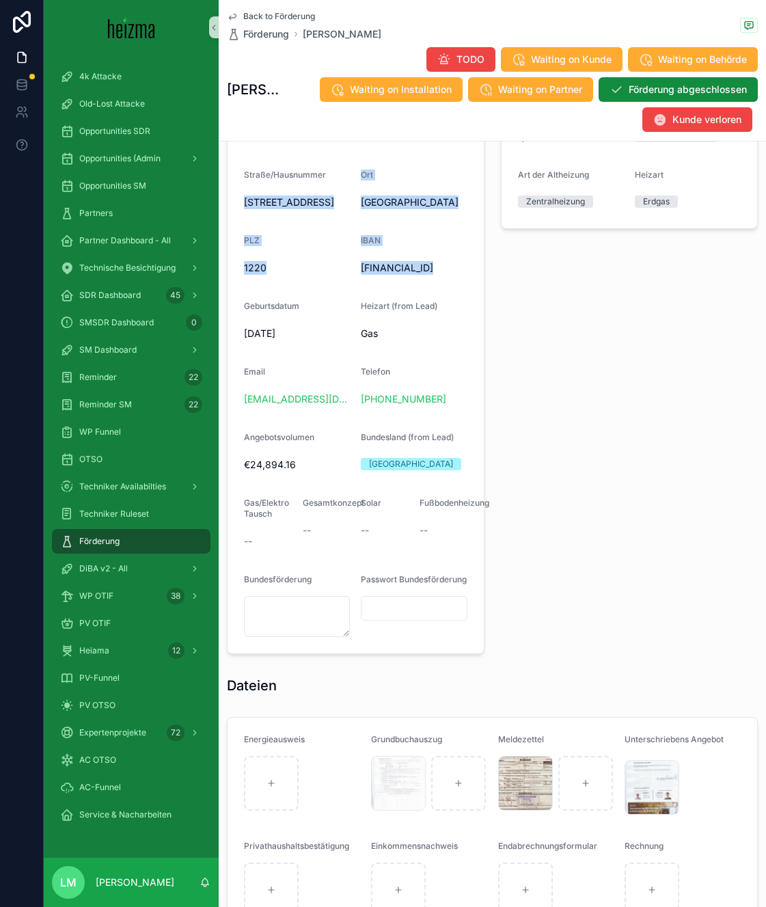
drag, startPoint x: 441, startPoint y: 285, endPoint x: 298, endPoint y: 191, distance: 171.7
click at [298, 191] on form "Name [PERSON_NAME] FirstName Ernst LastName [GEOGRAPHIC_DATA]/Hausnummer [STREE…" at bounding box center [356, 337] width 256 height 631
click at [298, 191] on div "[STREET_ADDRESS]" at bounding box center [297, 202] width 106 height 22
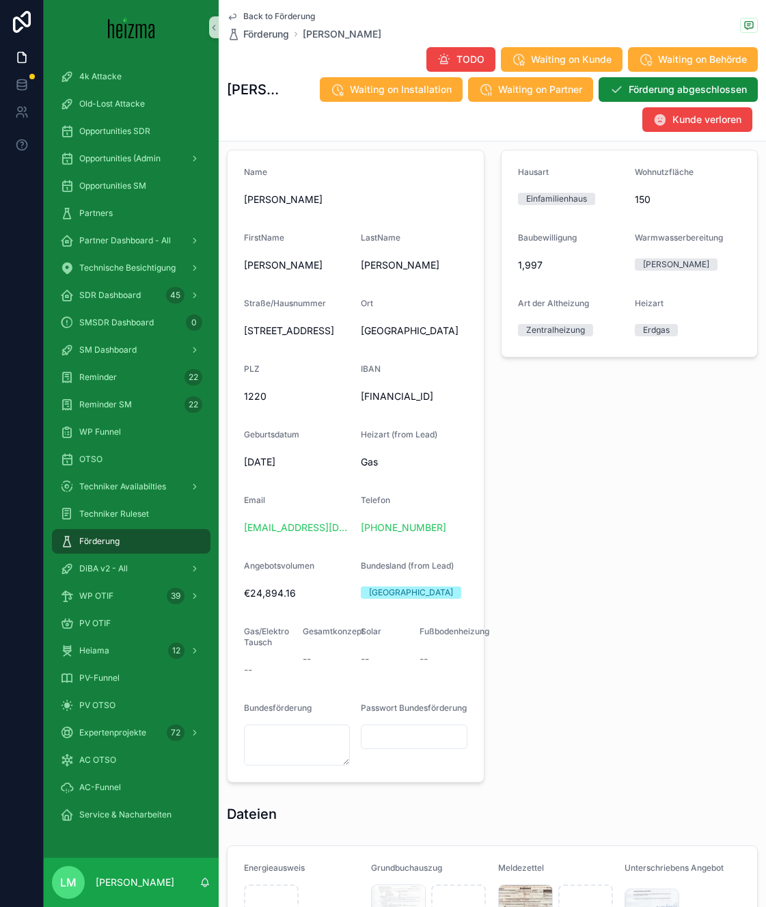
scroll to position [730, 0]
click at [244, 178] on div "Name" at bounding box center [355, 174] width 223 height 16
drag, startPoint x: 244, startPoint y: 178, endPoint x: 364, endPoint y: 288, distance: 162.5
click at [363, 288] on form "Name [PERSON_NAME] FirstName Ernst LastName [GEOGRAPHIC_DATA]/Hausnummer [STREE…" at bounding box center [356, 465] width 256 height 631
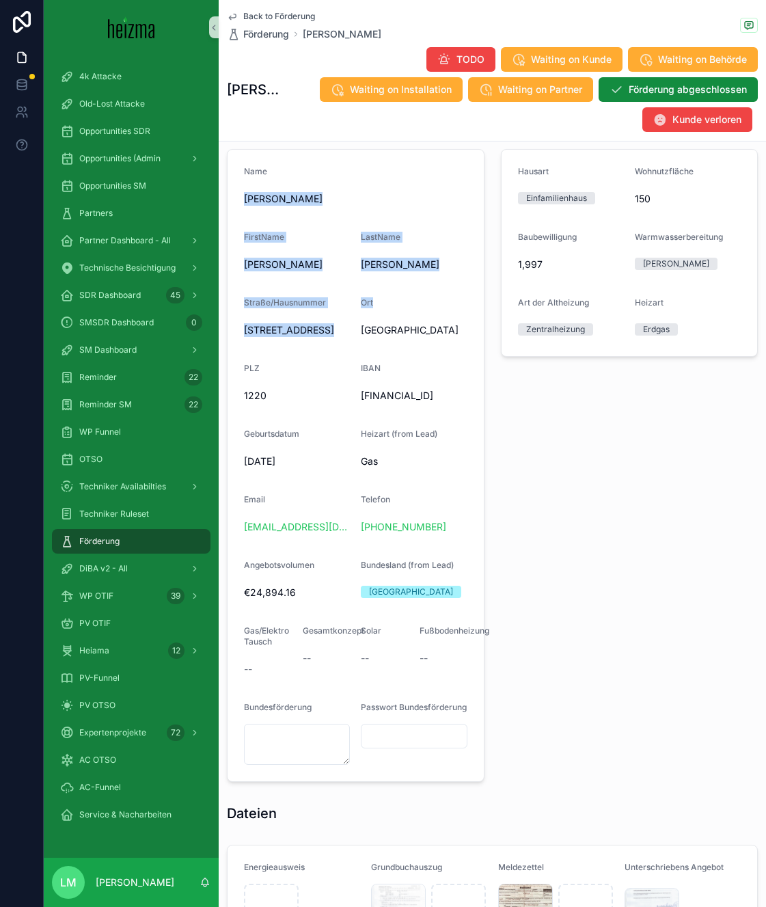
click at [364, 288] on form "Name [PERSON_NAME] FirstName Ernst LastName [GEOGRAPHIC_DATA]/Hausnummer [STREE…" at bounding box center [356, 465] width 256 height 631
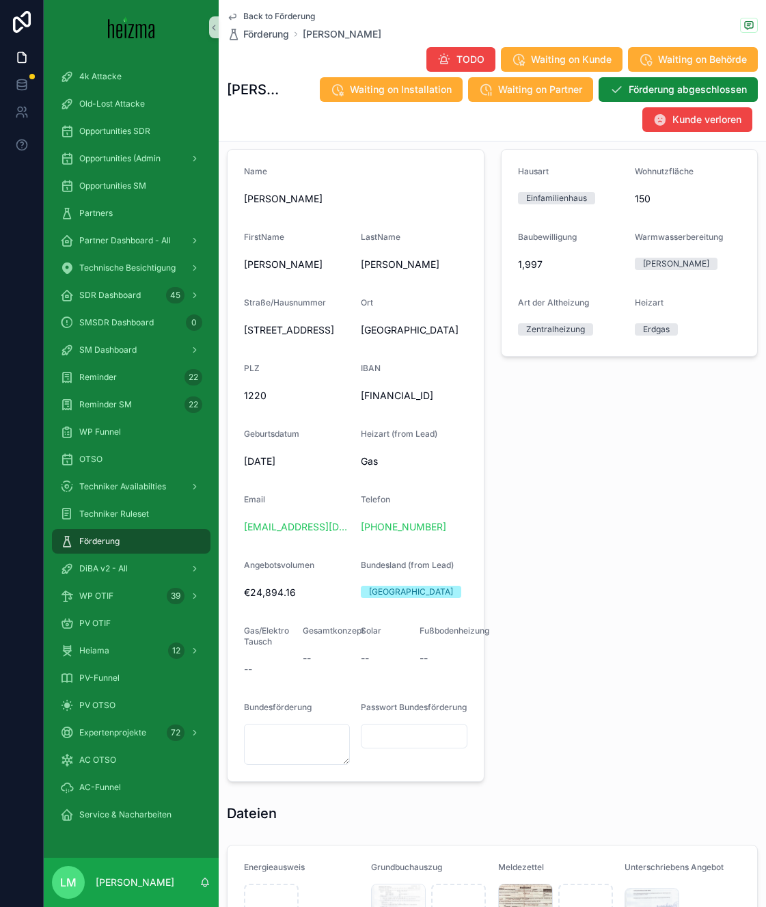
drag, startPoint x: 464, startPoint y: 558, endPoint x: 398, endPoint y: 340, distance: 228.5
click at [396, 340] on form "Name [PERSON_NAME] FirstName Ernst LastName [GEOGRAPHIC_DATA]/Hausnummer [STREE…" at bounding box center [356, 465] width 256 height 631
click at [398, 340] on div "[GEOGRAPHIC_DATA]" at bounding box center [414, 330] width 106 height 22
drag, startPoint x: 398, startPoint y: 340, endPoint x: 295, endPoint y: 234, distance: 147.4
click at [295, 234] on form "Name [PERSON_NAME] FirstName Ernst LastName [GEOGRAPHIC_DATA]/Hausnummer [STREE…" at bounding box center [356, 465] width 256 height 631
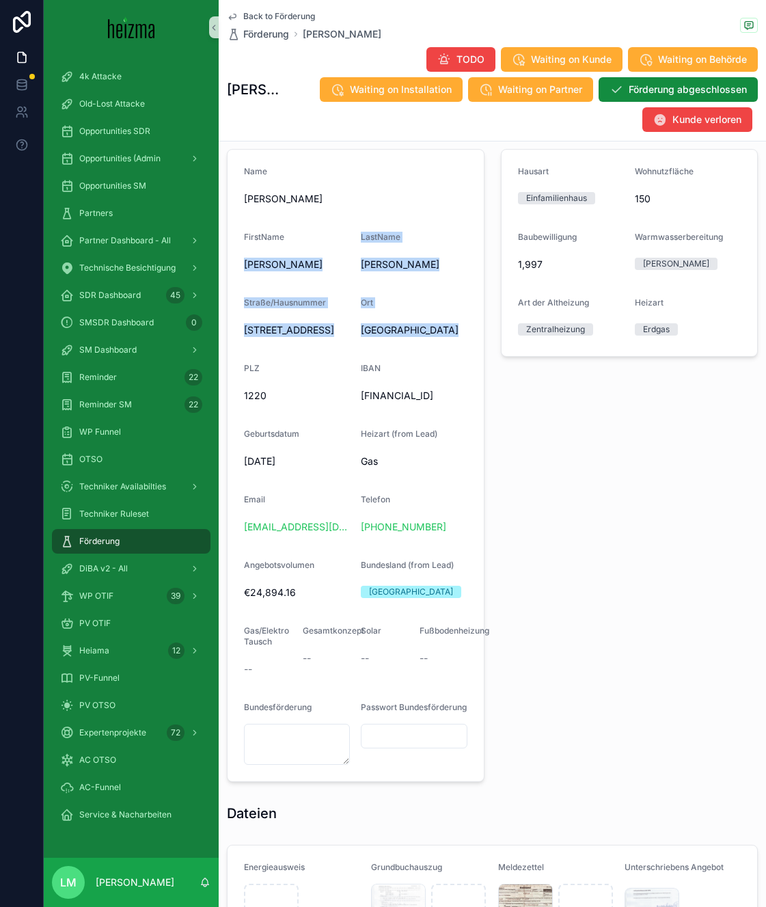
drag, startPoint x: 237, startPoint y: 173, endPoint x: 454, endPoint y: 542, distance: 427.9
click at [454, 542] on form "Name [PERSON_NAME] FirstName Ernst LastName [GEOGRAPHIC_DATA]/Hausnummer [STREE…" at bounding box center [356, 465] width 256 height 631
click at [454, 534] on div "[PHONE_NUMBER]" at bounding box center [414, 527] width 106 height 14
drag, startPoint x: 454, startPoint y: 542, endPoint x: 265, endPoint y: 176, distance: 411.9
click at [265, 176] on form "Name [PERSON_NAME] FirstName Ernst LastName [GEOGRAPHIC_DATA]/Hausnummer [STREE…" at bounding box center [356, 465] width 256 height 631
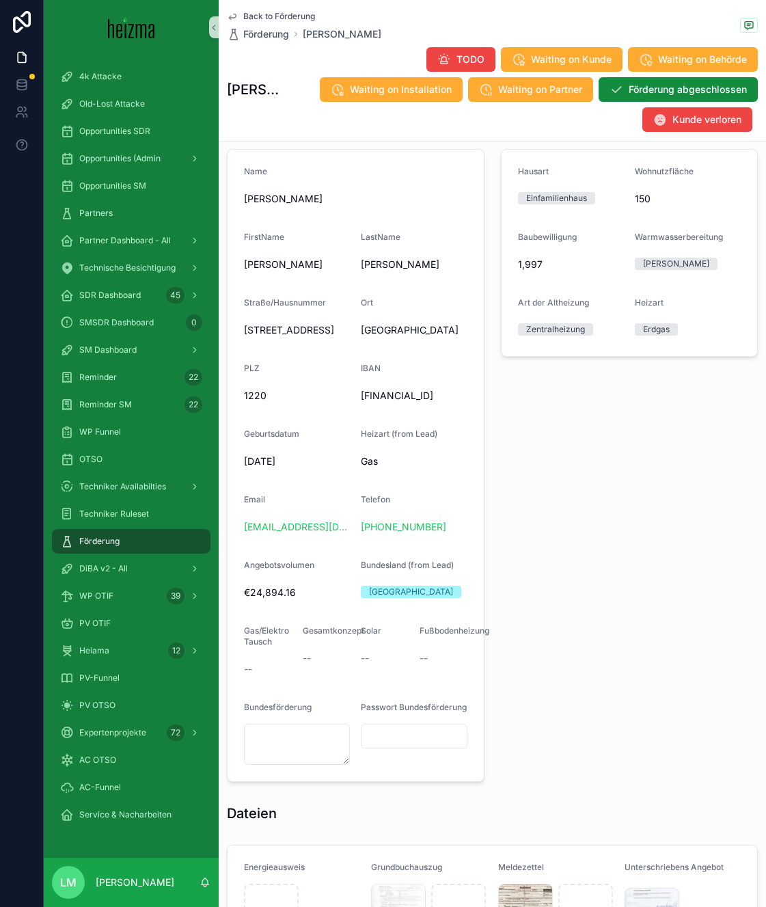
click at [265, 176] on span "Name" at bounding box center [255, 171] width 23 height 10
click at [253, 168] on span "Name" at bounding box center [255, 171] width 23 height 10
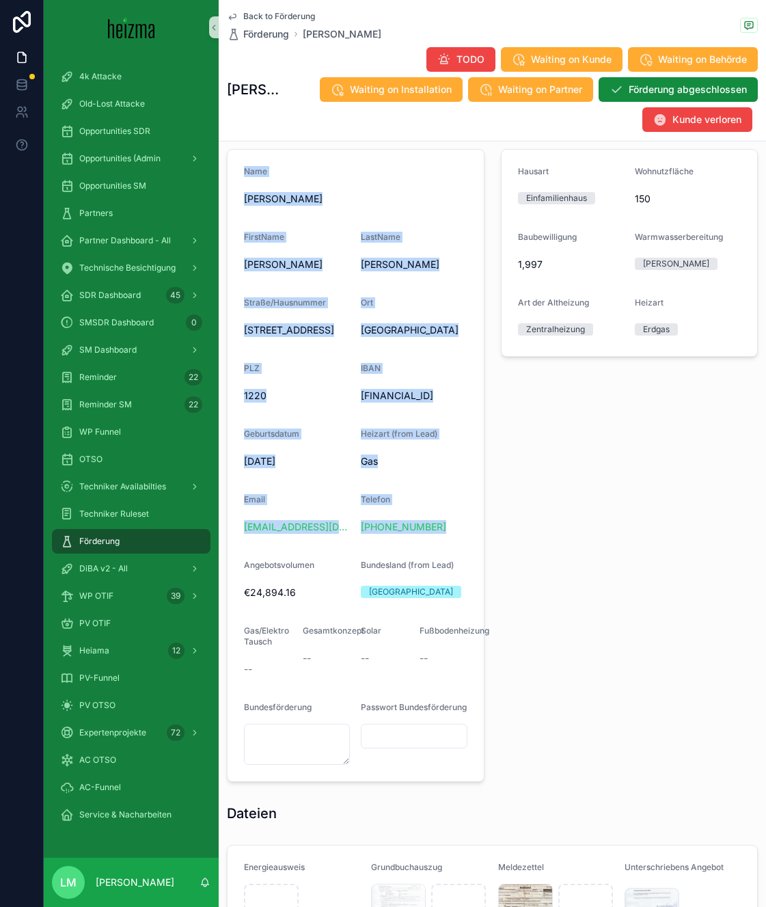
drag, startPoint x: 253, startPoint y: 168, endPoint x: 450, endPoint y: 542, distance: 422.7
click at [450, 542] on form "Name [PERSON_NAME] FirstName Ernst LastName [GEOGRAPHIC_DATA]/Hausnummer [STREE…" at bounding box center [356, 465] width 256 height 631
click at [450, 534] on div "[PHONE_NUMBER]" at bounding box center [414, 527] width 106 height 14
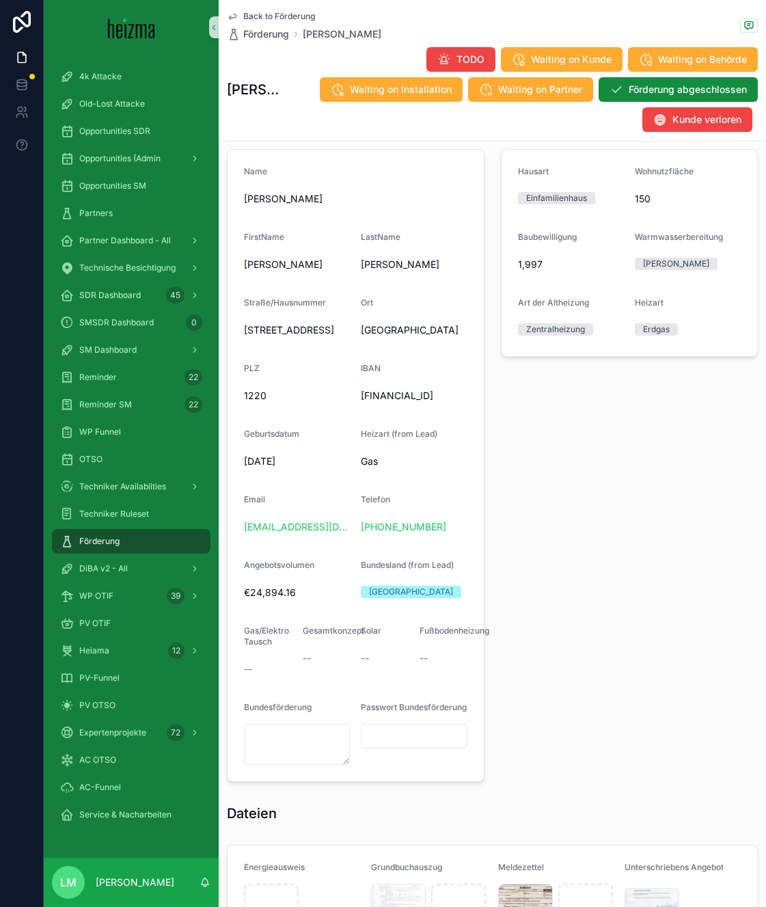
drag, startPoint x: 455, startPoint y: 553, endPoint x: 236, endPoint y: 175, distance: 436.9
click at [236, 175] on form "Name [PERSON_NAME] FirstName Ernst LastName [GEOGRAPHIC_DATA]/Hausnummer [STREE…" at bounding box center [356, 465] width 256 height 631
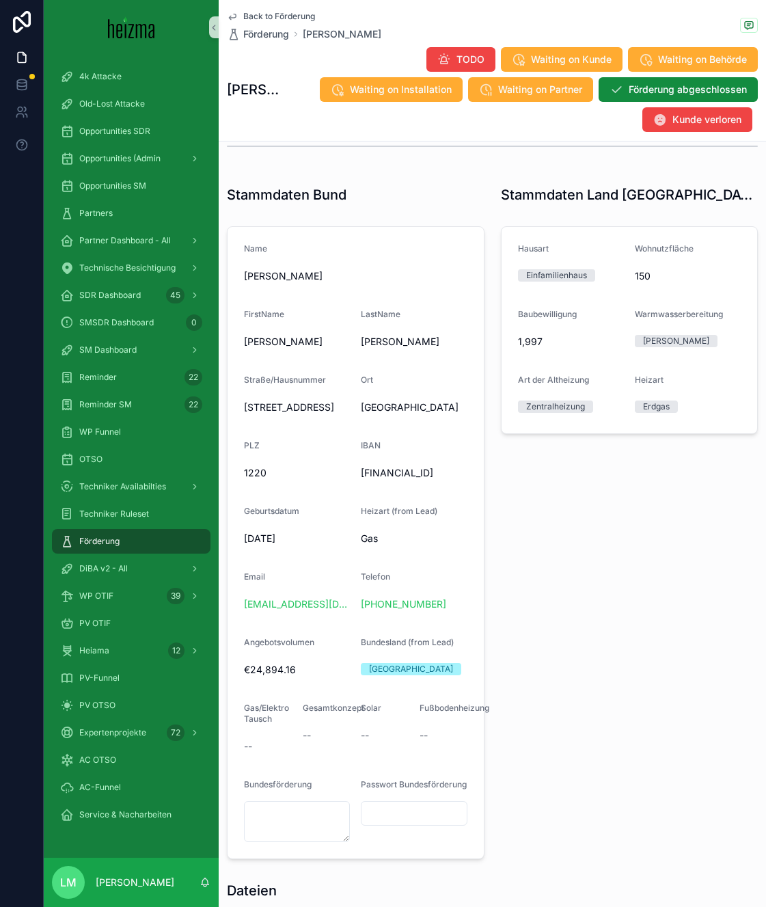
scroll to position [650, 0]
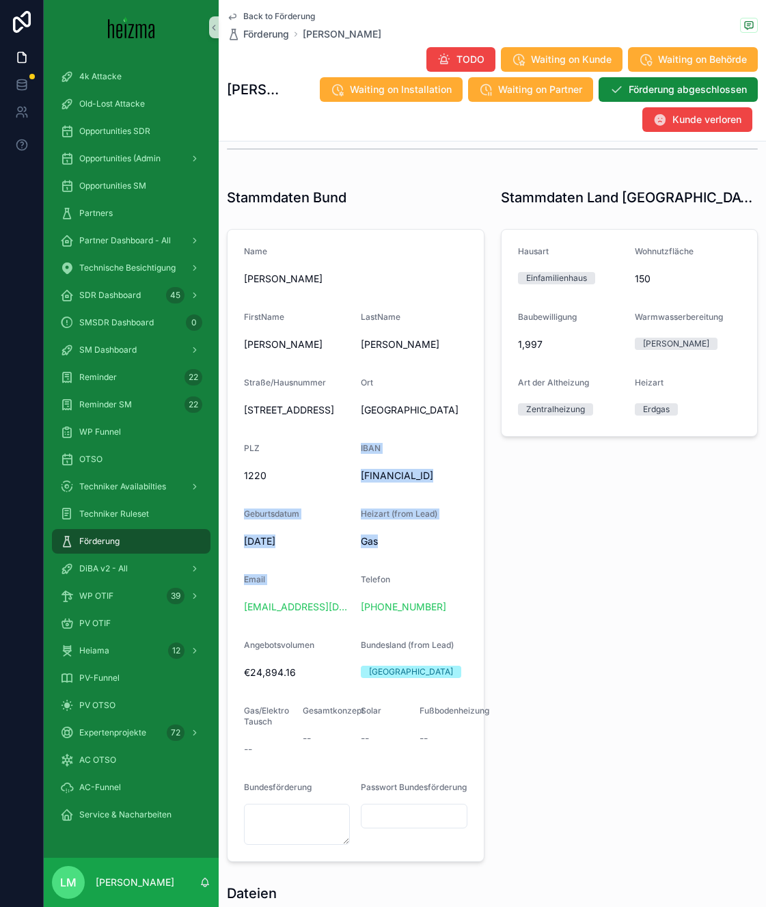
drag, startPoint x: 237, startPoint y: 612, endPoint x: 246, endPoint y: 502, distance: 109.7
click at [246, 502] on form "Name [PERSON_NAME] FirstName Ernst LastName [GEOGRAPHIC_DATA]/Hausnummer [STREE…" at bounding box center [356, 545] width 256 height 631
drag, startPoint x: 246, startPoint y: 502, endPoint x: 312, endPoint y: 664, distance: 174.7
click at [312, 663] on form "Name [PERSON_NAME] FirstName Ernst LastName [GEOGRAPHIC_DATA]/Hausnummer [STREE…" at bounding box center [356, 545] width 256 height 631
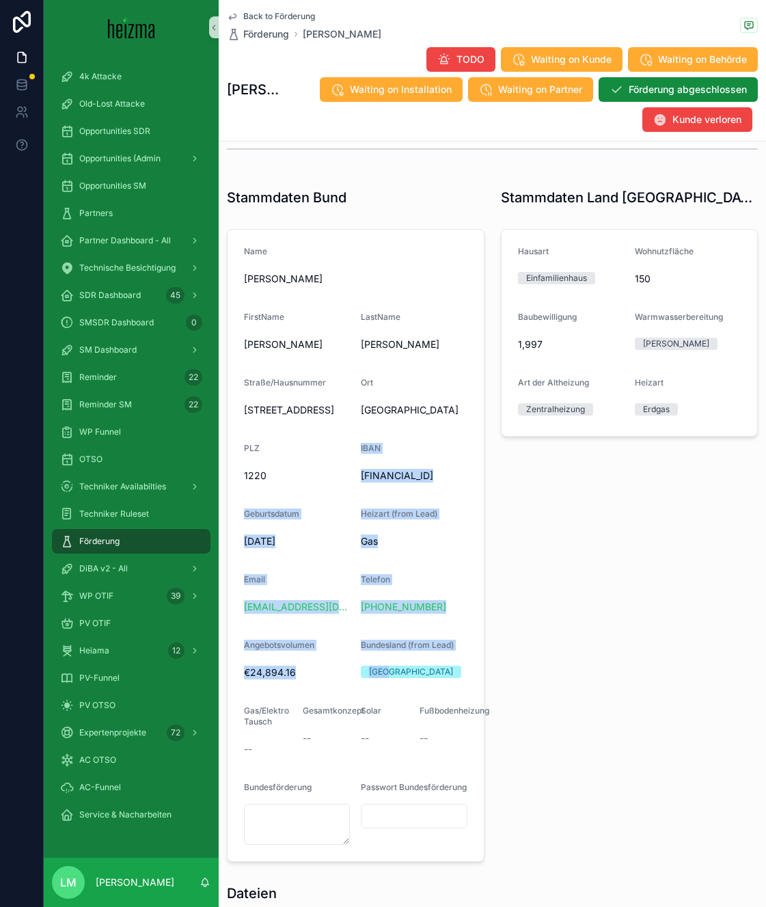
drag, startPoint x: 444, startPoint y: 696, endPoint x: 272, endPoint y: 466, distance: 287.5
click at [269, 467] on form "Name [PERSON_NAME] FirstName Ernst LastName [GEOGRAPHIC_DATA]/Hausnummer [STREE…" at bounding box center [356, 545] width 256 height 631
click at [272, 466] on div "1220" at bounding box center [297, 476] width 106 height 22
drag, startPoint x: 338, startPoint y: 633, endPoint x: 265, endPoint y: 487, distance: 163.5
click at [265, 488] on form "Name [PERSON_NAME] FirstName Ernst LastName [GEOGRAPHIC_DATA]/Hausnummer [STREE…" at bounding box center [356, 545] width 256 height 631
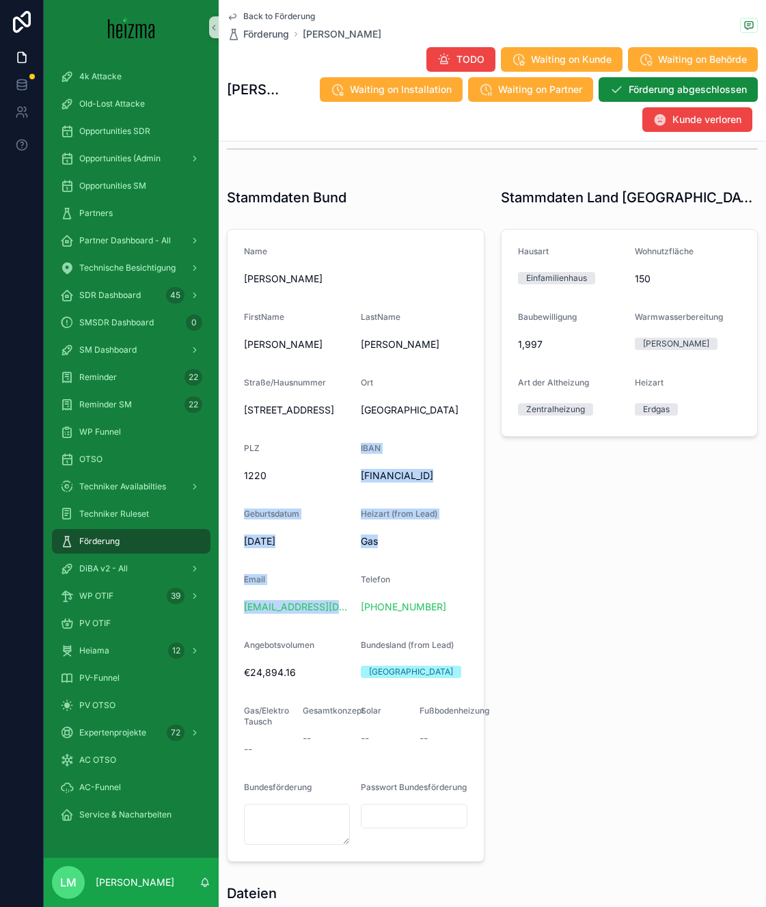
click at [265, 485] on div "1220" at bounding box center [297, 476] width 106 height 22
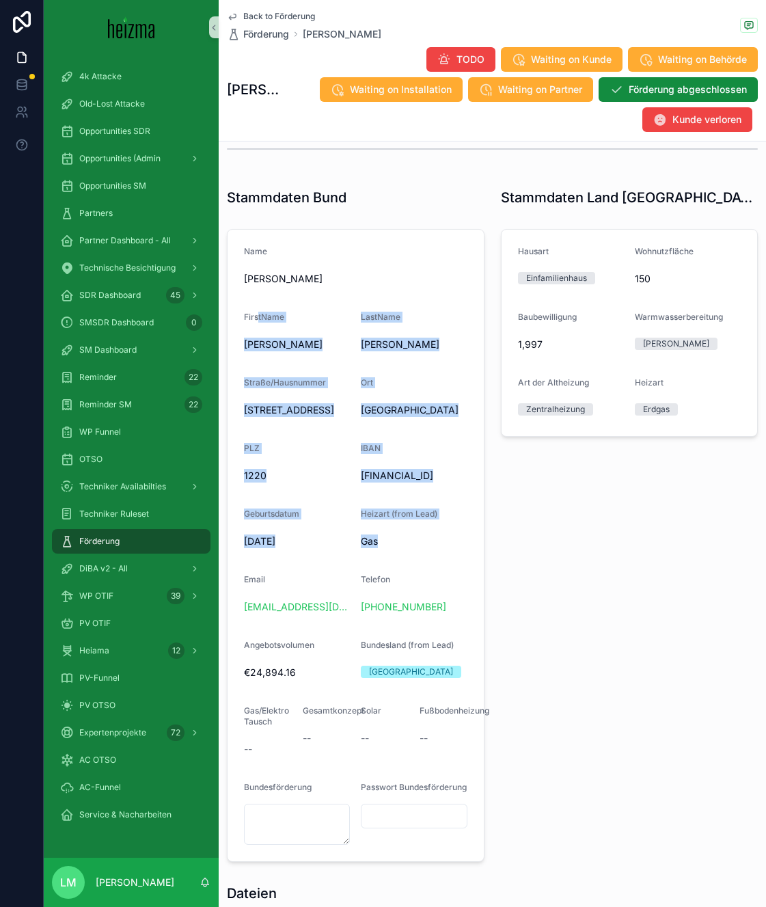
drag, startPoint x: 430, startPoint y: 559, endPoint x: 258, endPoint y: 316, distance: 297.5
click at [258, 316] on form "Name [PERSON_NAME] FirstName Ernst LastName [GEOGRAPHIC_DATA]/Hausnummer [STREE…" at bounding box center [356, 545] width 256 height 631
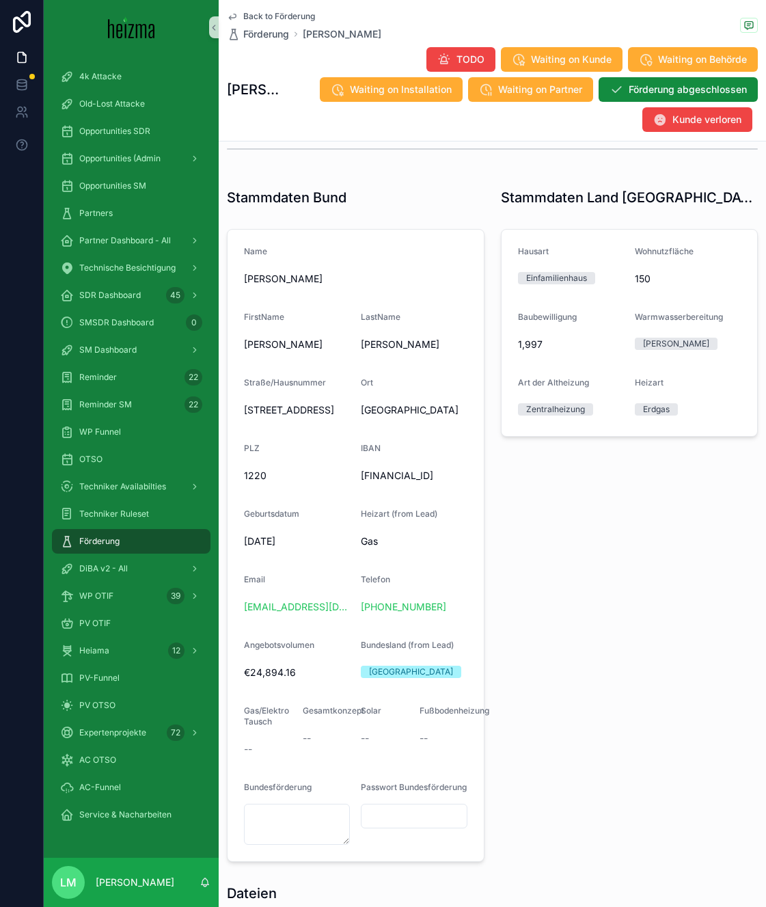
click at [236, 248] on form "Name [PERSON_NAME] FirstName Ernst LastName [GEOGRAPHIC_DATA]/Hausnummer [STREE…" at bounding box center [356, 545] width 256 height 631
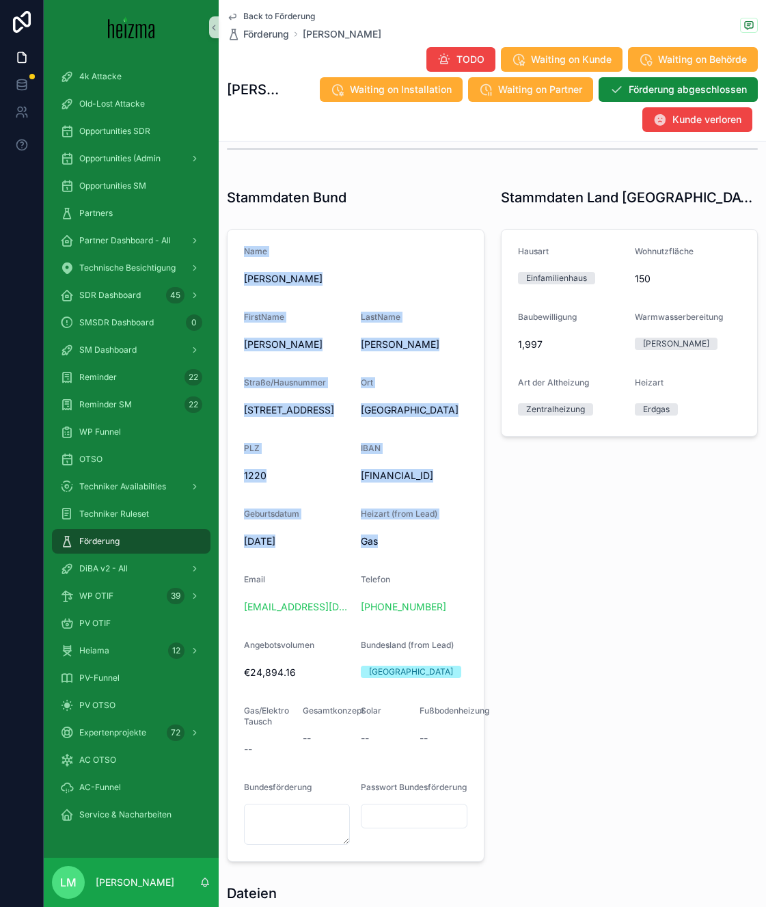
drag, startPoint x: 236, startPoint y: 248, endPoint x: 396, endPoint y: 556, distance: 346.9
click at [396, 557] on form "Name [PERSON_NAME] FirstName Ernst LastName [GEOGRAPHIC_DATA]/Hausnummer [STREE…" at bounding box center [356, 545] width 256 height 631
click at [479, 381] on form "Name [PERSON_NAME] FirstName Ernst LastName [GEOGRAPHIC_DATA]/Hausnummer [STREE…" at bounding box center [356, 545] width 256 height 631
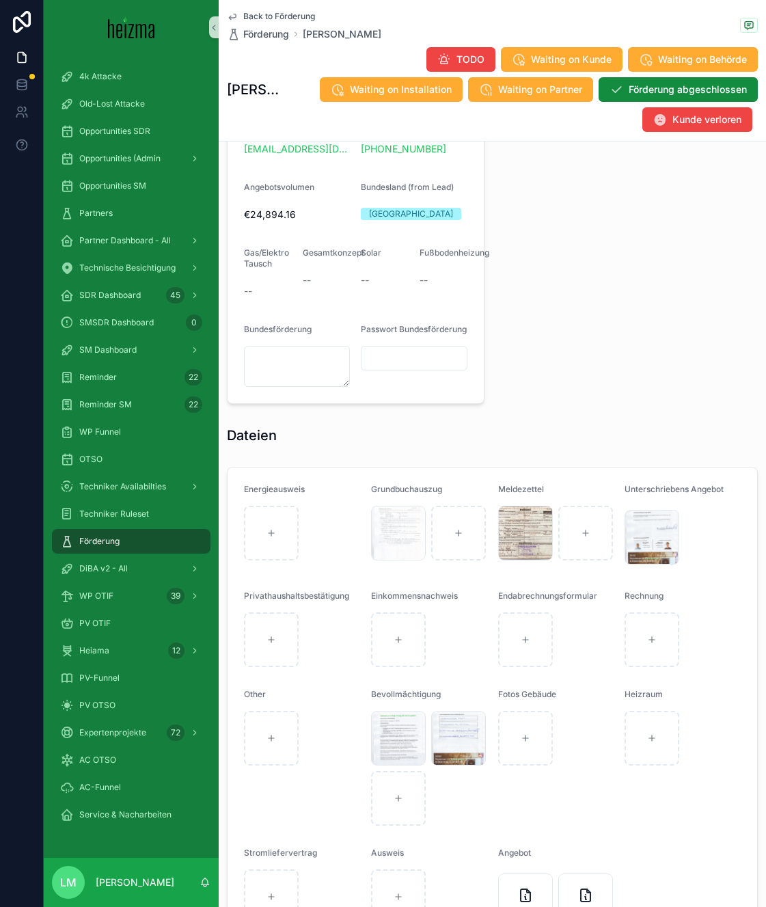
scroll to position [1109, 0]
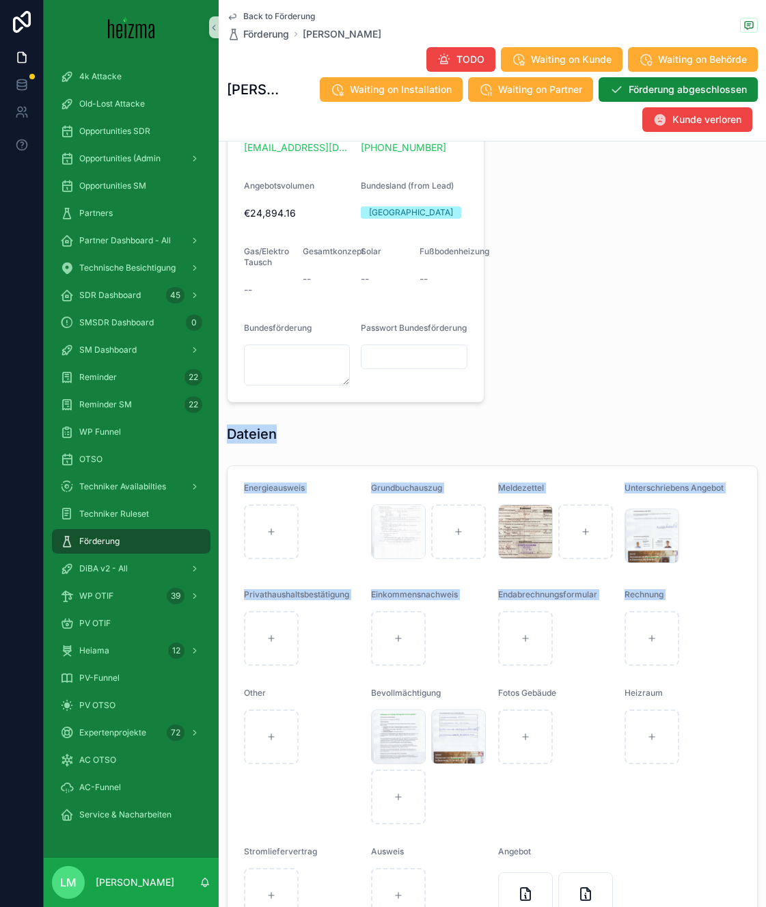
drag, startPoint x: 230, startPoint y: 433, endPoint x: 684, endPoint y: 676, distance: 515.4
click at [684, 676] on div "**********" at bounding box center [492, 1] width 547 height 1904
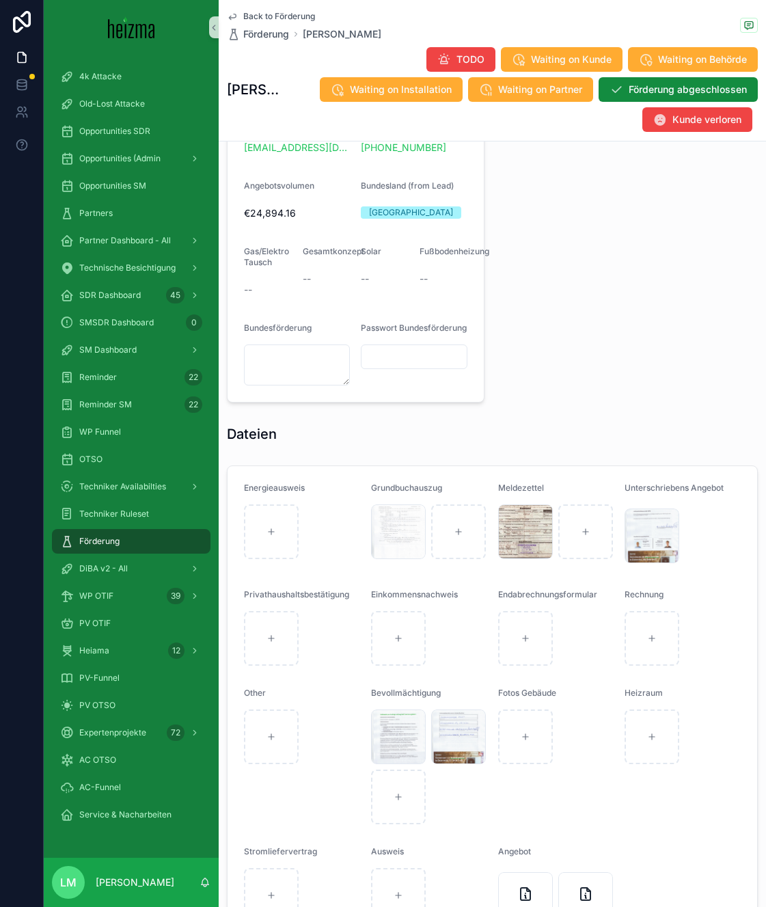
click at [703, 720] on div "Heizraum" at bounding box center [683, 755] width 116 height 137
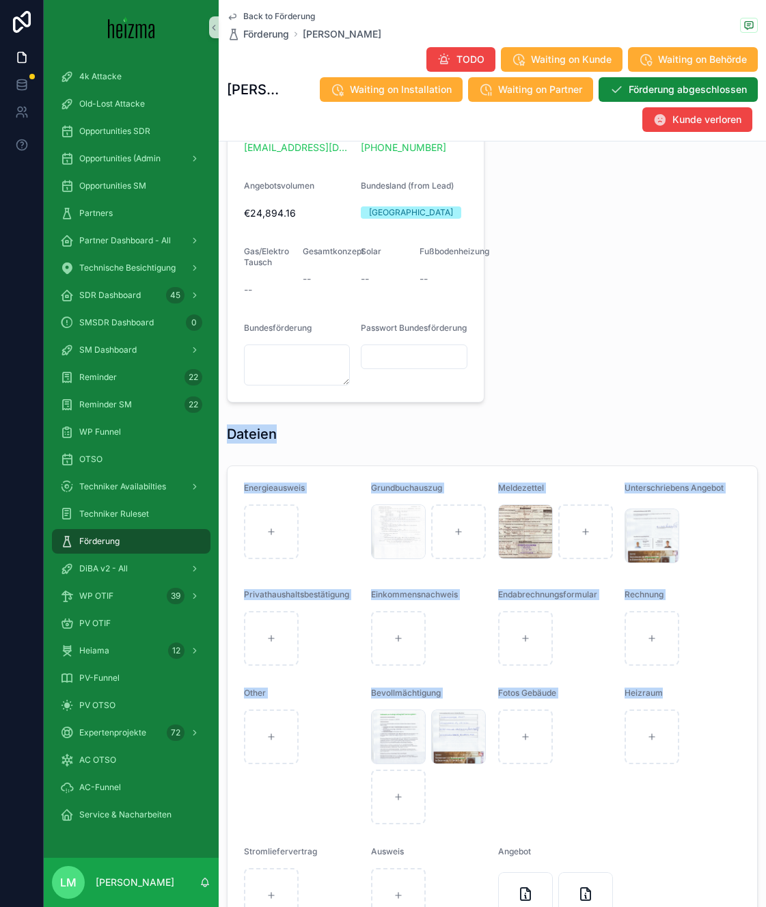
drag, startPoint x: 703, startPoint y: 720, endPoint x: 271, endPoint y: 436, distance: 517.2
click at [271, 436] on div "**********" at bounding box center [492, 1] width 547 height 1904
click at [271, 436] on div "Dateien" at bounding box center [492, 434] width 547 height 30
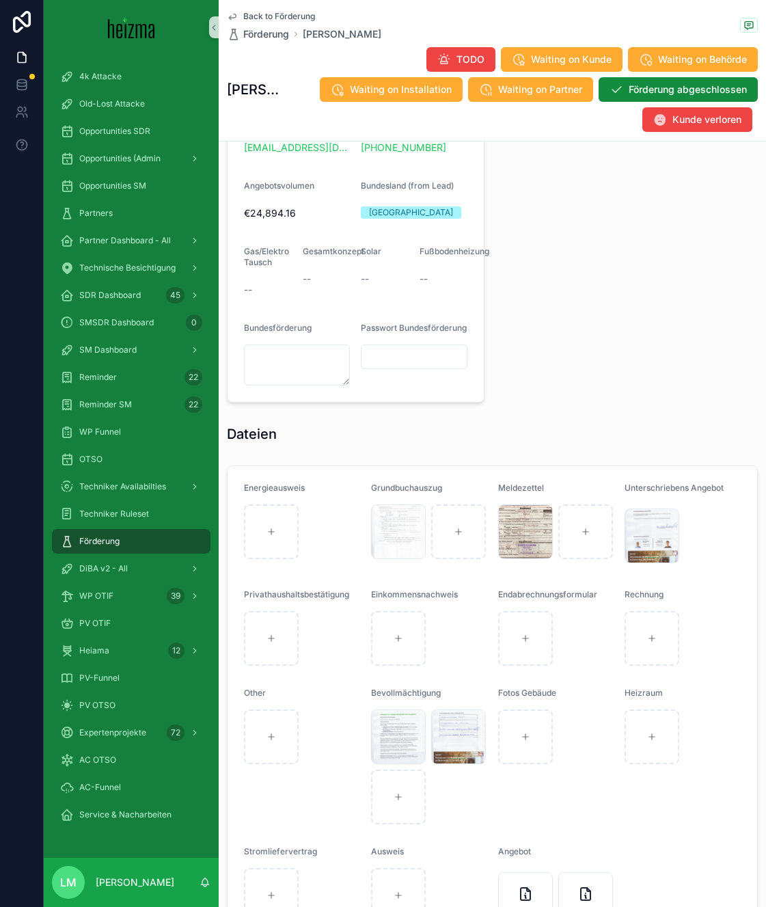
click at [271, 436] on div "Dateien" at bounding box center [492, 434] width 547 height 30
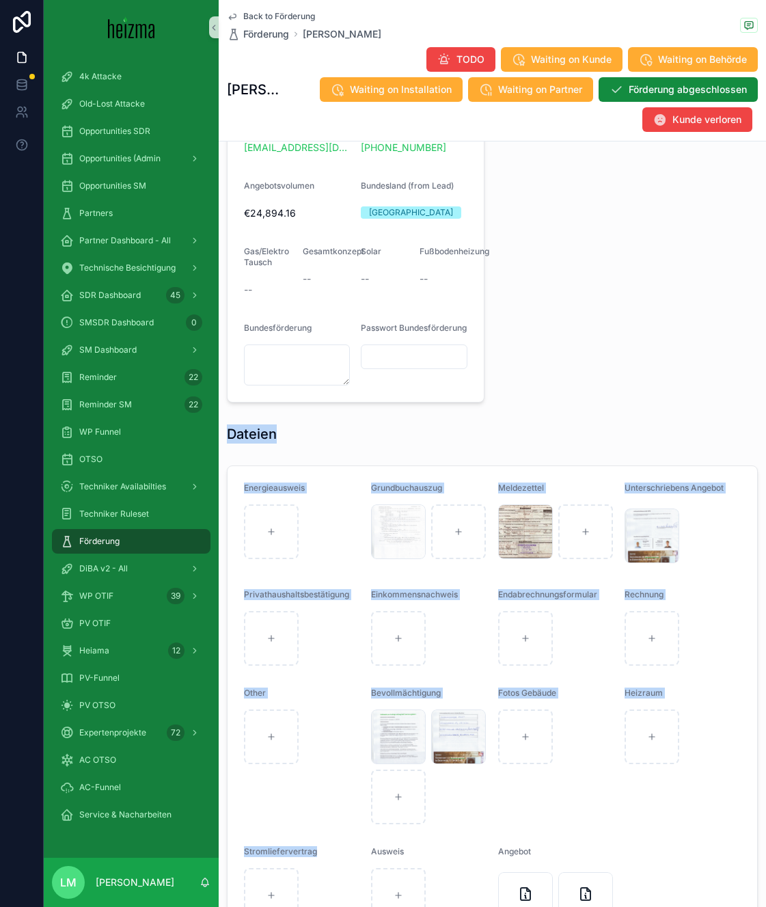
drag, startPoint x: 271, startPoint y: 436, endPoint x: 716, endPoint y: 778, distance: 561.8
click at [716, 778] on div "**********" at bounding box center [492, 1] width 547 height 1904
click at [630, 854] on form "Energieausweis Grundbuchauszug Grundbuch .jpg [PERSON_NAME]---Pass-u.-MZ .jpg U…" at bounding box center [493, 706] width 530 height 481
drag, startPoint x: 623, startPoint y: 868, endPoint x: 416, endPoint y: 392, distance: 518.7
click at [416, 392] on div "**********" at bounding box center [492, 1] width 547 height 1904
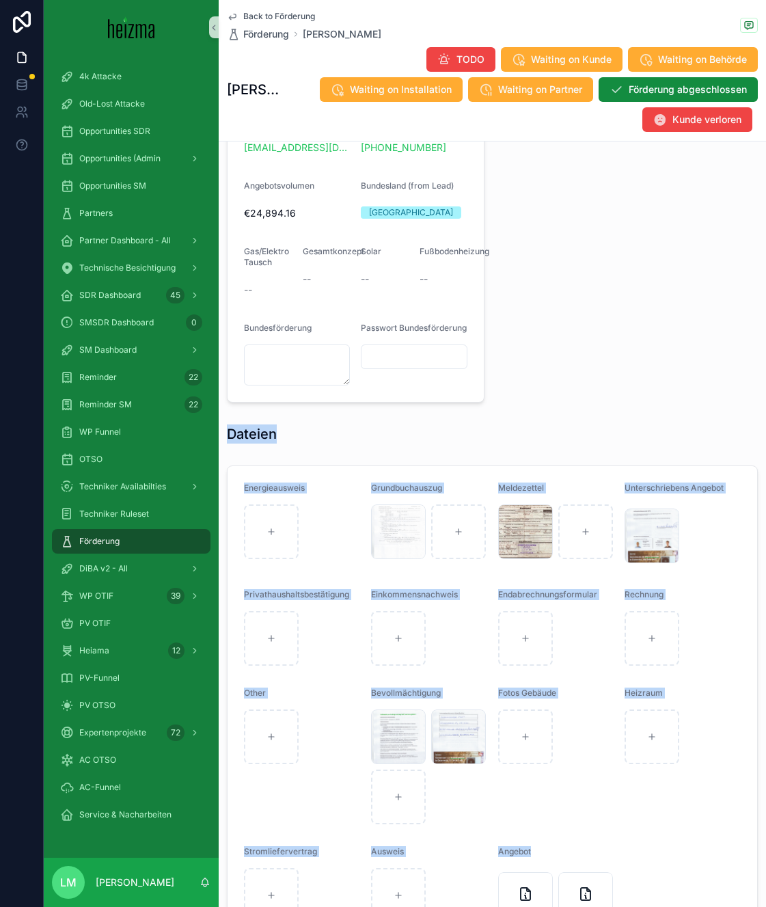
click at [416, 369] on div "scrollable content" at bounding box center [414, 356] width 106 height 25
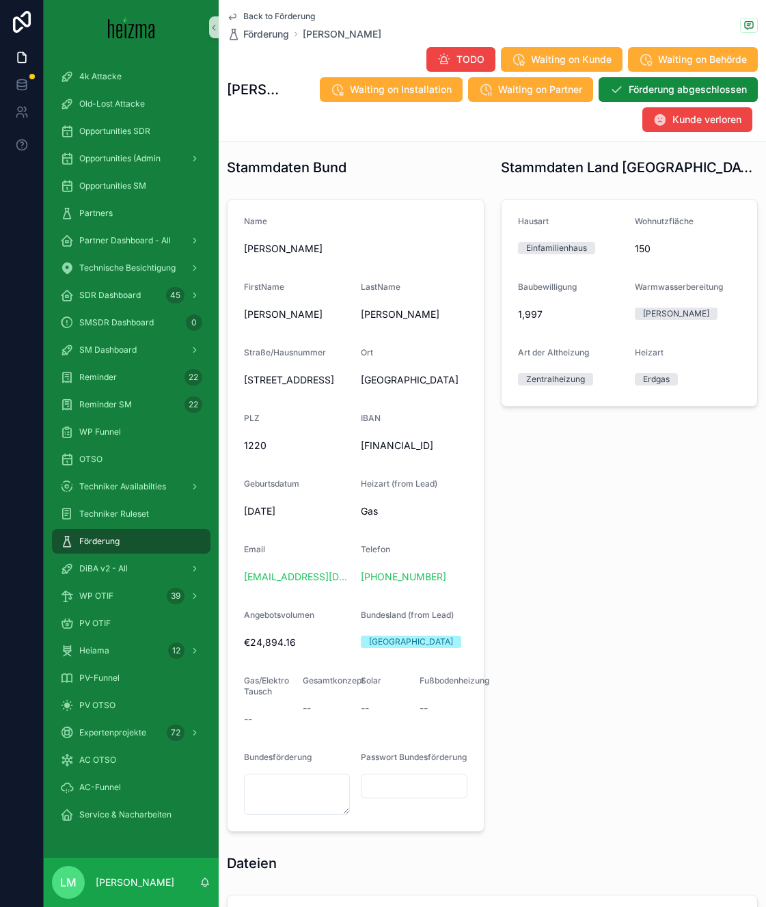
scroll to position [1257, 0]
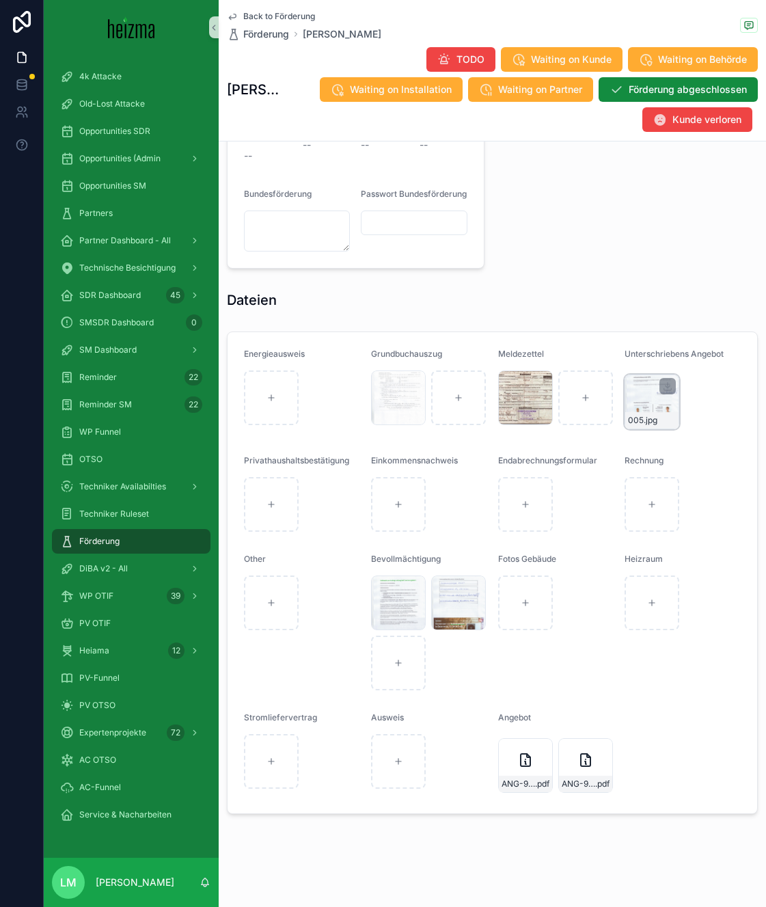
click at [651, 409] on div "005 .jpg" at bounding box center [652, 401] width 55 height 55
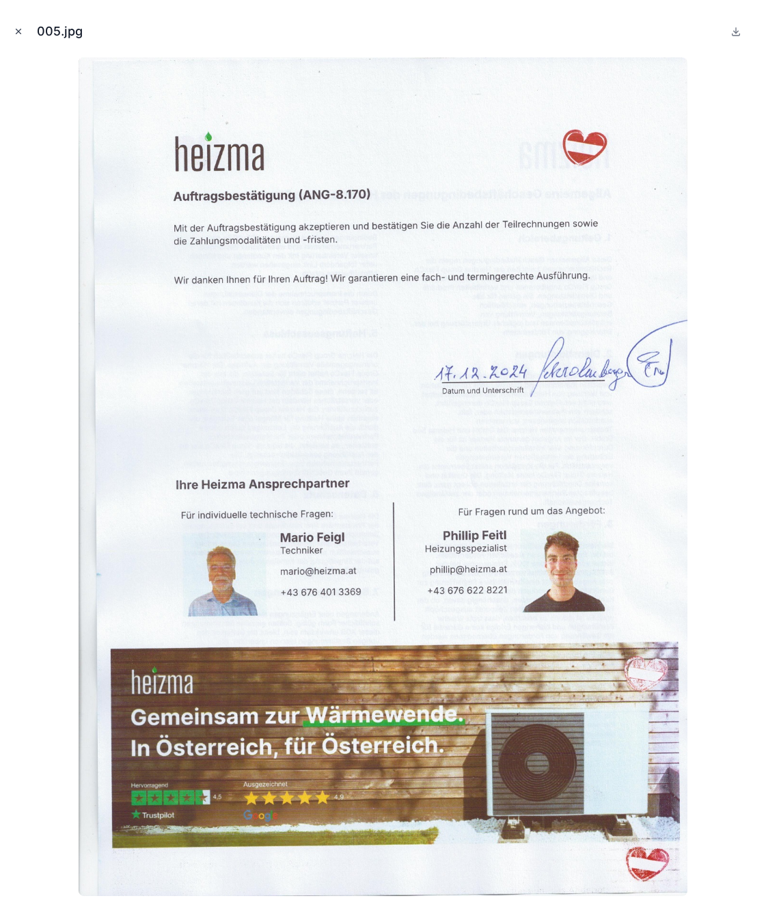
click at [18, 31] on icon "Close modal" at bounding box center [18, 31] width 5 height 5
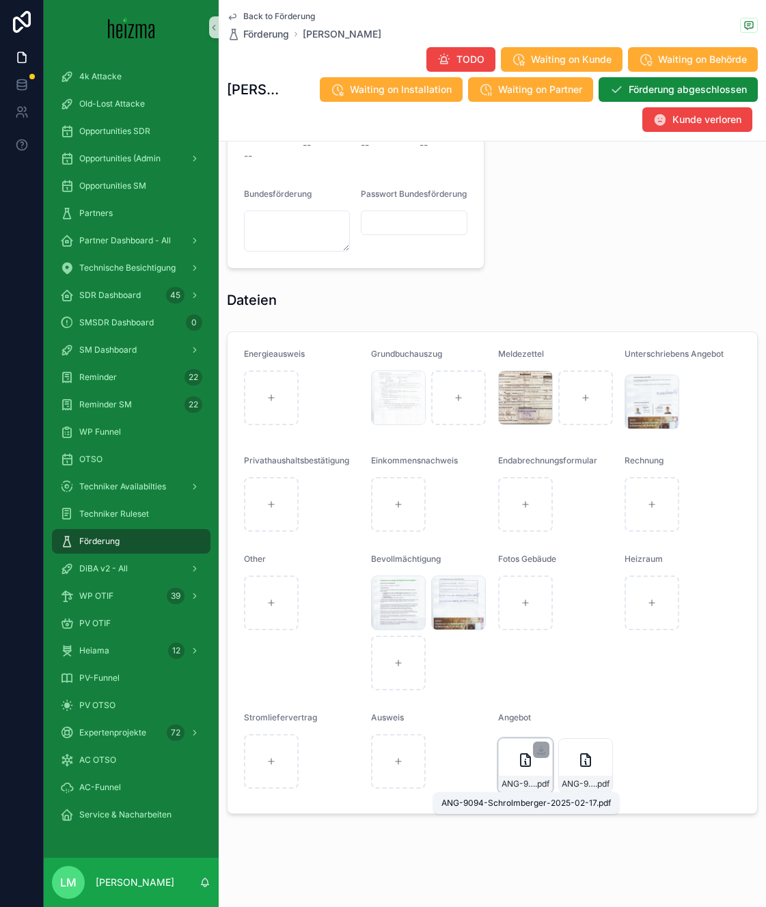
click at [527, 779] on span "ANG-9094-Schrolmberger-2025-02-17" at bounding box center [518, 783] width 33 height 11
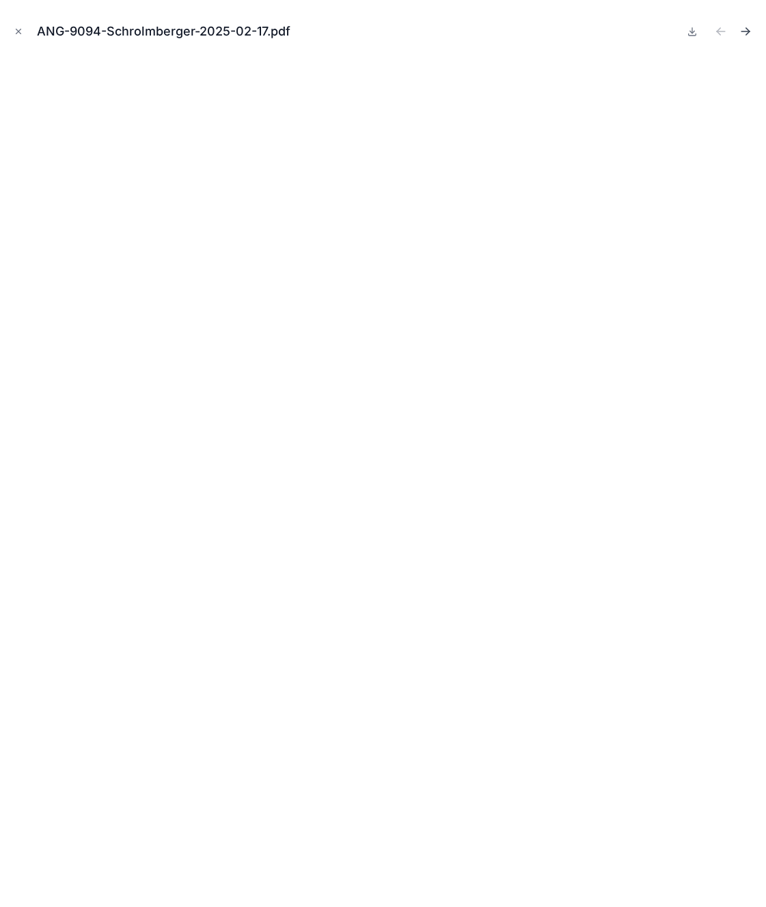
click at [747, 38] on icon "Next file" at bounding box center [746, 32] width 14 height 14
click at [23, 33] on button "Close modal" at bounding box center [18, 31] width 15 height 15
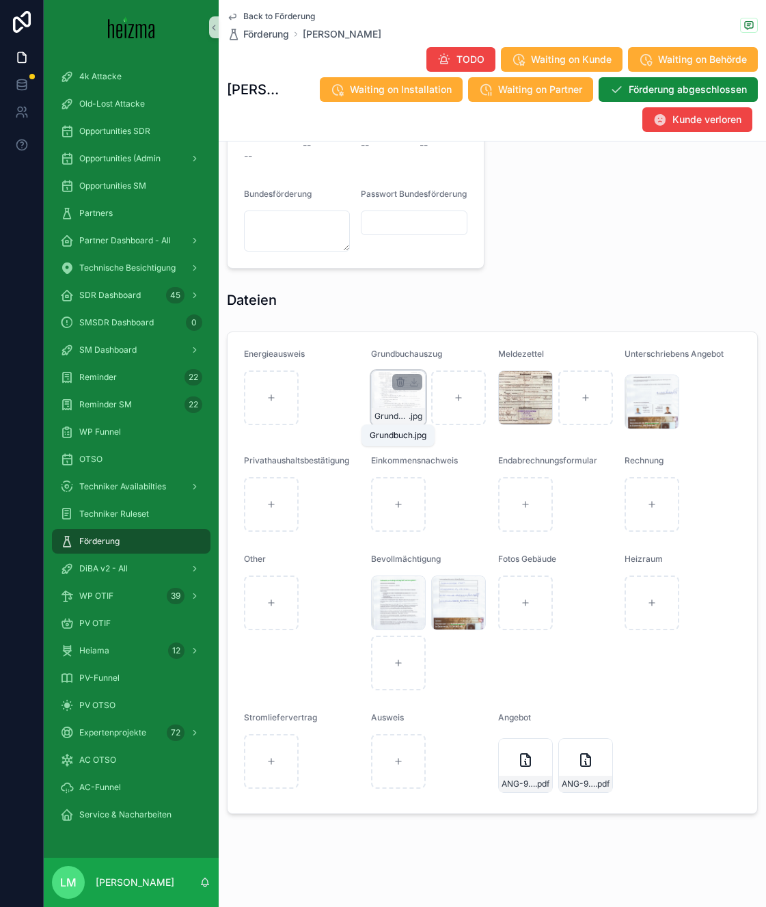
click at [398, 421] on span "Grundbuch" at bounding box center [391, 416] width 34 height 11
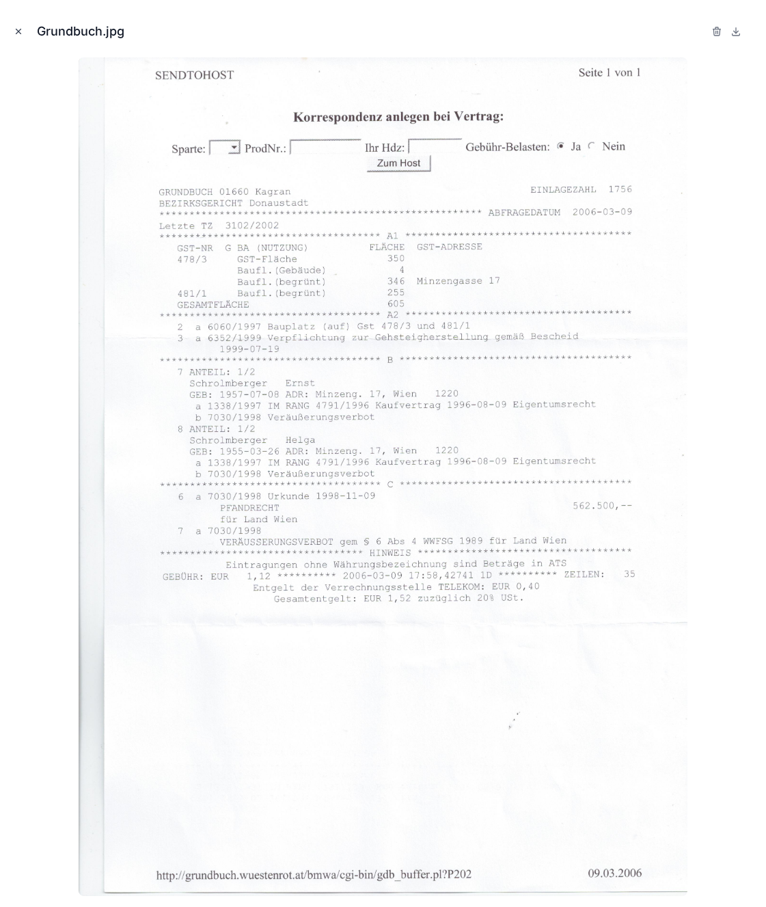
click at [18, 29] on icon "Close modal" at bounding box center [19, 32] width 10 height 10
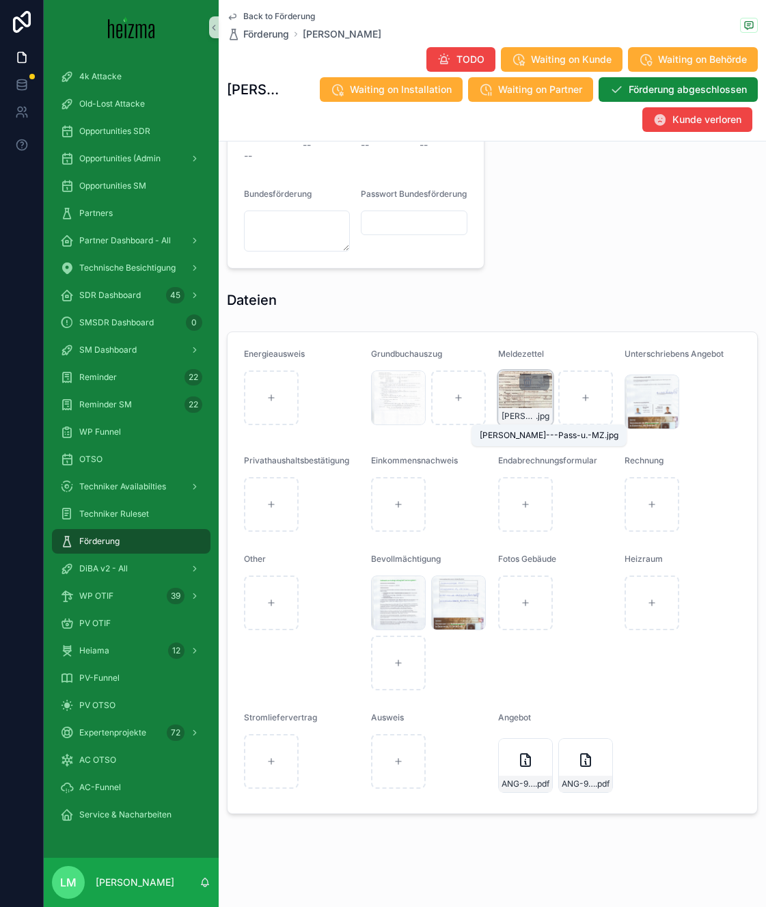
click at [517, 417] on span "[PERSON_NAME]---Pass-u.-MZ" at bounding box center [519, 416] width 34 height 11
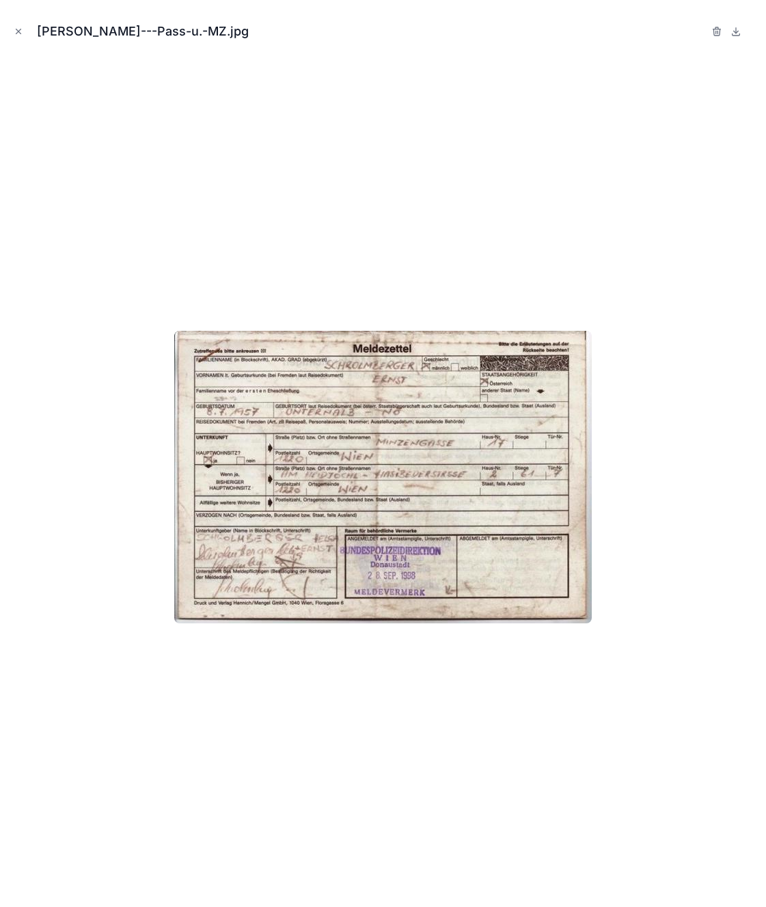
click at [3, 29] on div "[PERSON_NAME]---Pass-u.-MZ.jpg" at bounding box center [383, 453] width 766 height 907
click at [11, 29] on button "Close modal" at bounding box center [18, 31] width 15 height 15
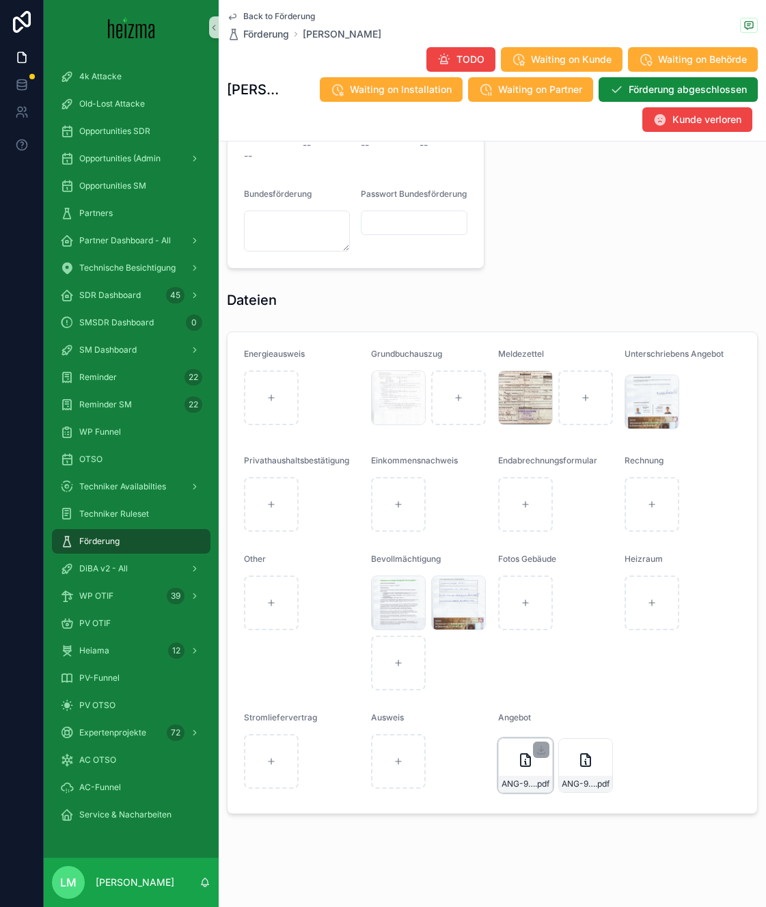
click at [525, 767] on icon "scrollable content" at bounding box center [525, 760] width 16 height 16
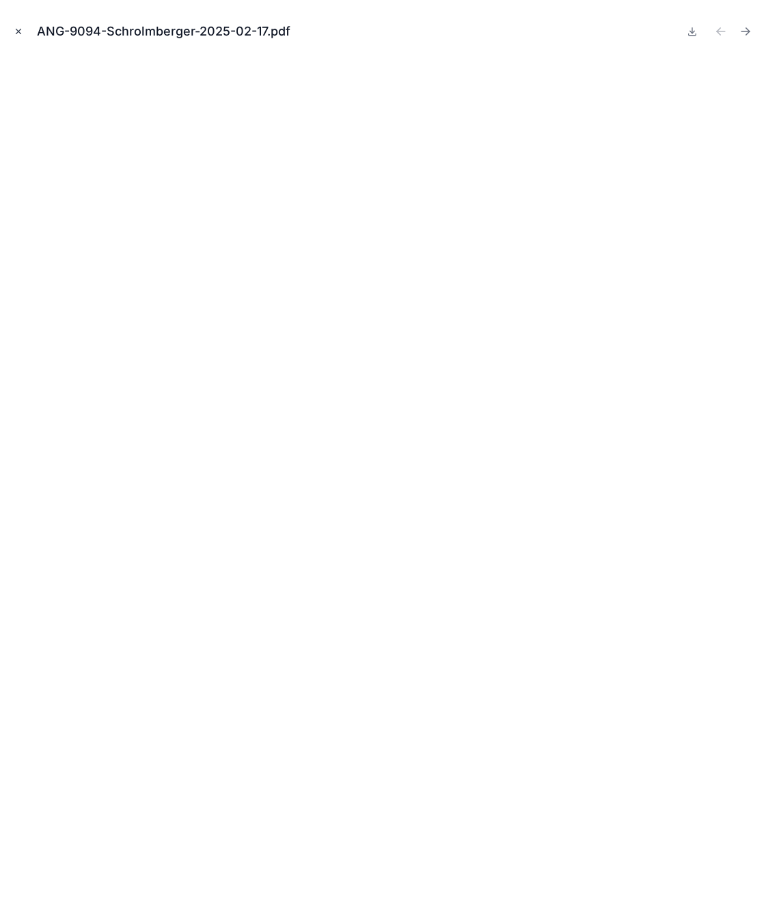
click at [16, 38] on button "Close modal" at bounding box center [18, 31] width 15 height 15
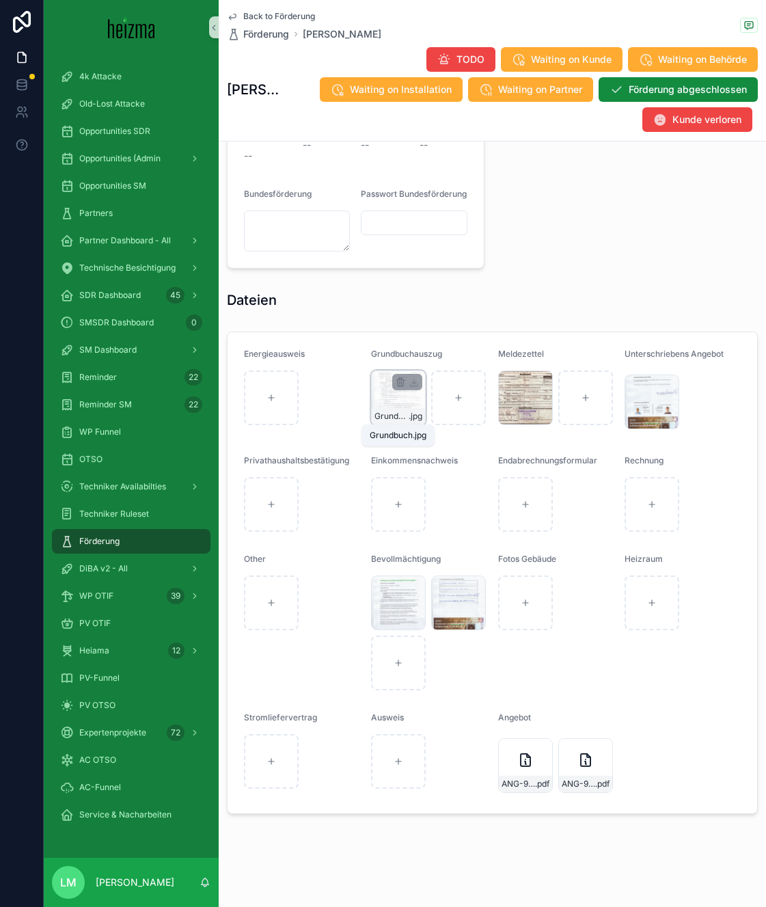
click at [402, 420] on span "Grundbuch" at bounding box center [391, 416] width 34 height 11
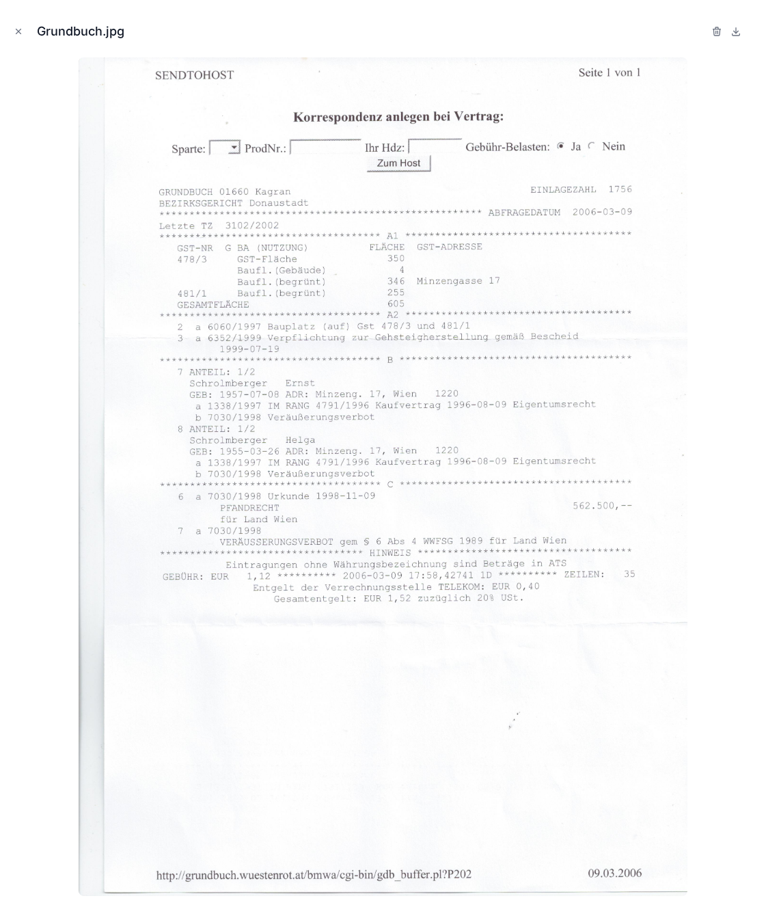
click at [26, 29] on div "Grundbuch.jpg" at bounding box center [383, 31] width 744 height 41
click at [20, 31] on icon "Close modal" at bounding box center [19, 32] width 10 height 10
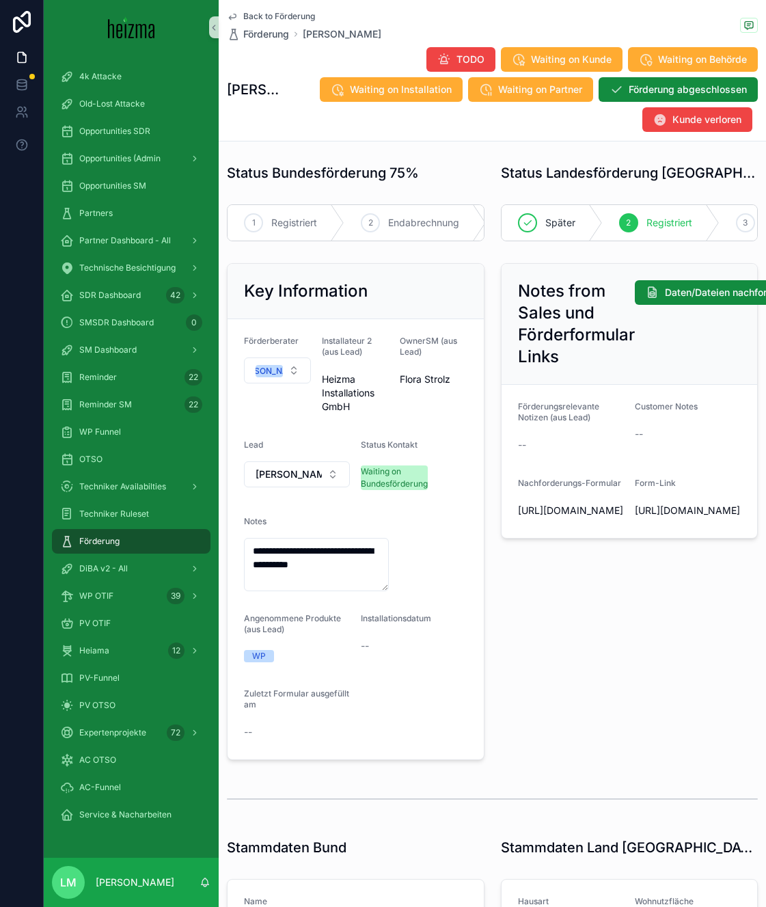
click at [273, 8] on div "Back to Förderung Förderung [PERSON_NAME] [PERSON_NAME] TODO Waiting on Kunde W…" at bounding box center [492, 70] width 531 height 141
click at [272, 16] on span "Back to Förderung" at bounding box center [279, 16] width 72 height 11
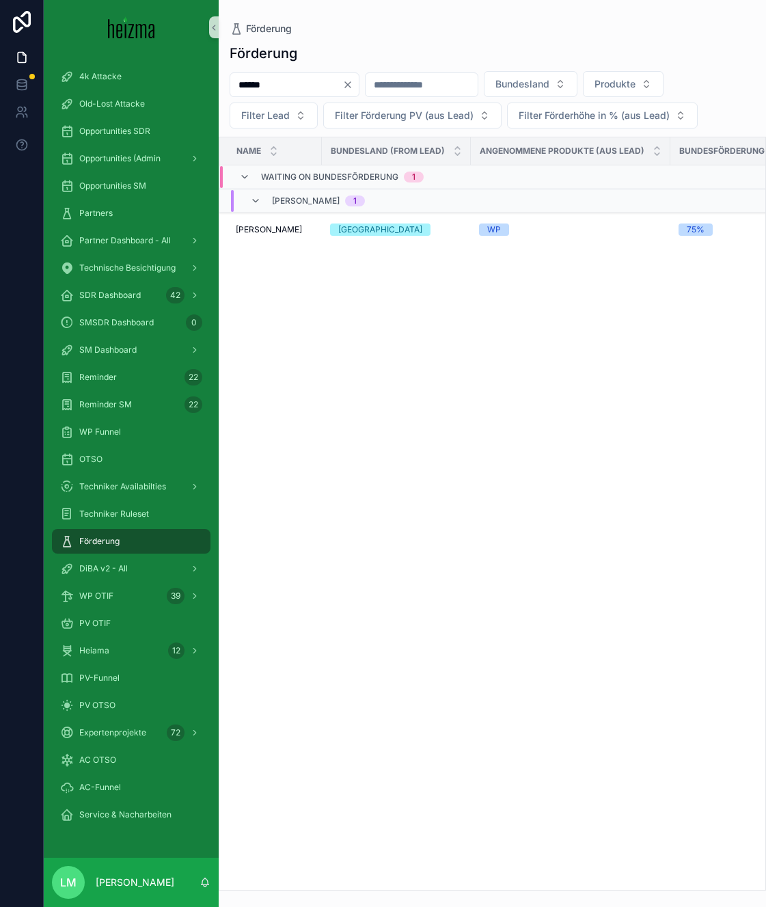
click at [276, 90] on input "******" at bounding box center [286, 84] width 112 height 19
type input "*****"
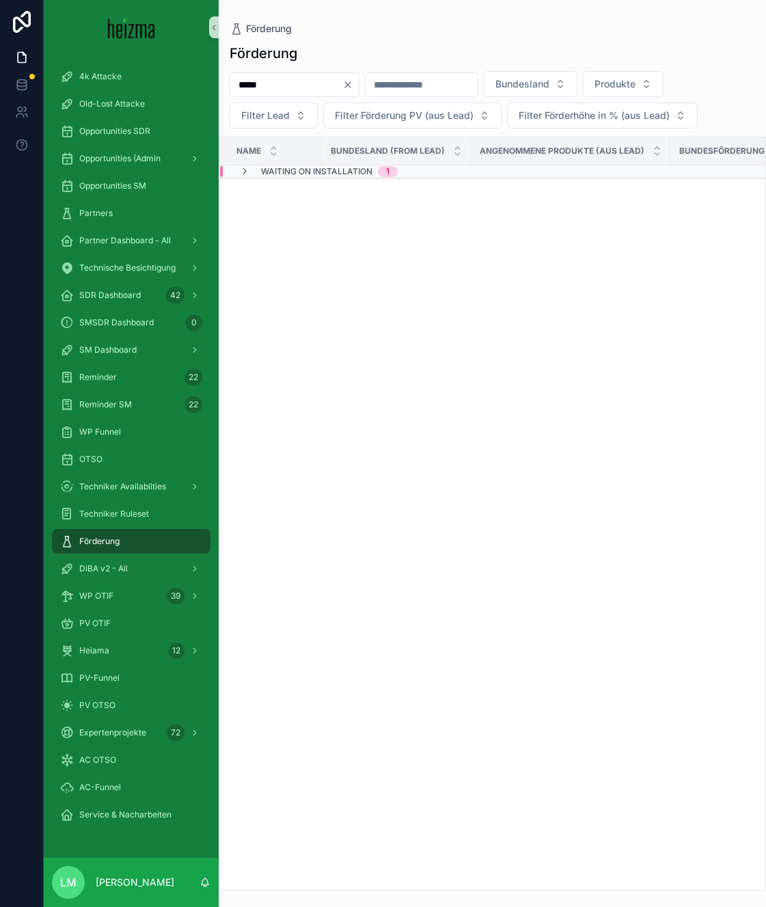
click at [261, 178] on div "Name Bundesland (from Lead) Angenommene Produkte (aus Lead) Bundesförderung WP …" at bounding box center [492, 513] width 546 height 752
click at [260, 173] on div "Waiting on Installation 1" at bounding box center [318, 171] width 159 height 11
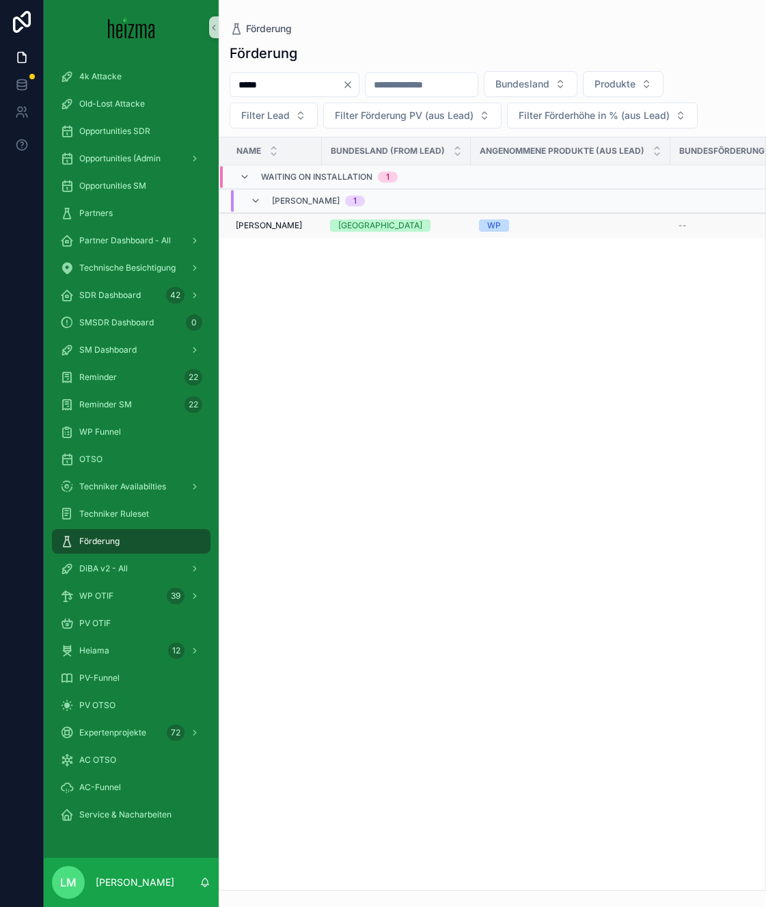
click at [253, 228] on span "[PERSON_NAME]" at bounding box center [269, 225] width 66 height 11
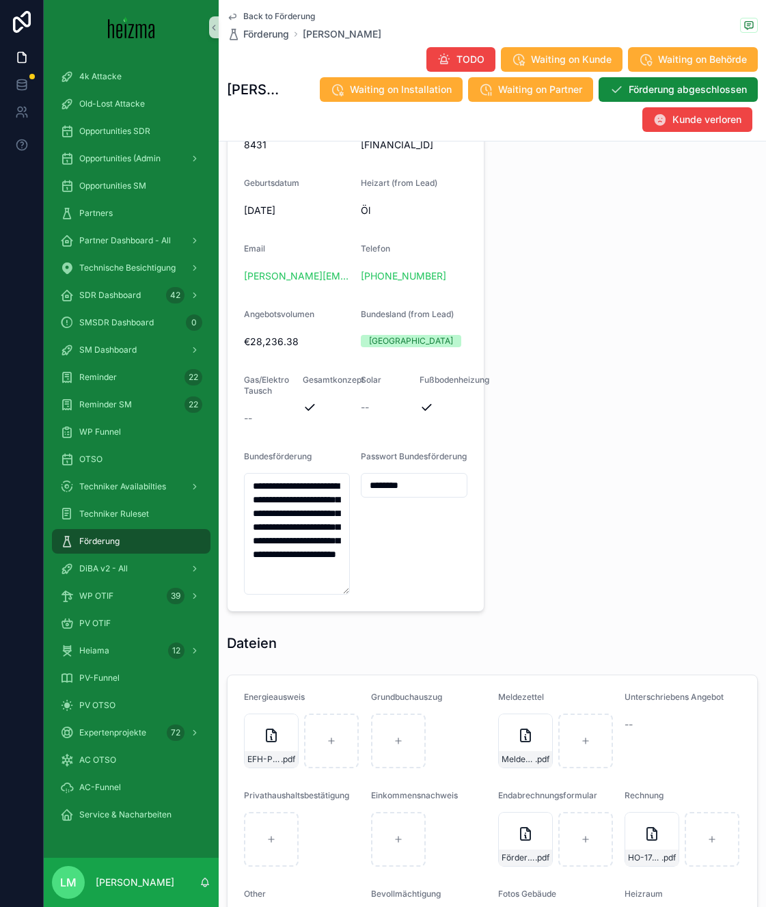
scroll to position [41, 0]
click at [323, 754] on div "scrollable content" at bounding box center [331, 740] width 55 height 55
type input "**********"
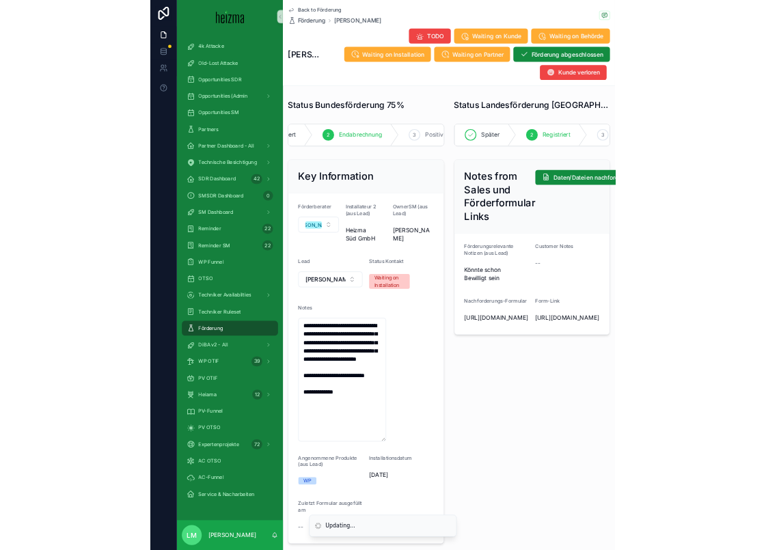
scroll to position [0, 98]
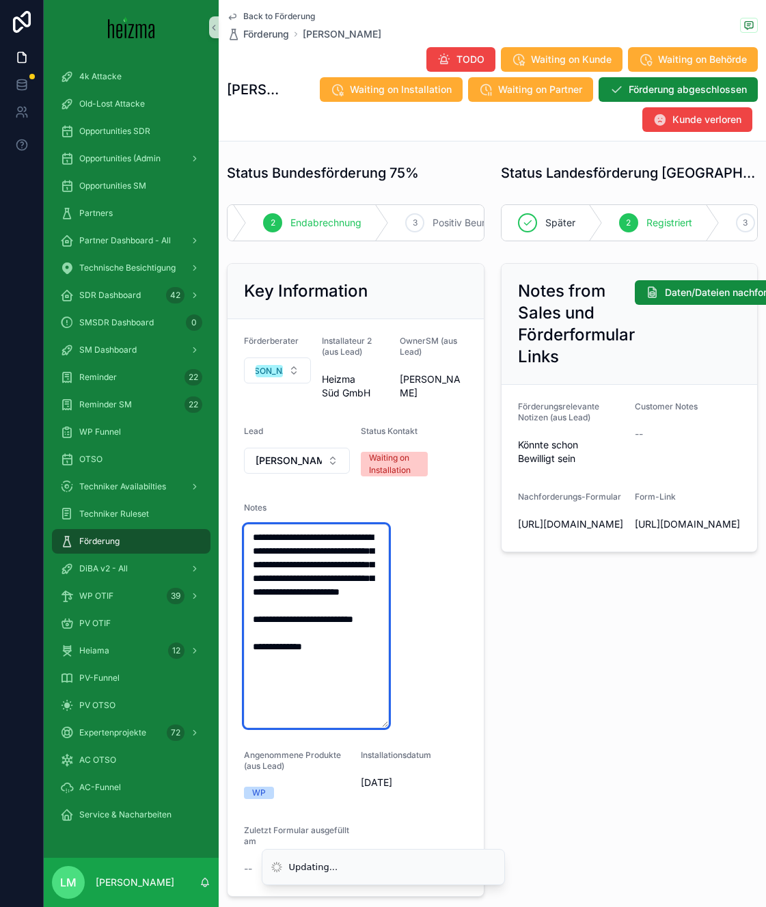
click at [319, 709] on textarea "**********" at bounding box center [316, 626] width 145 height 204
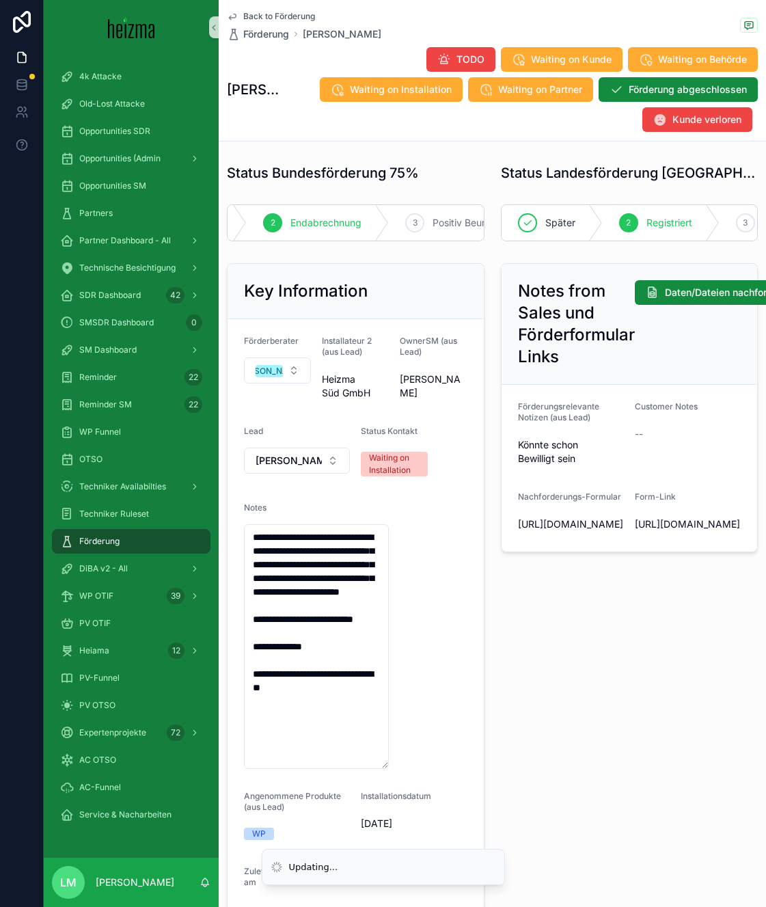
click at [530, 694] on div "Notes from Sales und Förderformular Links Daten/Dateien nachfordern Förderungsr…" at bounding box center [630, 600] width 274 height 685
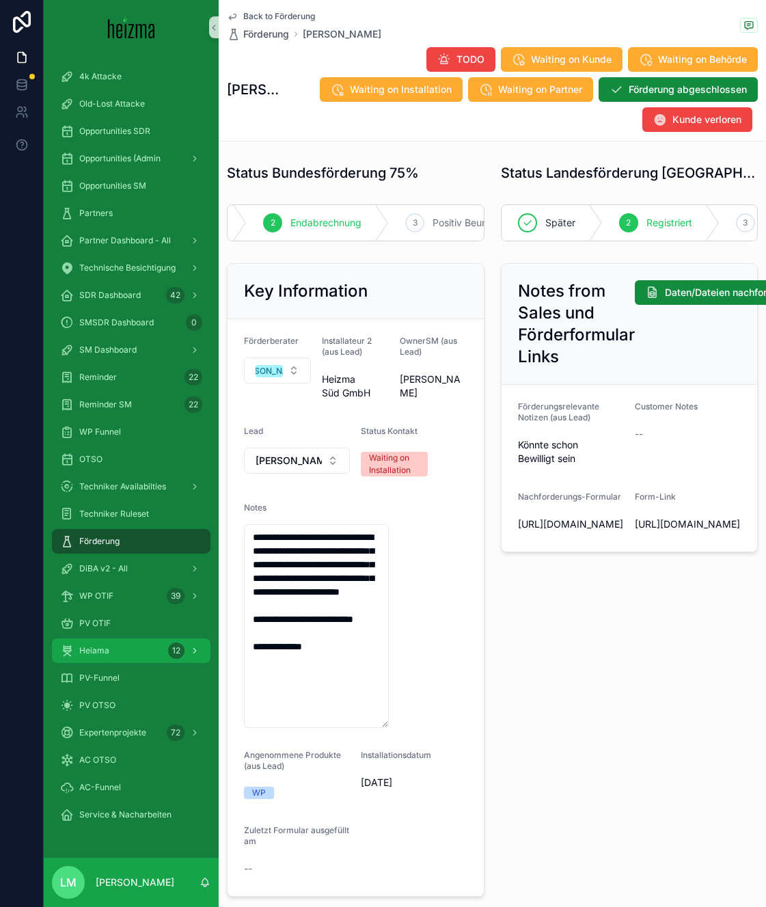
type textarea "**********"
